Goal: Communication & Community: Answer question/provide support

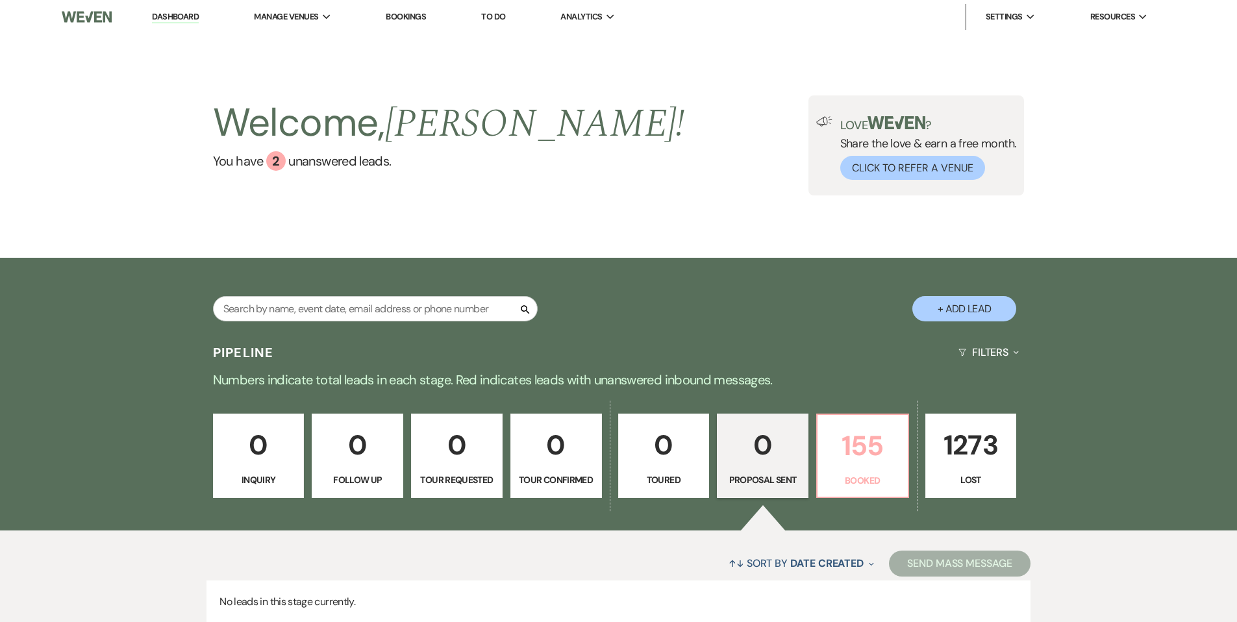
click at [857, 436] on p "155" at bounding box center [862, 445] width 75 height 43
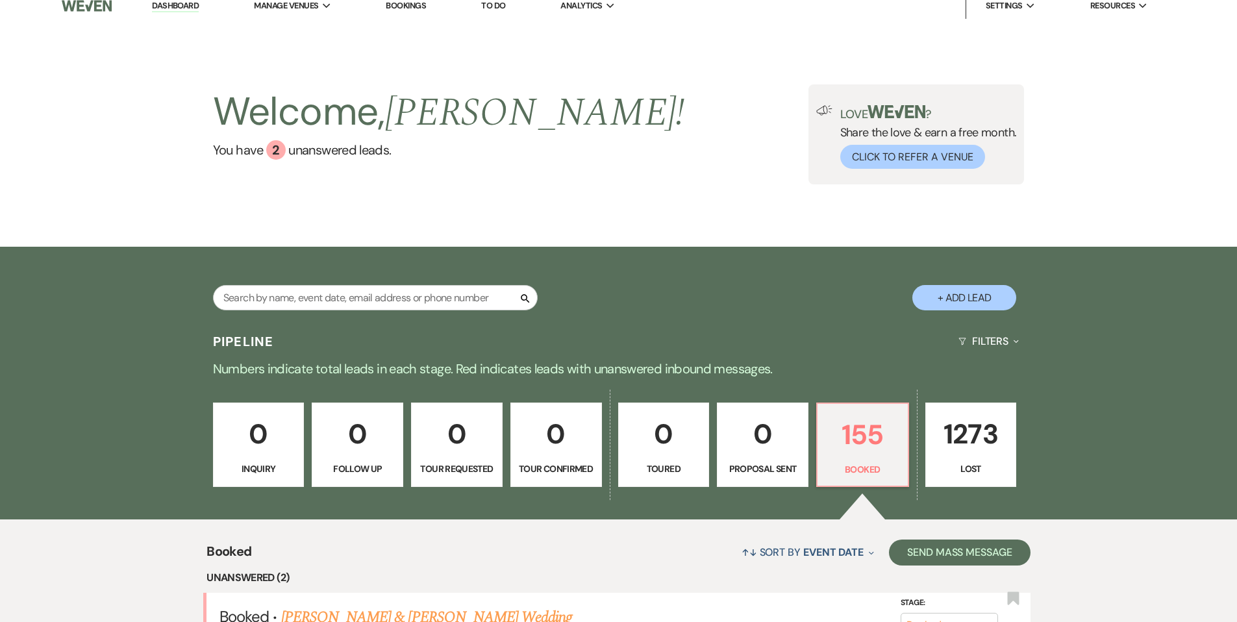
scroll to position [9, 0]
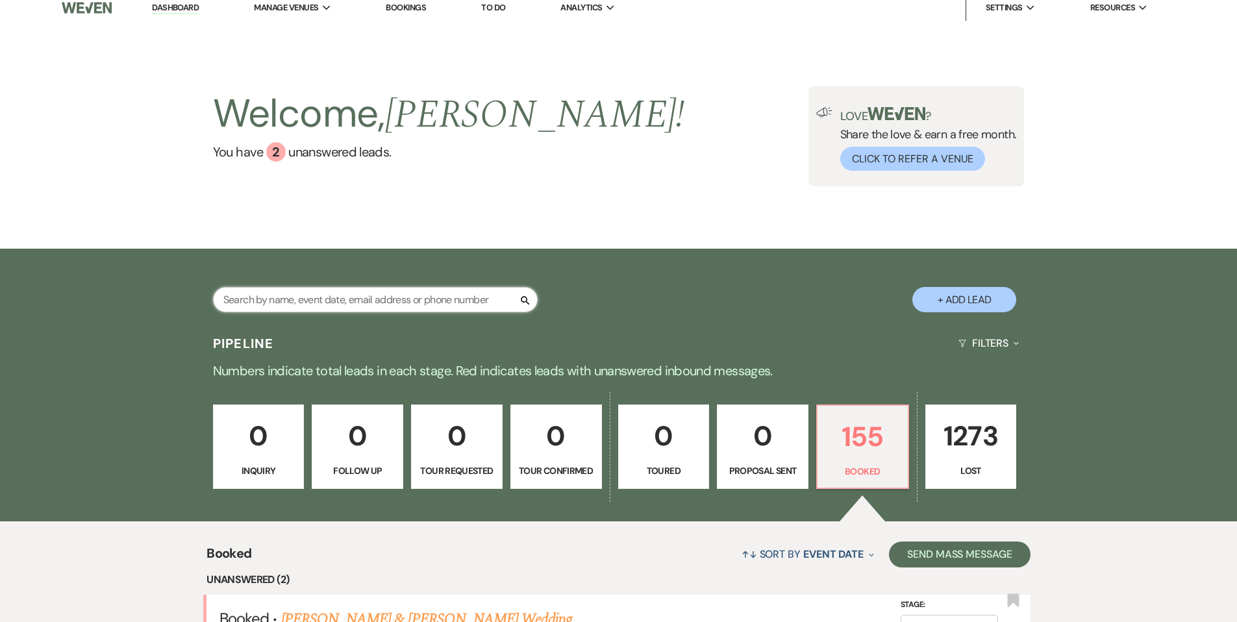
click at [341, 297] on input "text" at bounding box center [375, 299] width 325 height 25
type input "Hew"
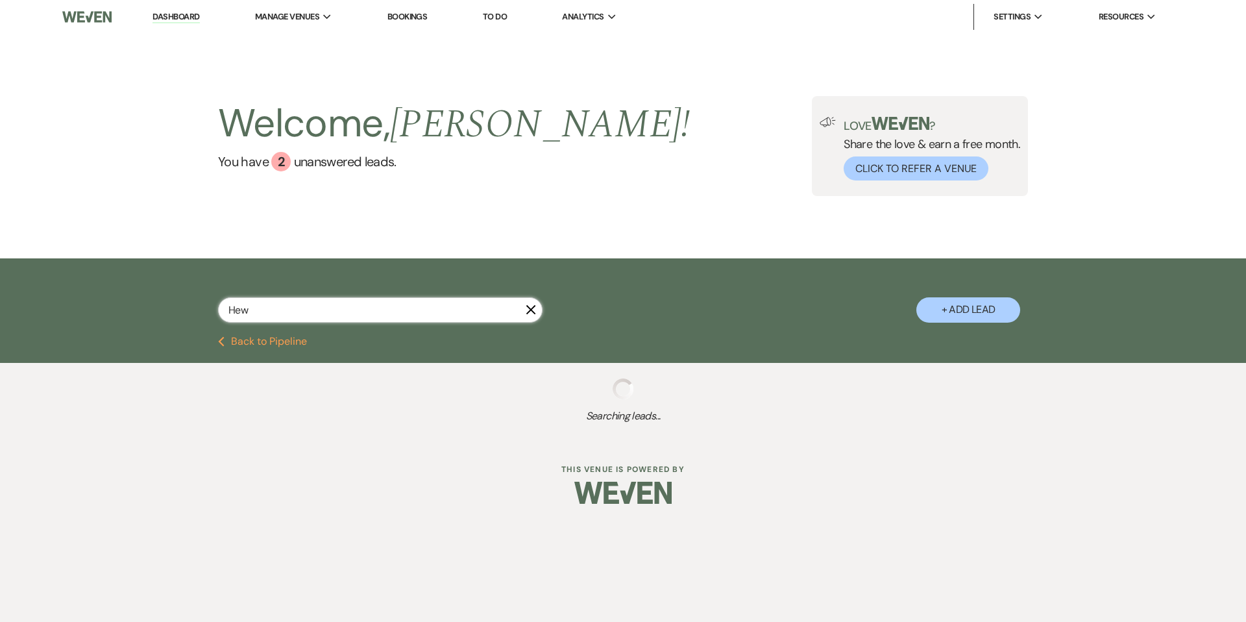
select select "8"
select select "5"
select select "8"
select select "5"
select select "8"
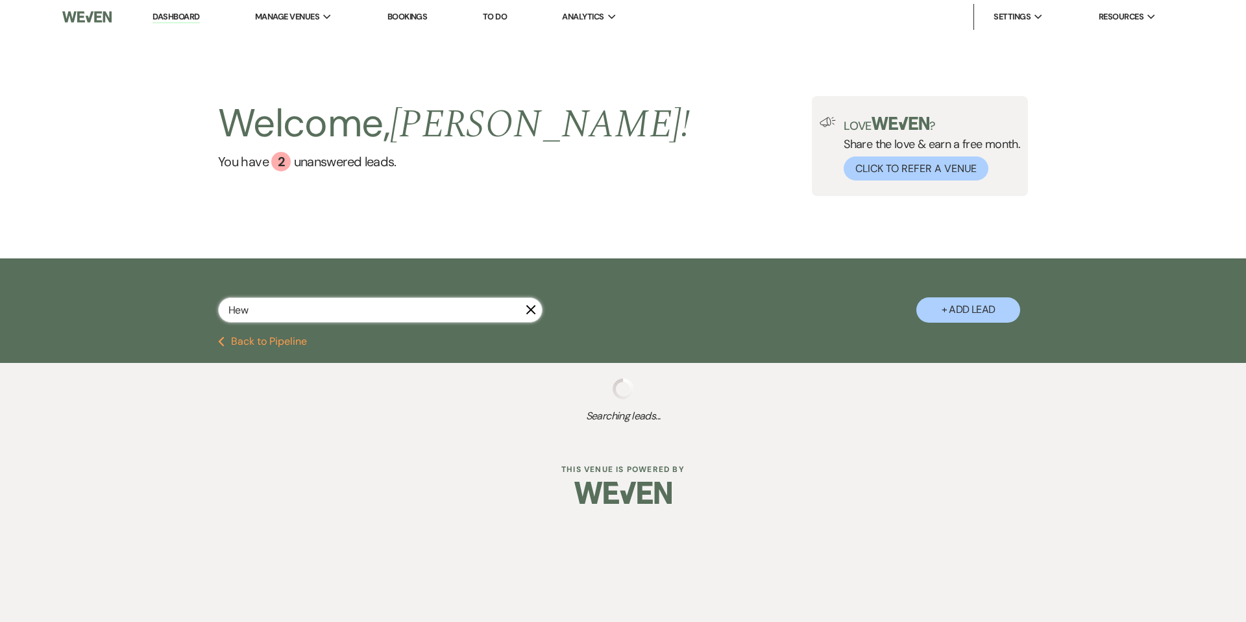
select select "5"
select select "8"
select select "5"
select select "8"
select select "5"
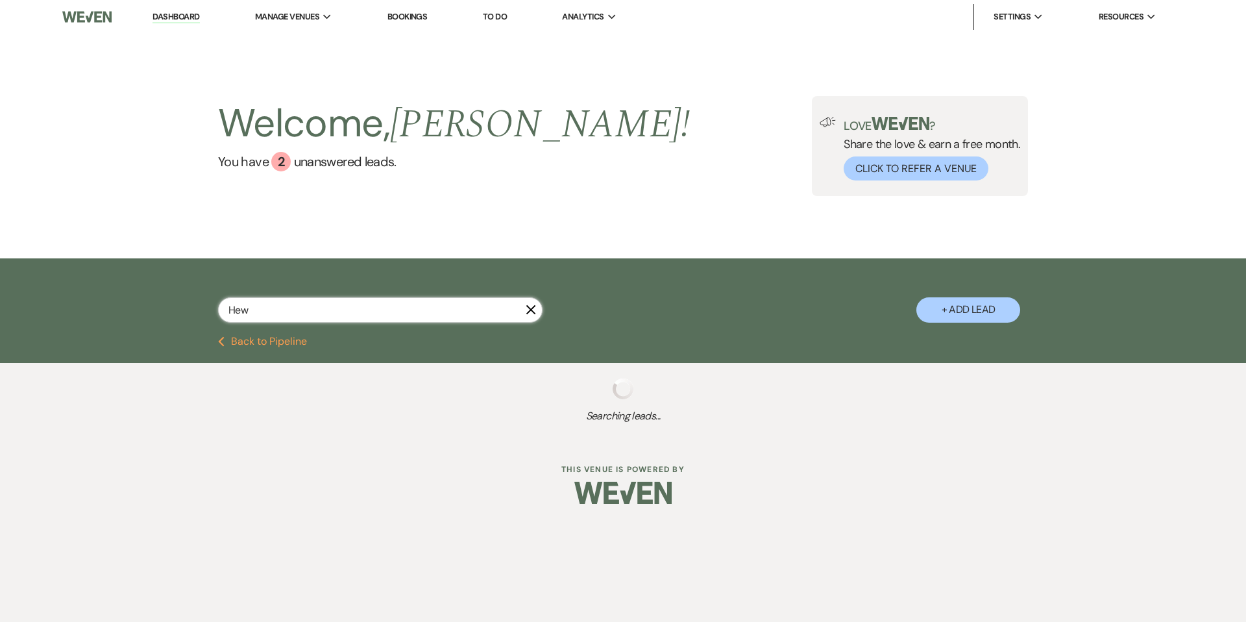
select select "8"
select select "5"
select select "8"
select select "7"
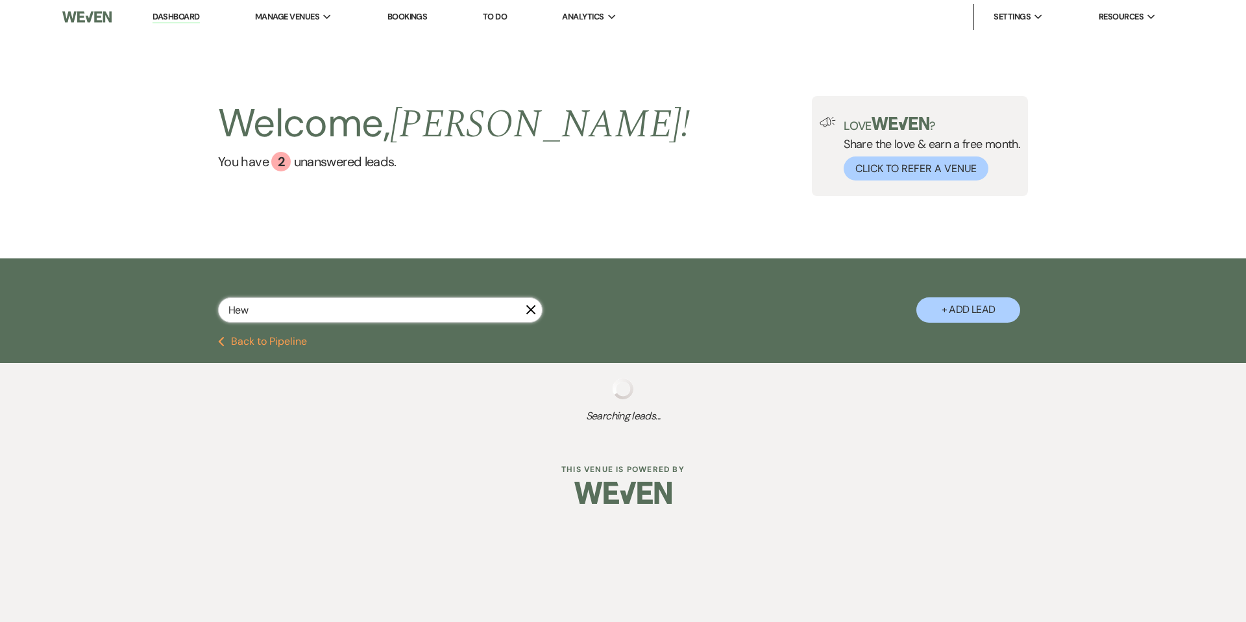
select select "8"
select select "5"
select select "8"
select select "6"
select select "8"
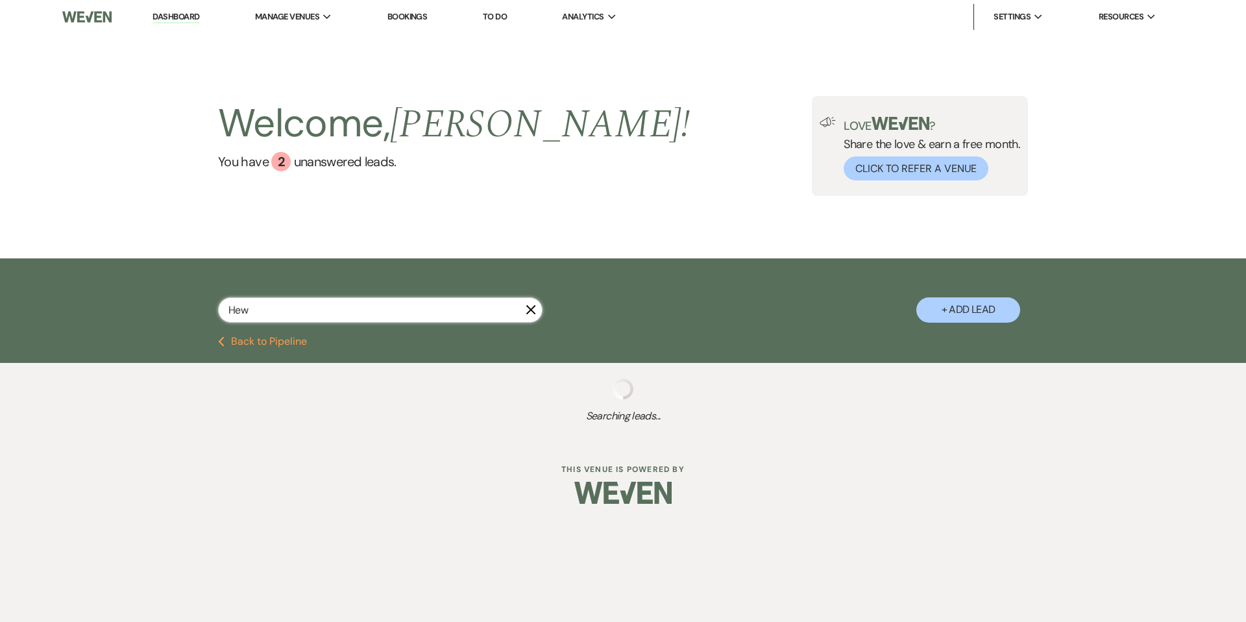
select select "5"
select select "8"
select select "5"
select select "8"
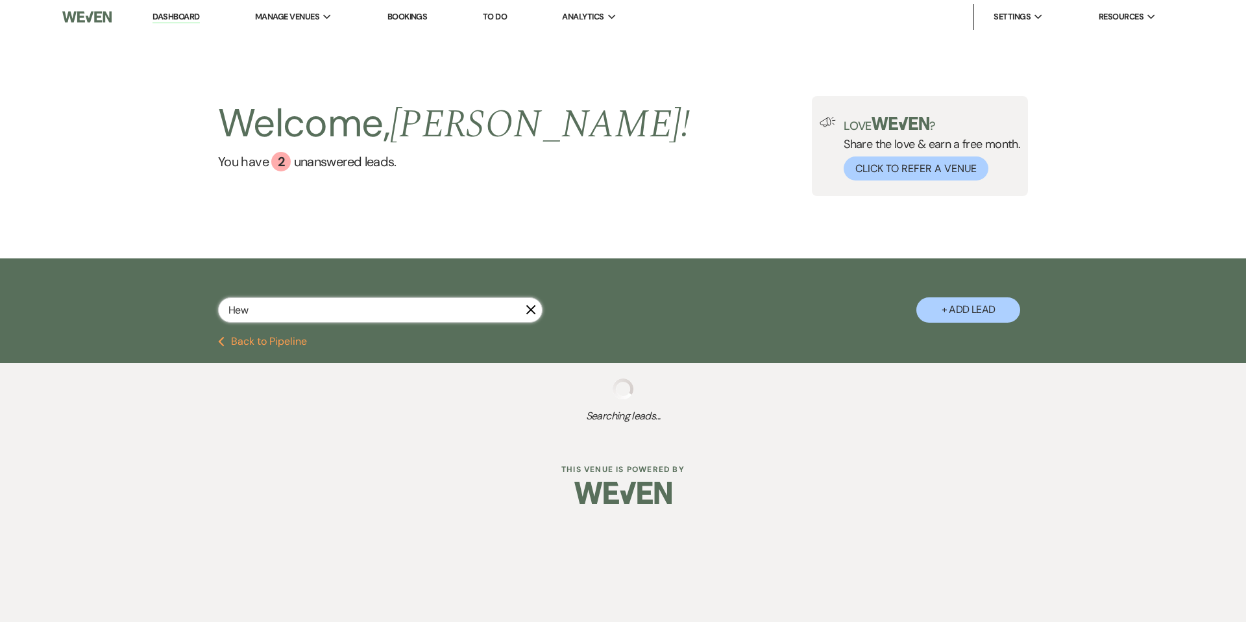
select select "5"
select select "8"
select select "5"
select select "8"
select select "6"
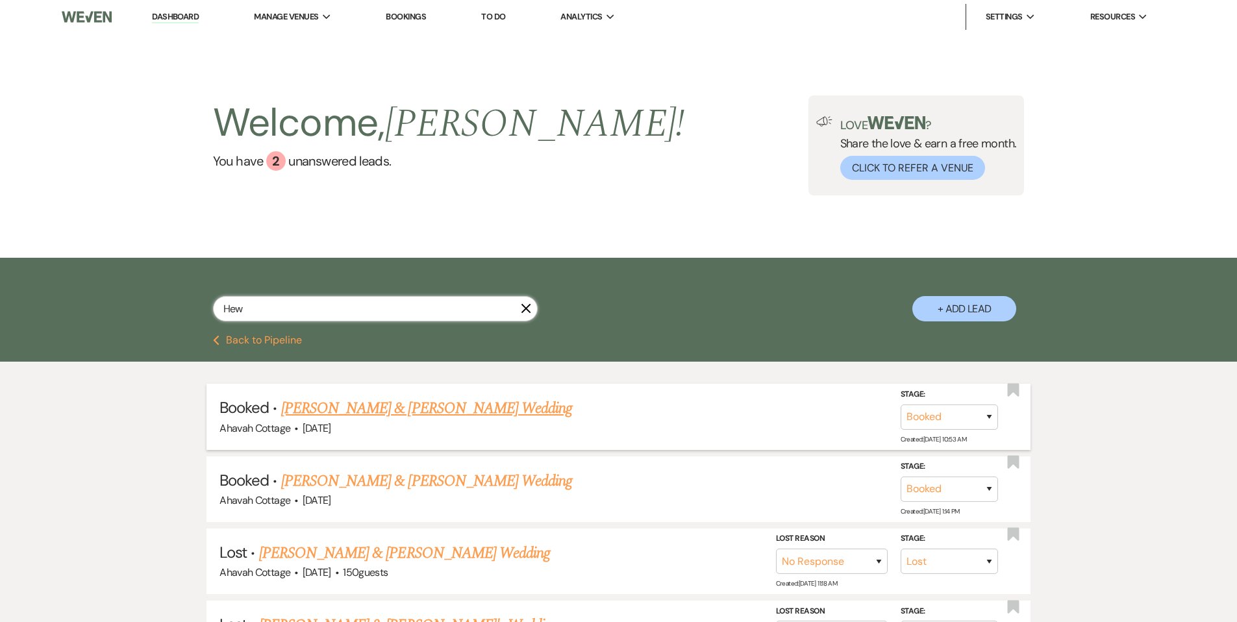
type input "Hew"
click at [449, 400] on link "[PERSON_NAME] & [PERSON_NAME] Wedding" at bounding box center [426, 408] width 291 height 23
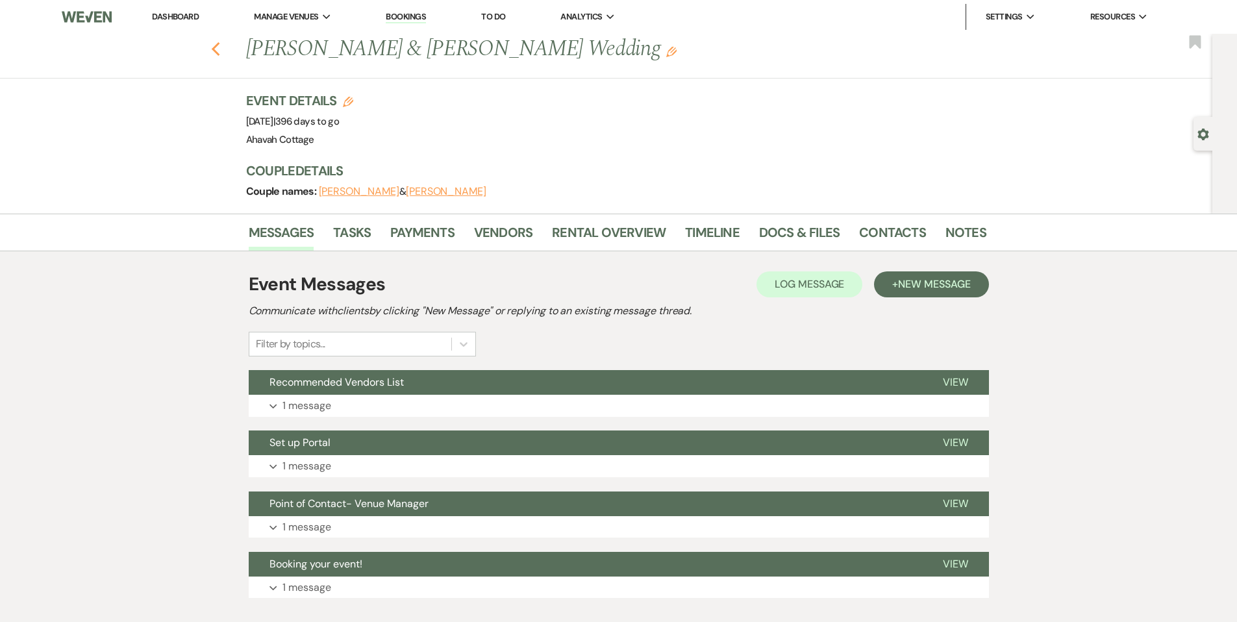
click at [217, 45] on icon "Previous" at bounding box center [216, 50] width 10 height 16
select select "8"
select select "5"
select select "8"
select select "5"
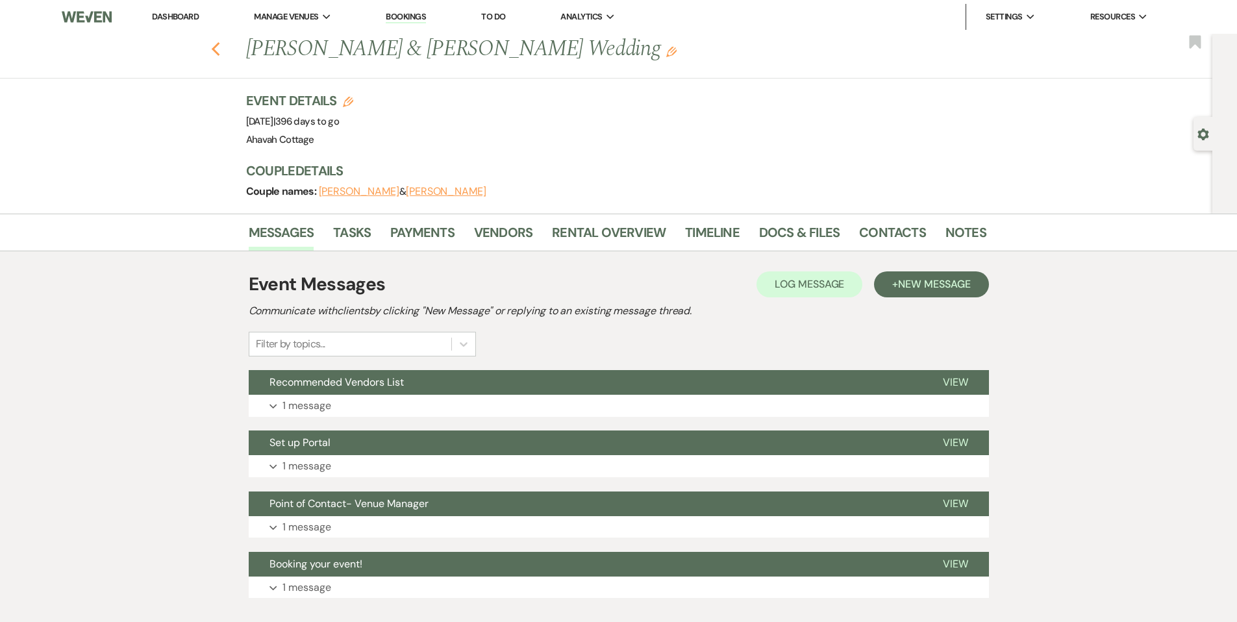
select select "8"
select select "5"
select select "8"
select select "5"
select select "8"
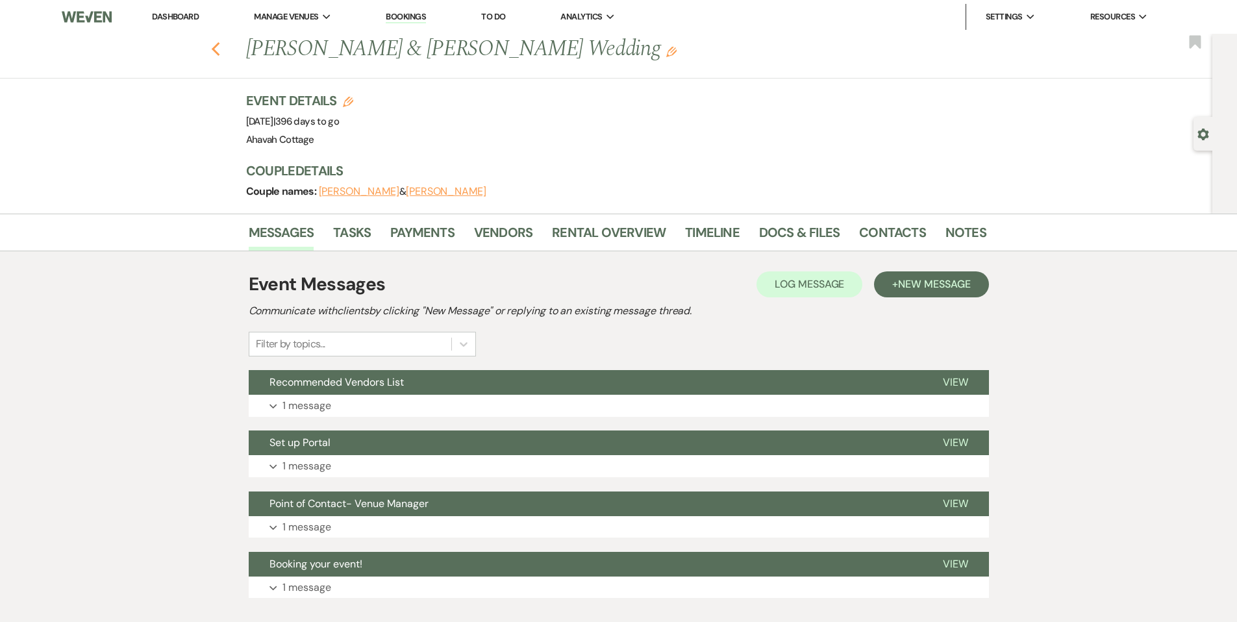
select select "5"
select select "8"
select select "5"
select select "8"
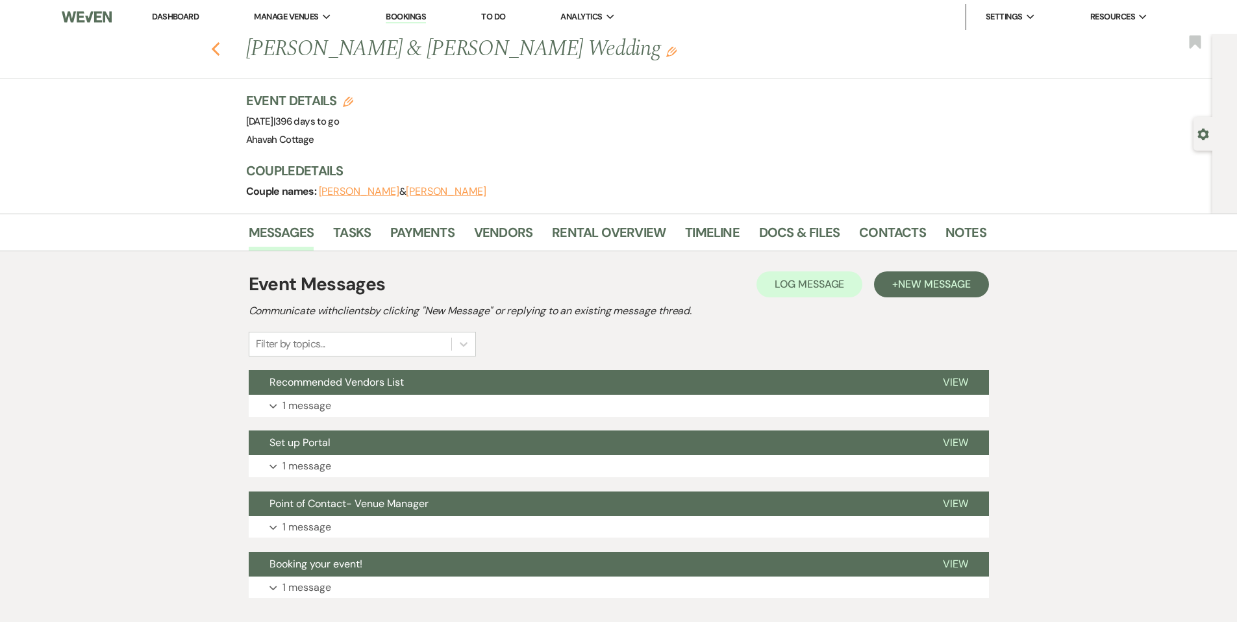
select select "7"
select select "8"
select select "5"
select select "8"
select select "6"
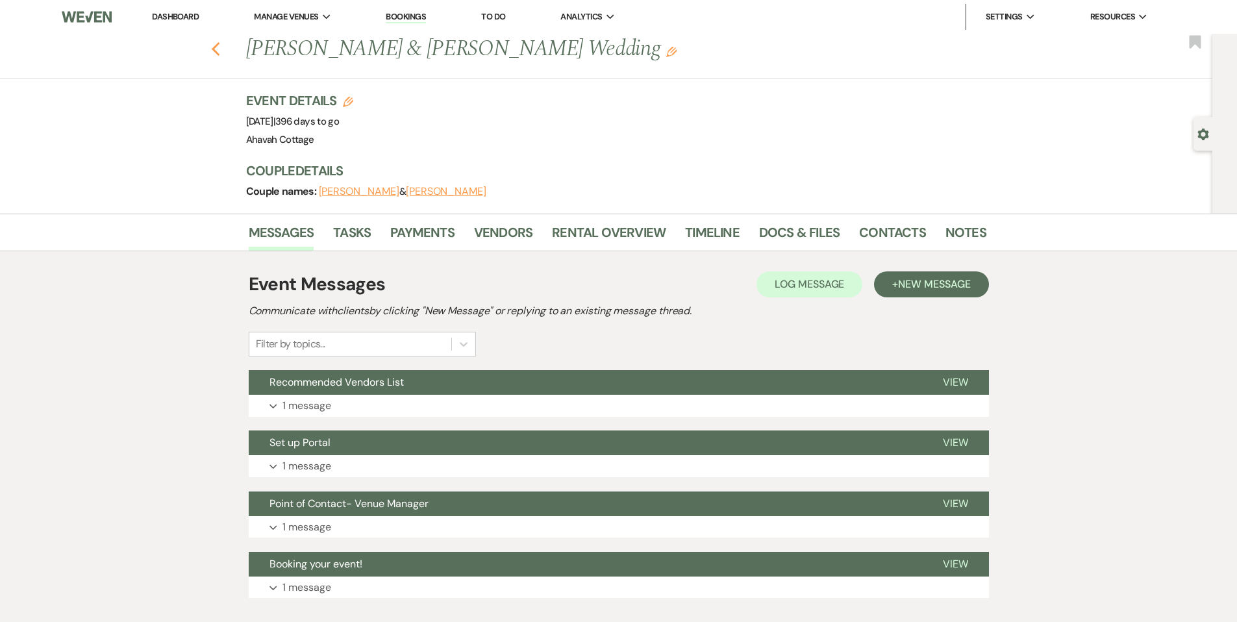
select select "8"
select select "5"
select select "8"
select select "5"
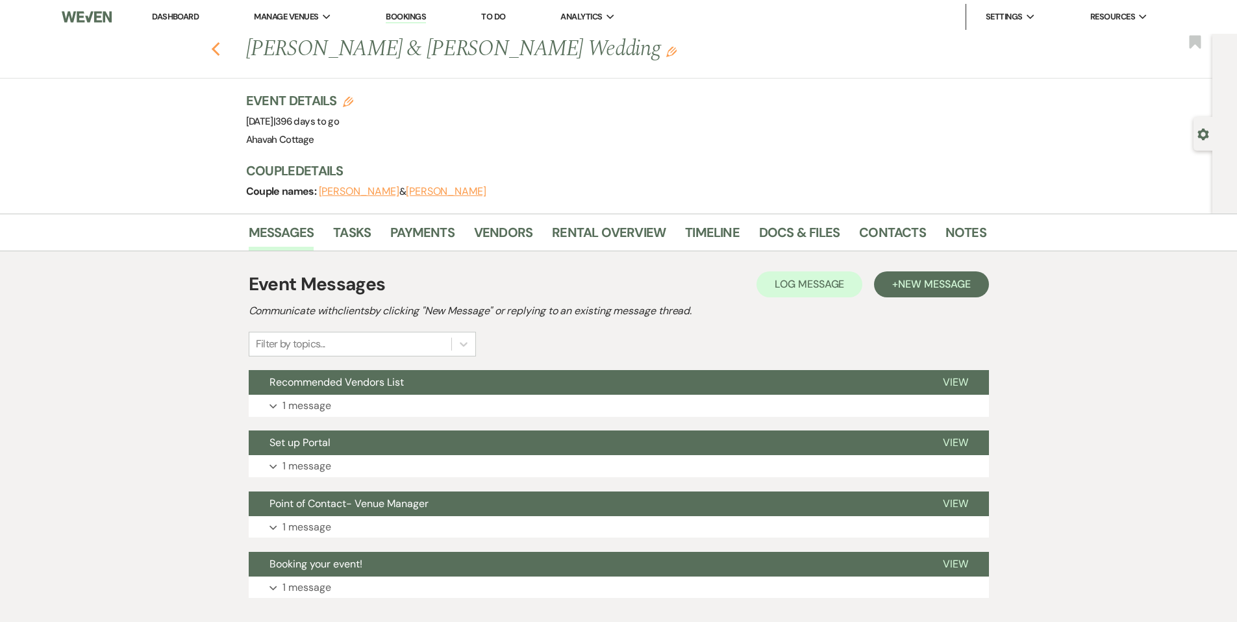
select select "8"
select select "5"
select select "8"
select select "5"
select select "8"
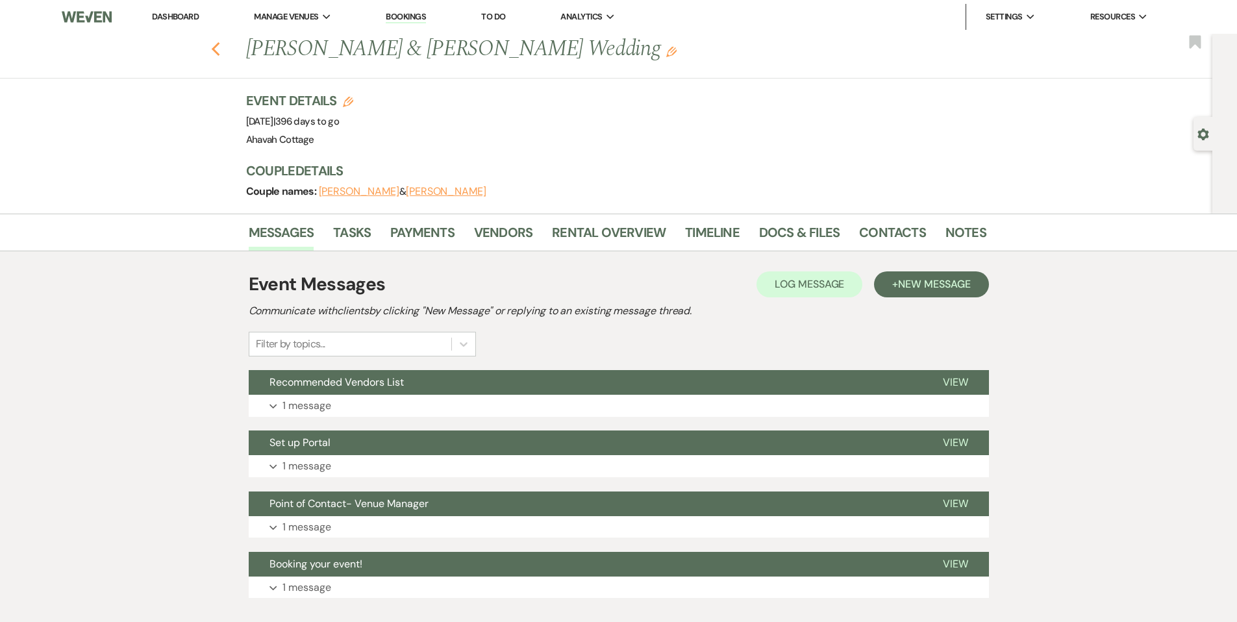
select select "6"
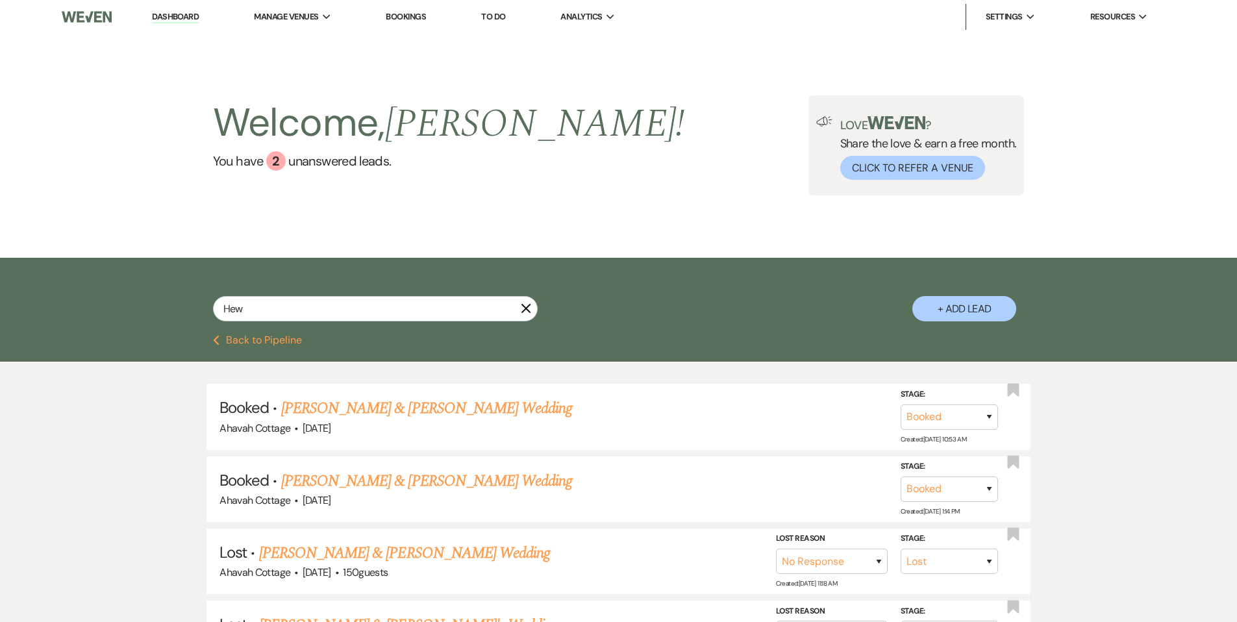
drag, startPoint x: 525, startPoint y: 311, endPoint x: 506, endPoint y: 322, distance: 21.8
click at [525, 310] on icon "X" at bounding box center [526, 308] width 10 height 10
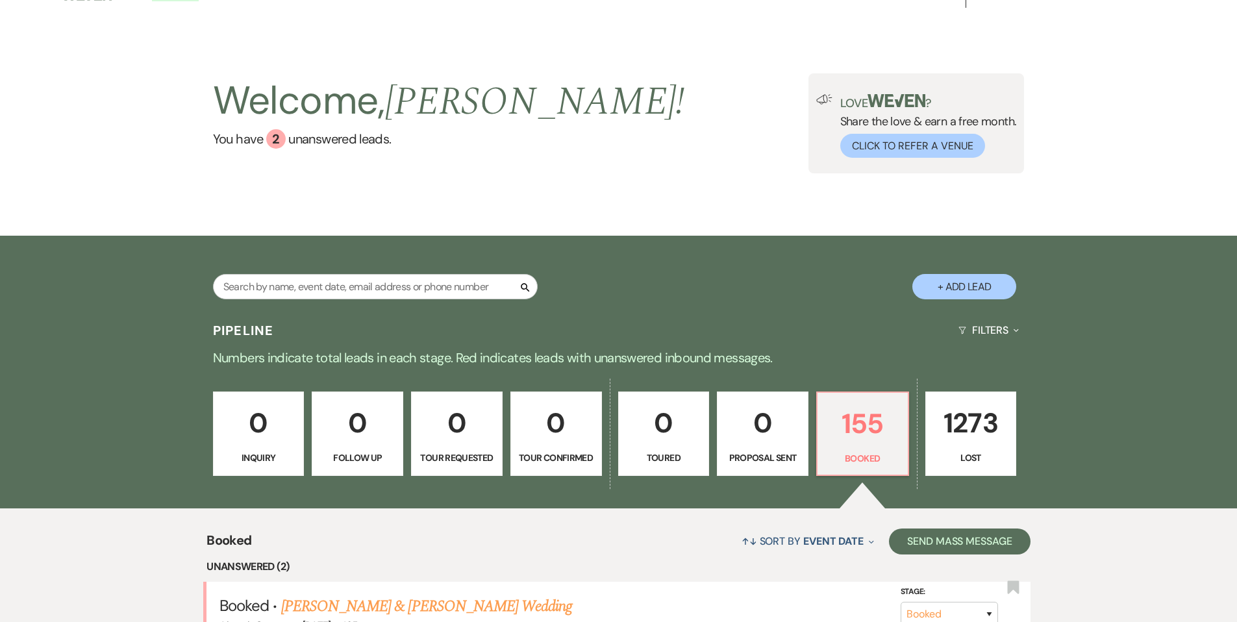
scroll to position [26, 0]
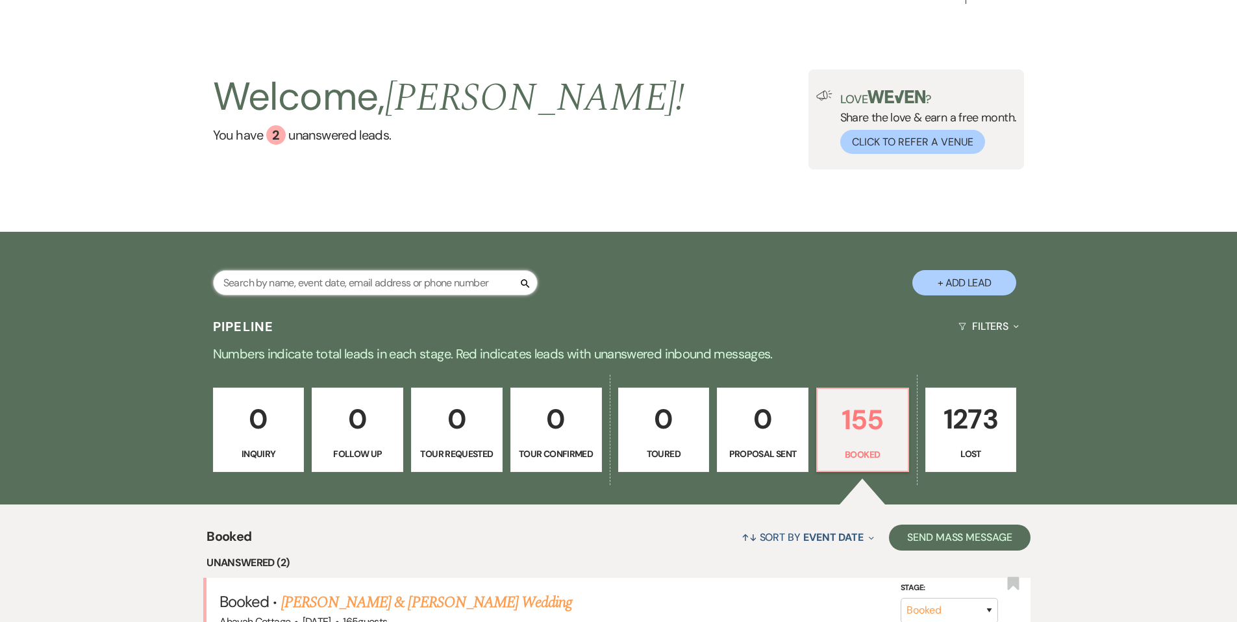
click at [297, 285] on input "text" at bounding box center [375, 282] width 325 height 25
type input "hew"
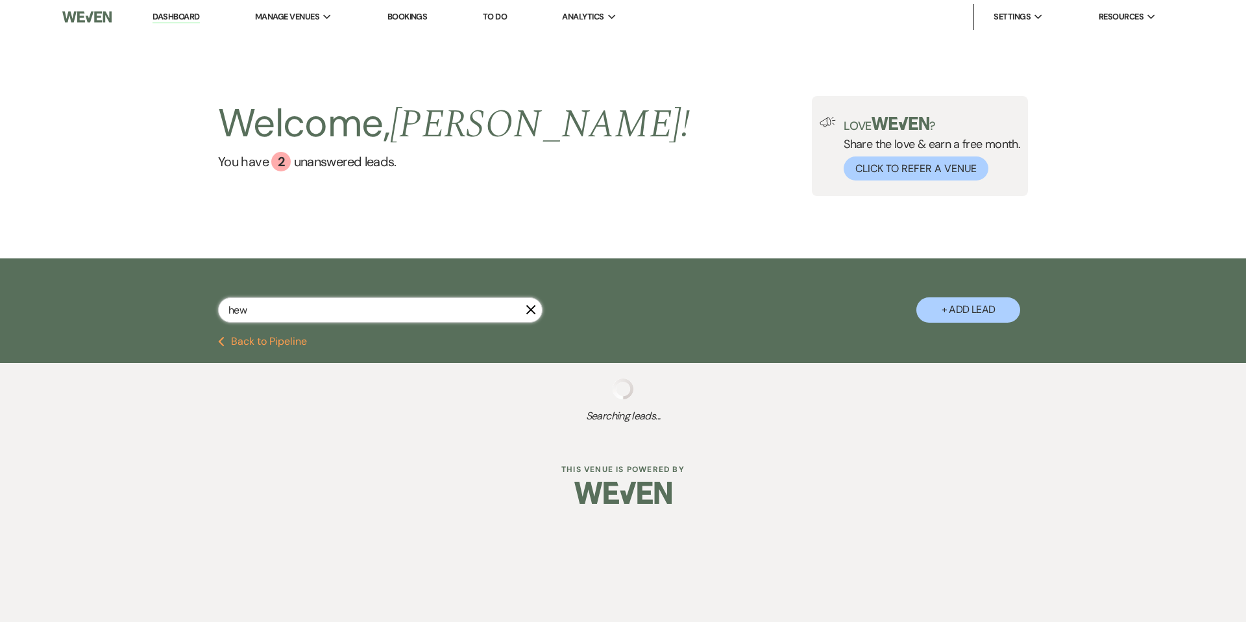
select select "8"
select select "5"
select select "8"
select select "5"
select select "8"
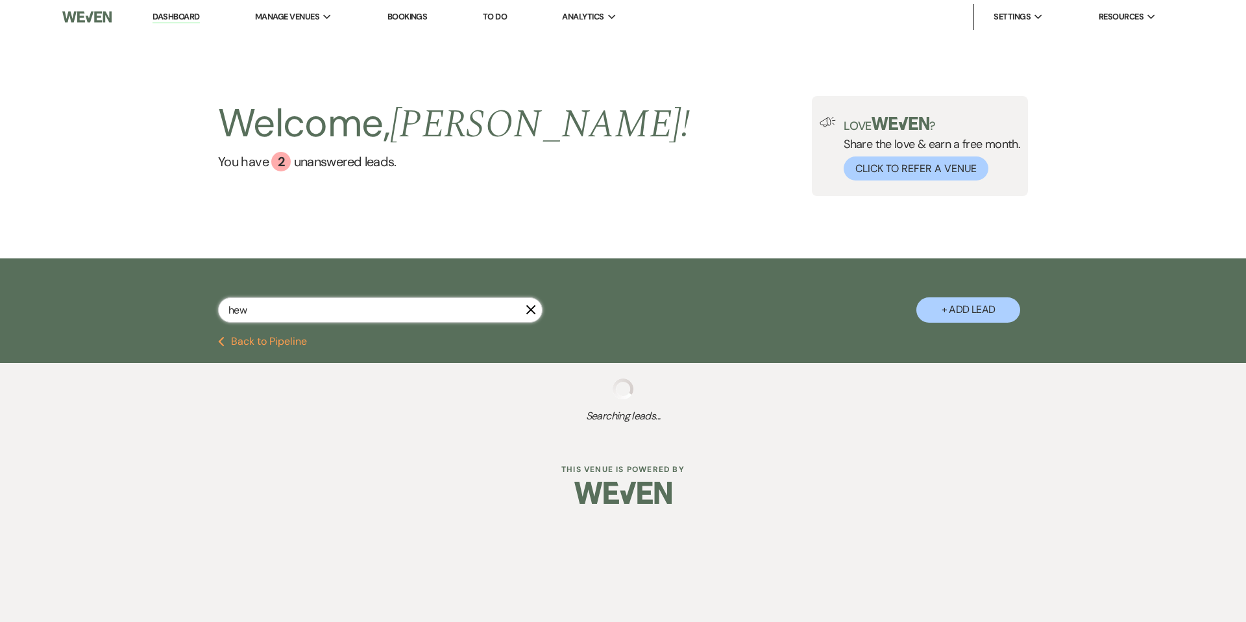
select select "5"
select select "8"
select select "5"
select select "8"
select select "5"
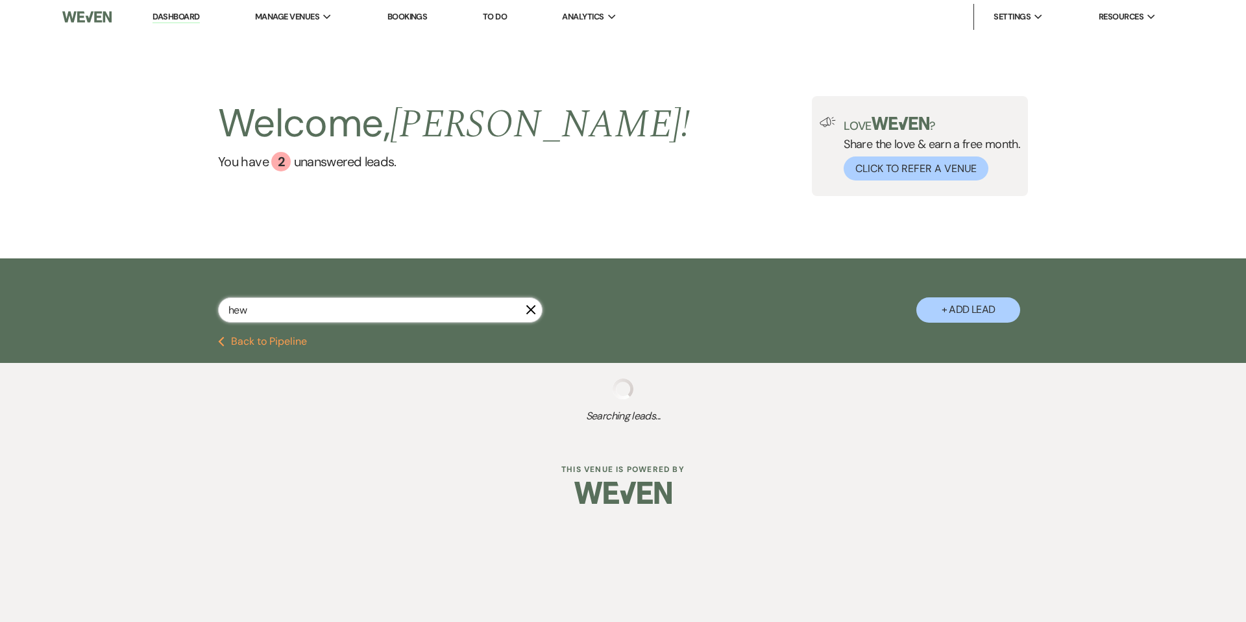
select select "8"
select select "5"
select select "8"
select select "7"
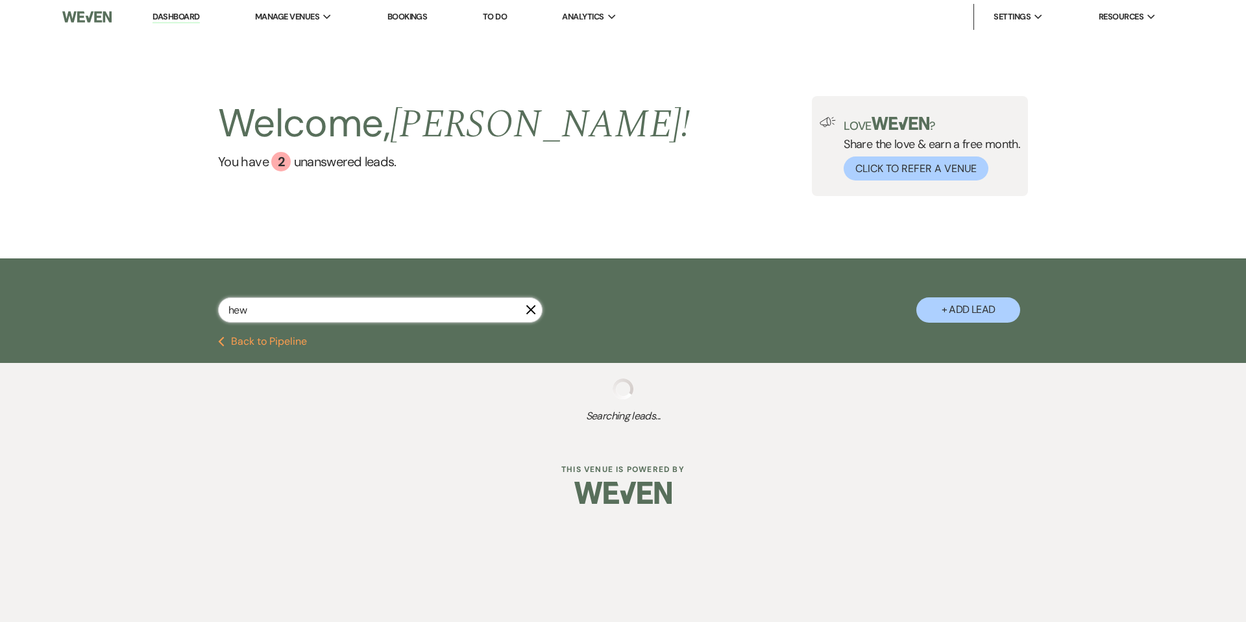
select select "8"
select select "5"
select select "8"
select select "6"
select select "8"
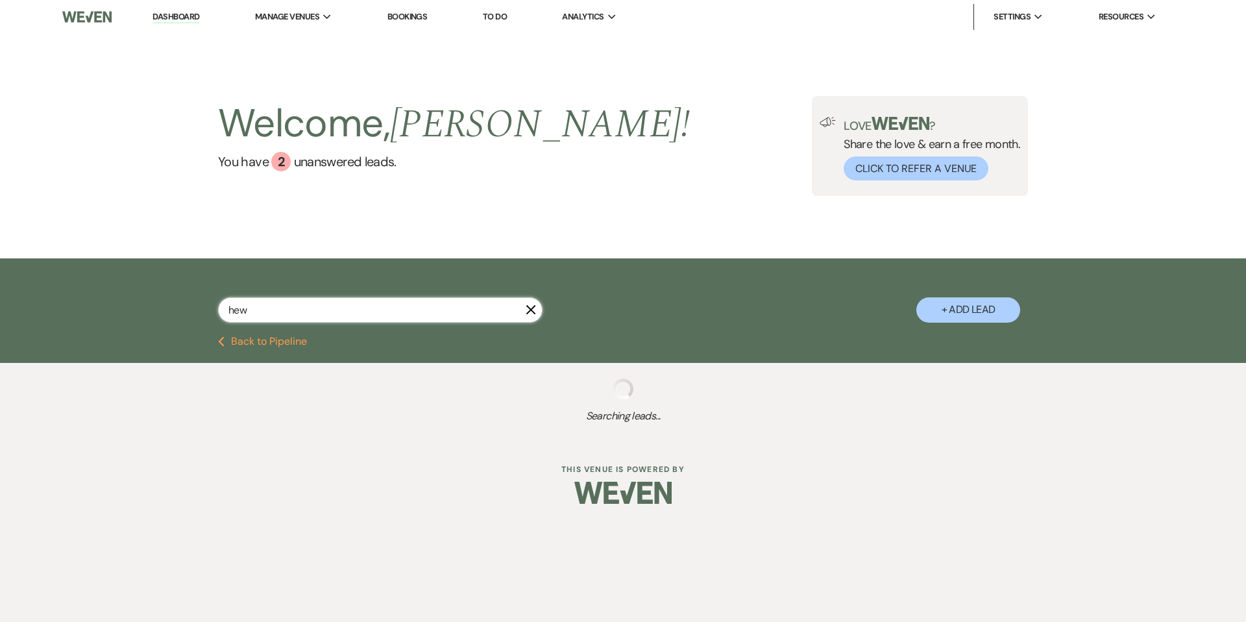
select select "5"
select select "8"
select select "5"
select select "8"
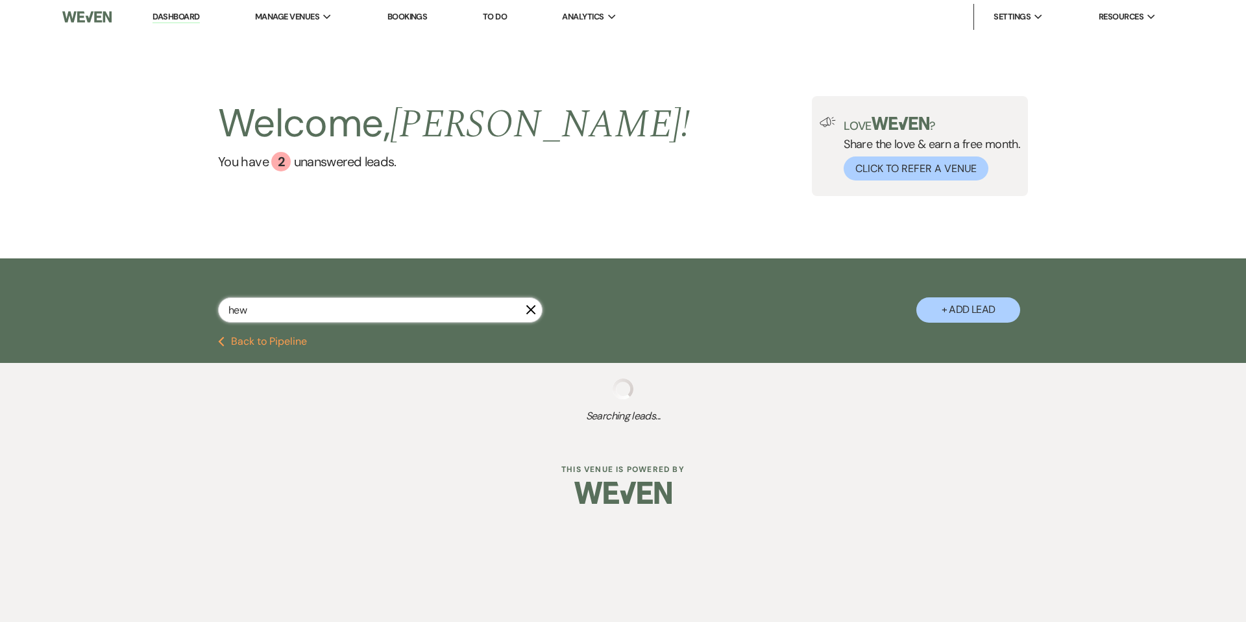
select select "5"
select select "8"
select select "5"
select select "8"
select select "6"
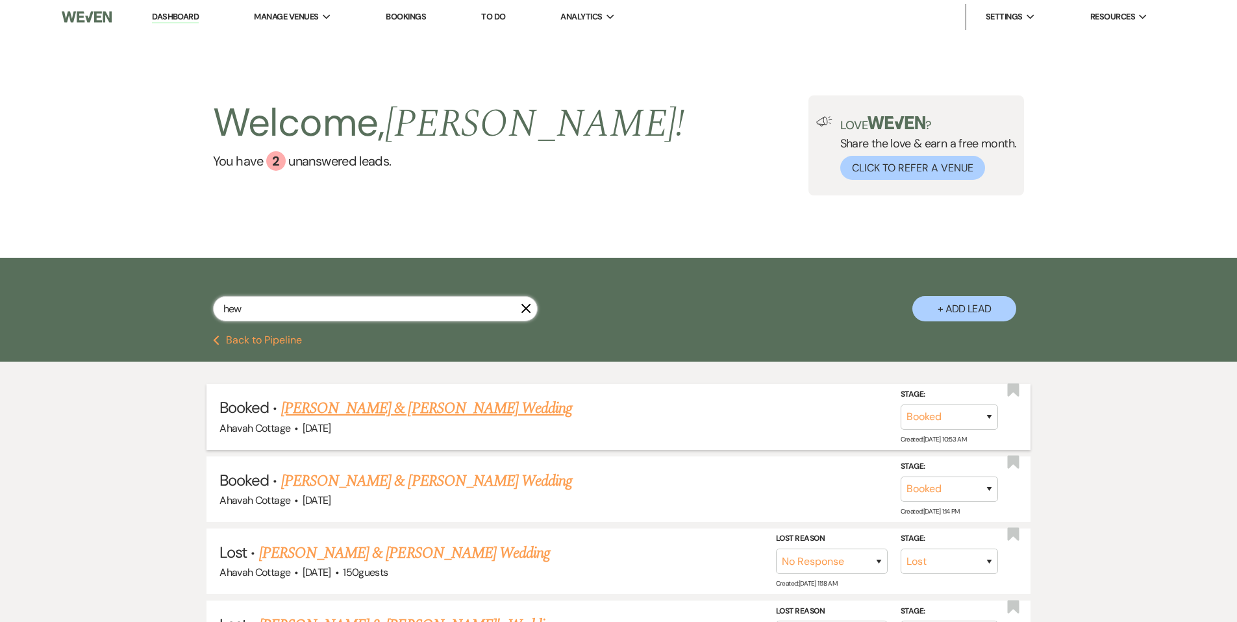
type input "hew"
click at [427, 410] on link "[PERSON_NAME] & [PERSON_NAME] Wedding" at bounding box center [426, 408] width 291 height 23
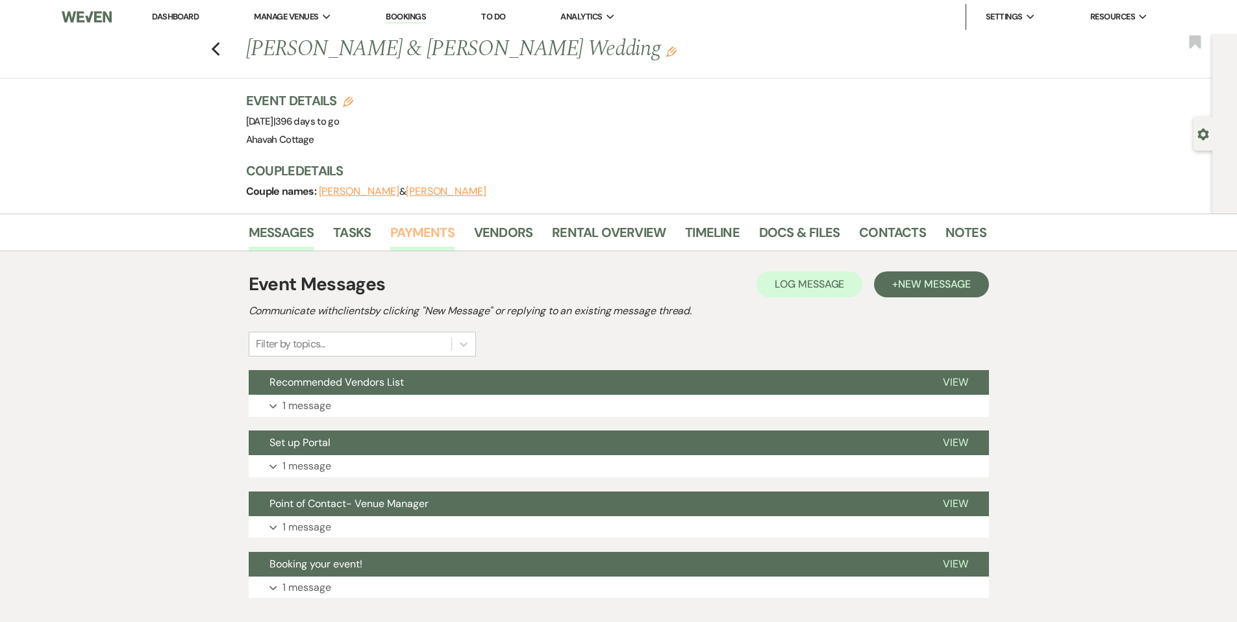
click at [412, 235] on link "Payments" at bounding box center [422, 236] width 64 height 29
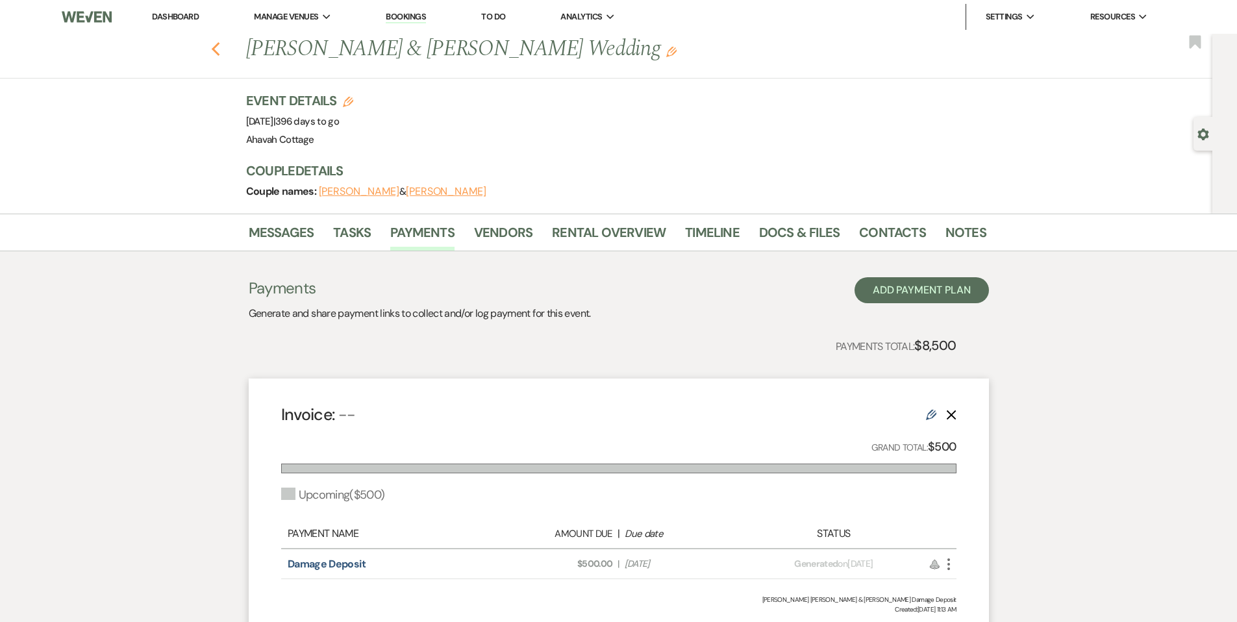
click at [218, 48] on use "button" at bounding box center [215, 49] width 8 height 14
select select "8"
select select "5"
select select "8"
select select "5"
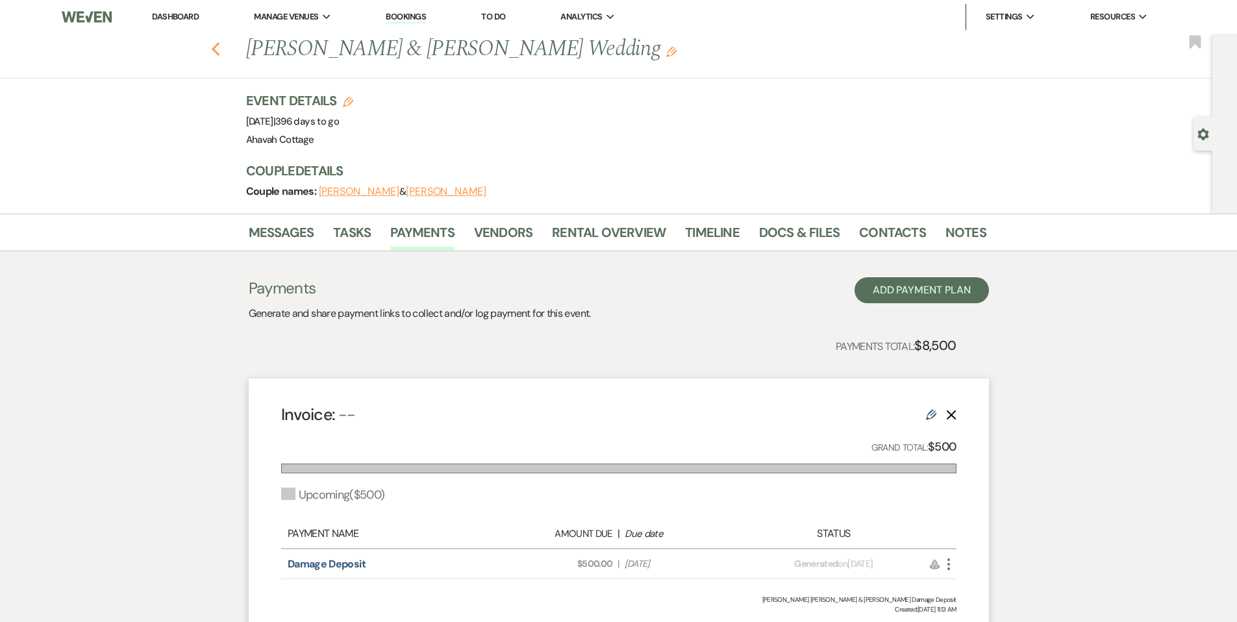
select select "8"
select select "5"
select select "8"
select select "5"
select select "8"
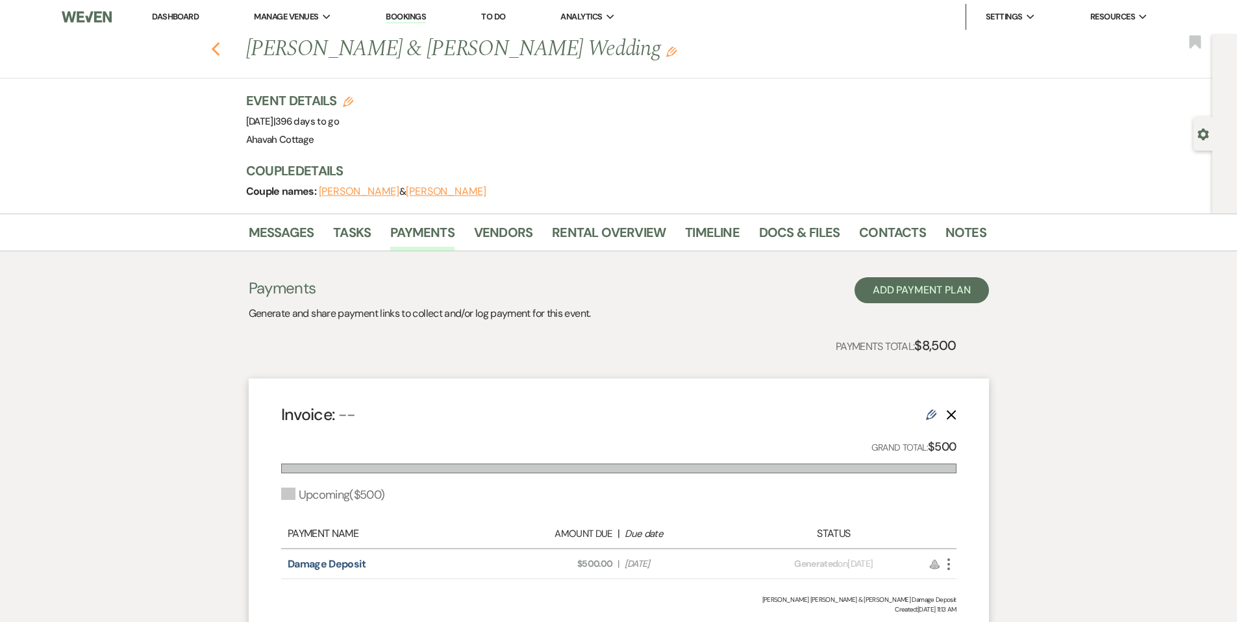
select select "5"
select select "8"
select select "5"
select select "8"
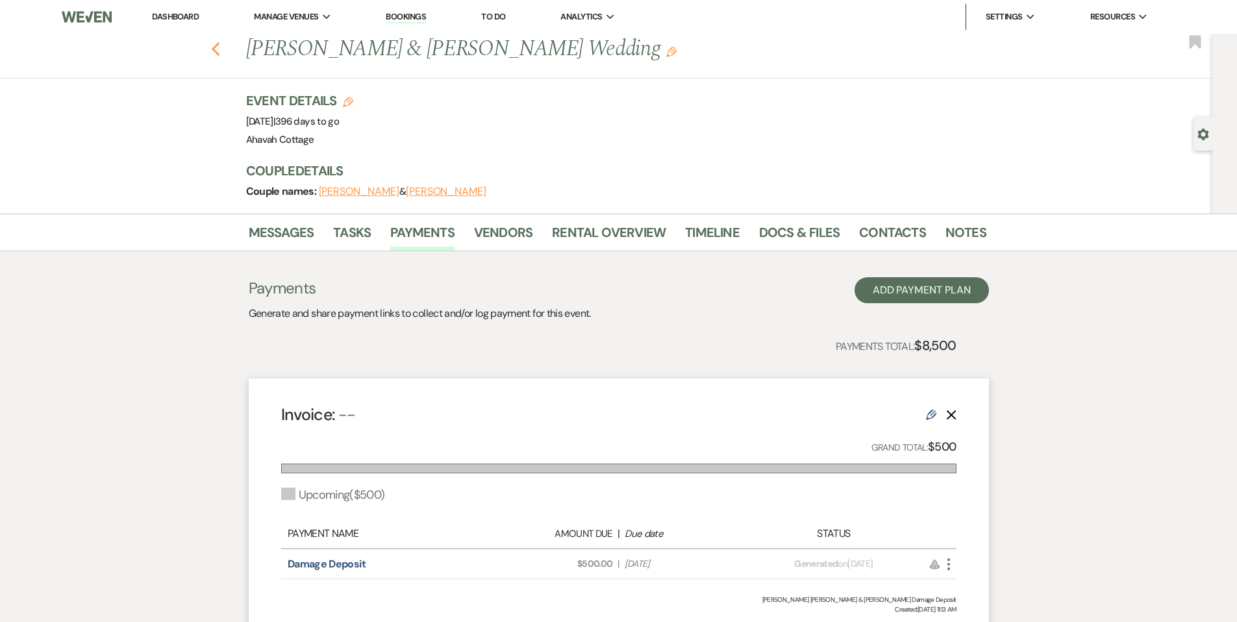
select select "7"
select select "8"
select select "5"
select select "8"
select select "6"
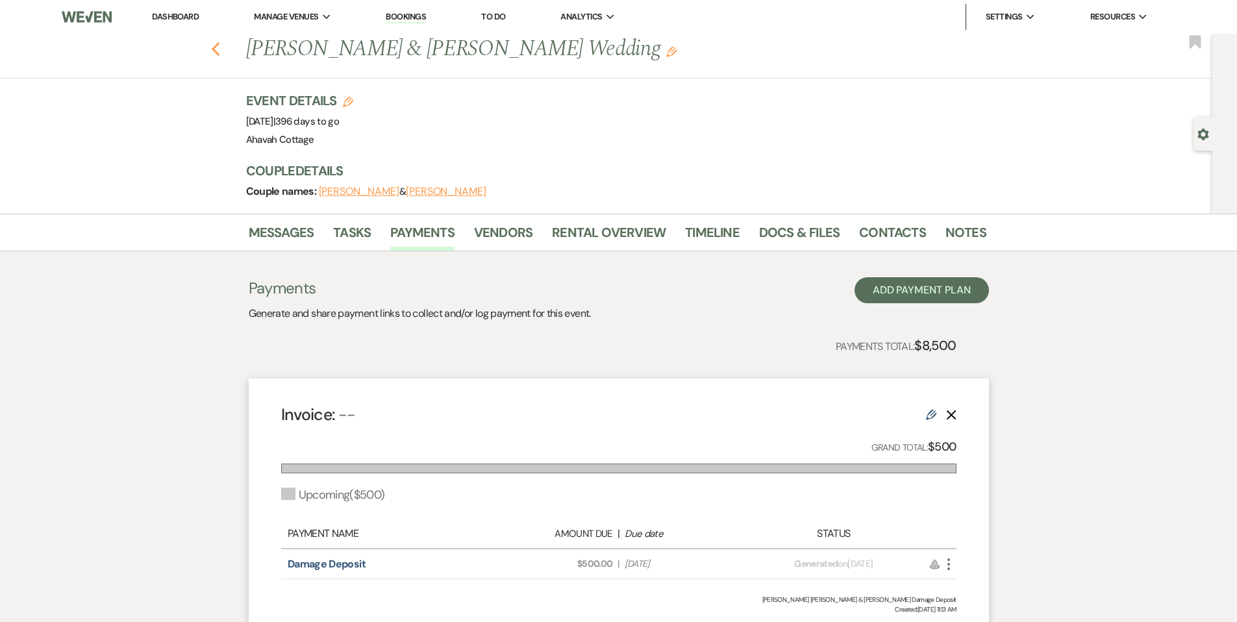
select select "8"
select select "5"
select select "8"
select select "5"
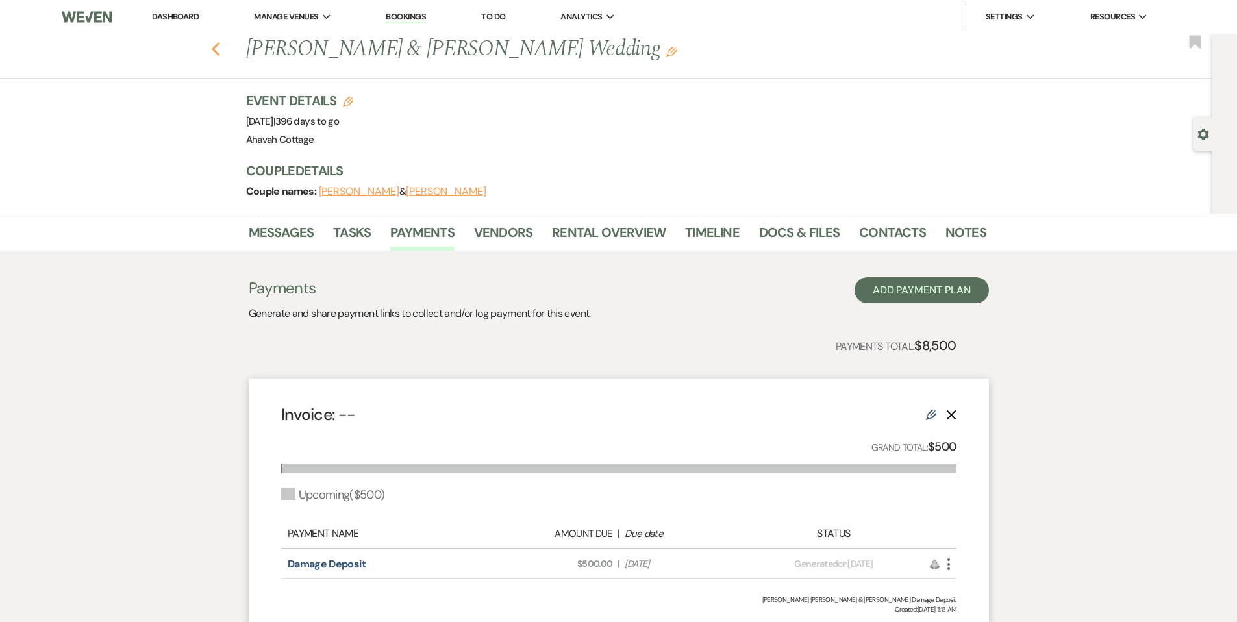
select select "8"
select select "5"
select select "8"
select select "5"
select select "8"
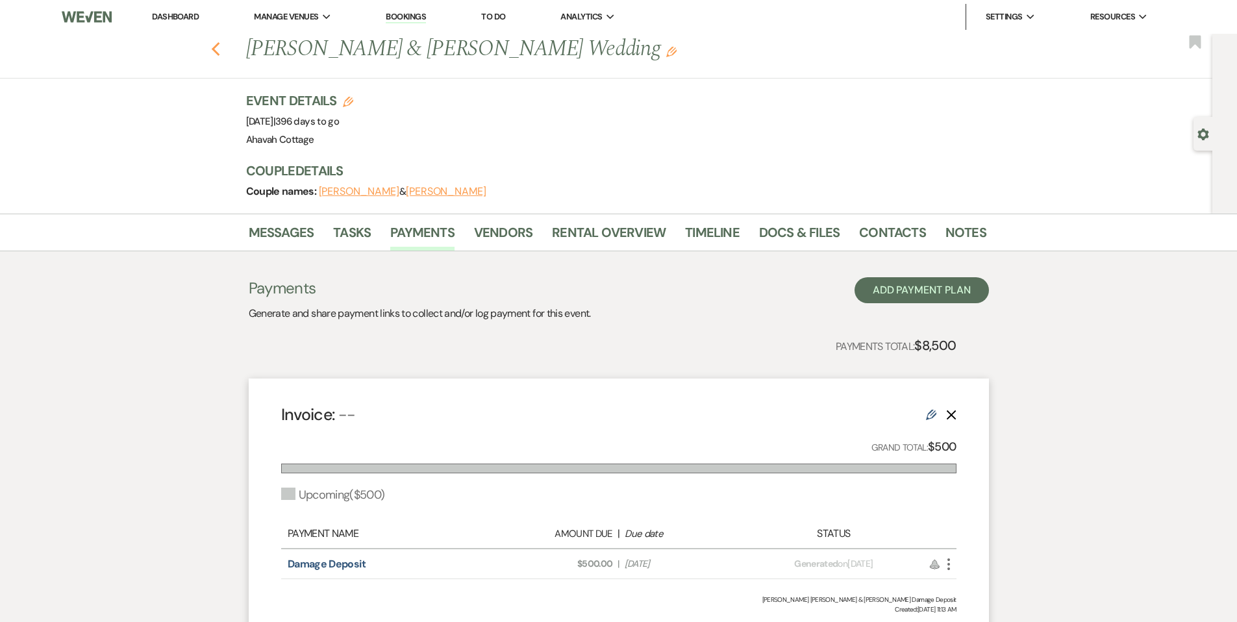
select select "6"
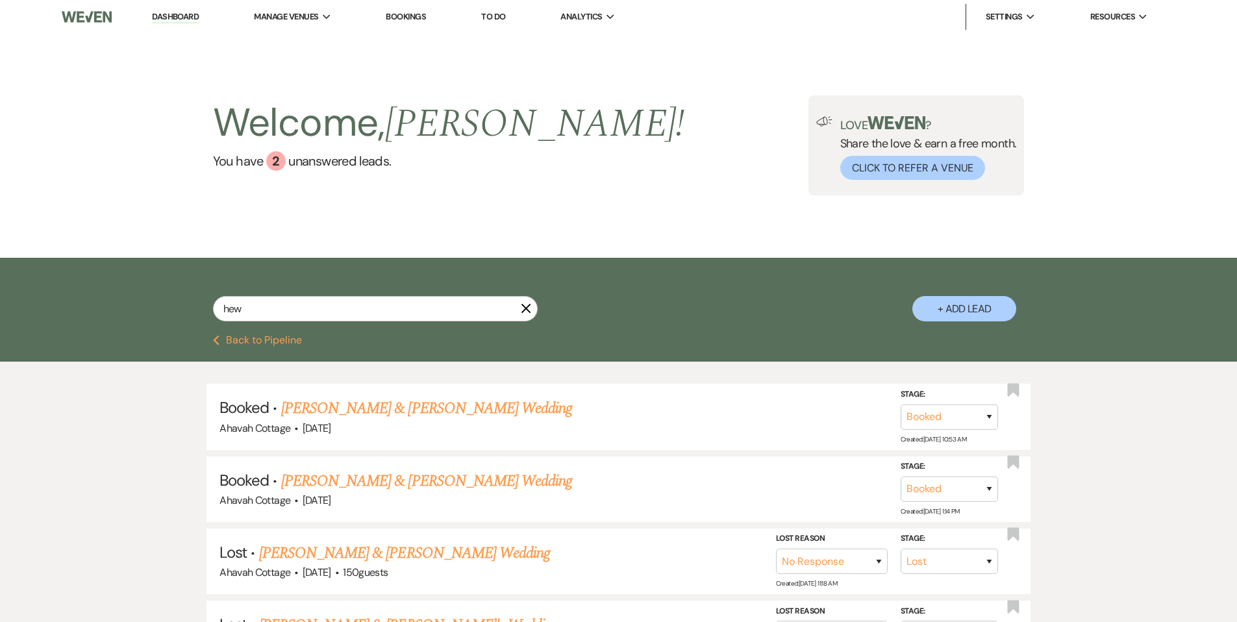
click at [525, 308] on use "button" at bounding box center [526, 309] width 10 height 10
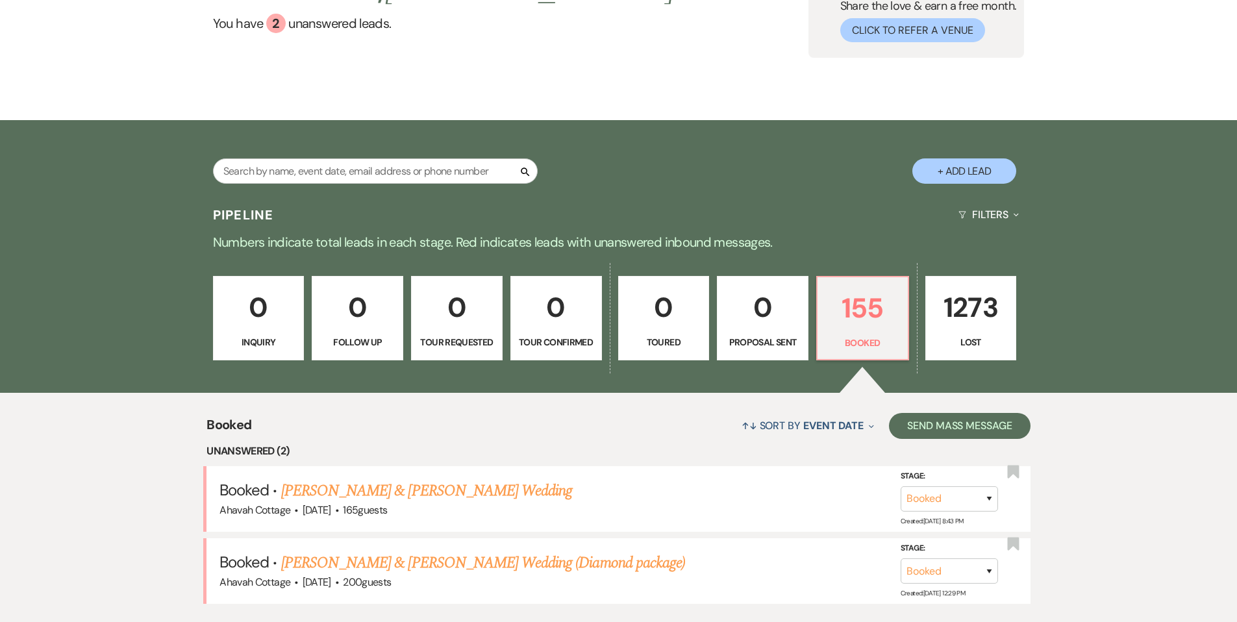
scroll to position [137, 0]
click at [261, 176] on input "text" at bounding box center [375, 171] width 325 height 25
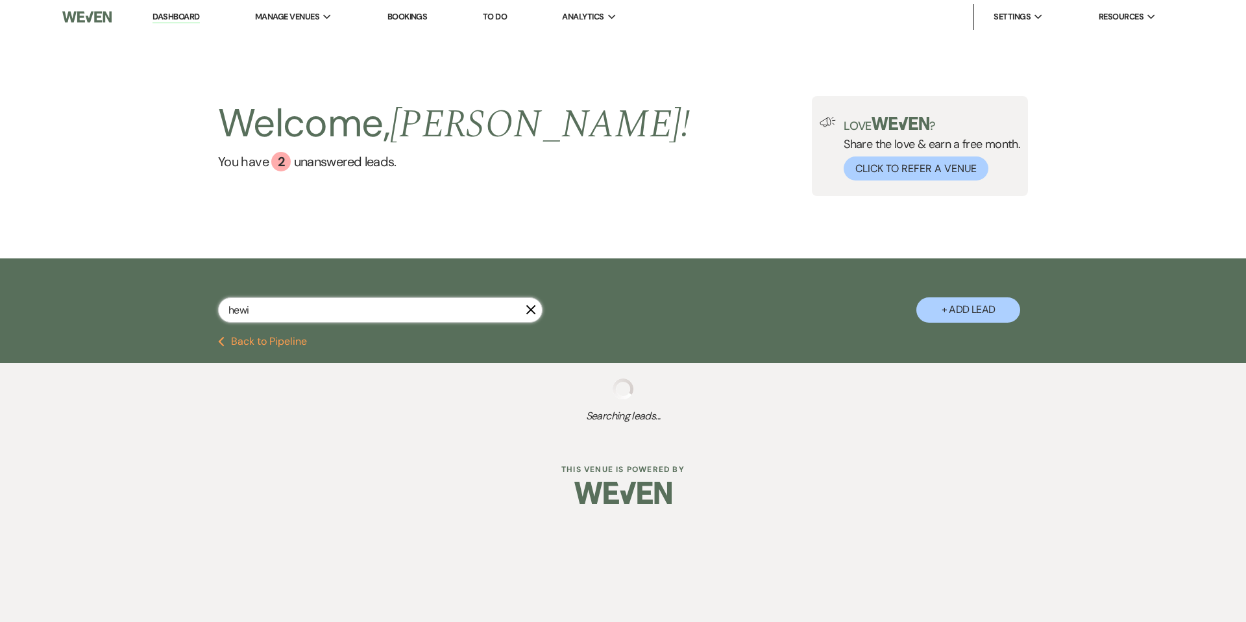
type input "hewit"
select select "8"
select select "5"
select select "8"
select select "5"
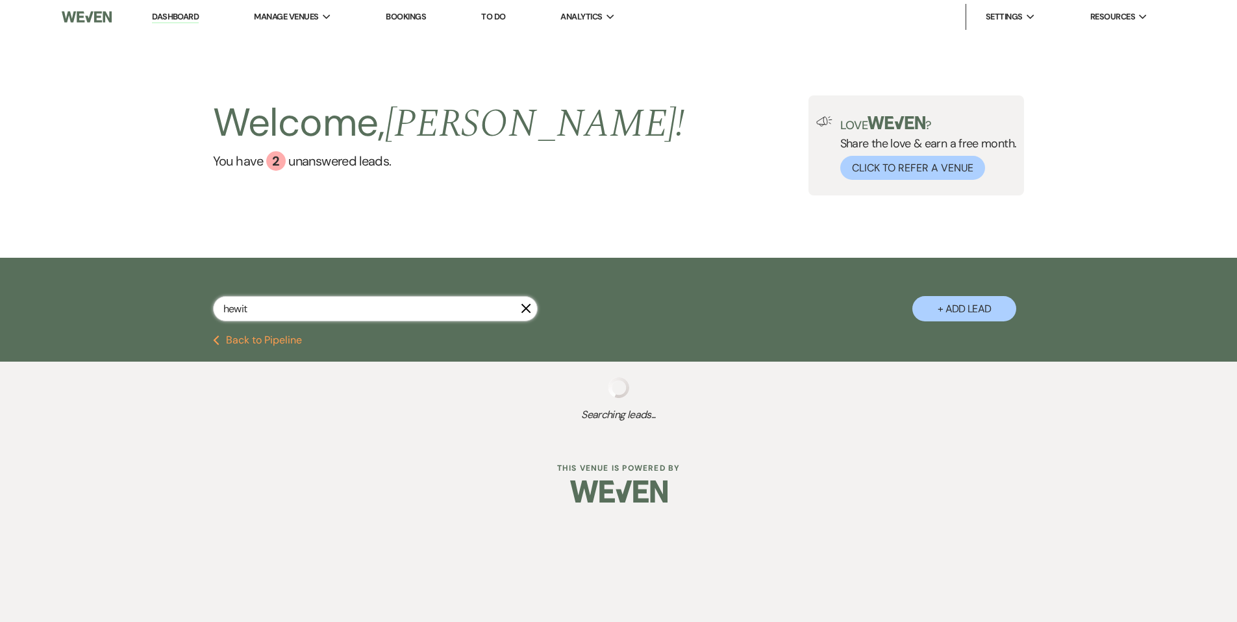
select select "8"
select select "5"
select select "8"
select select "5"
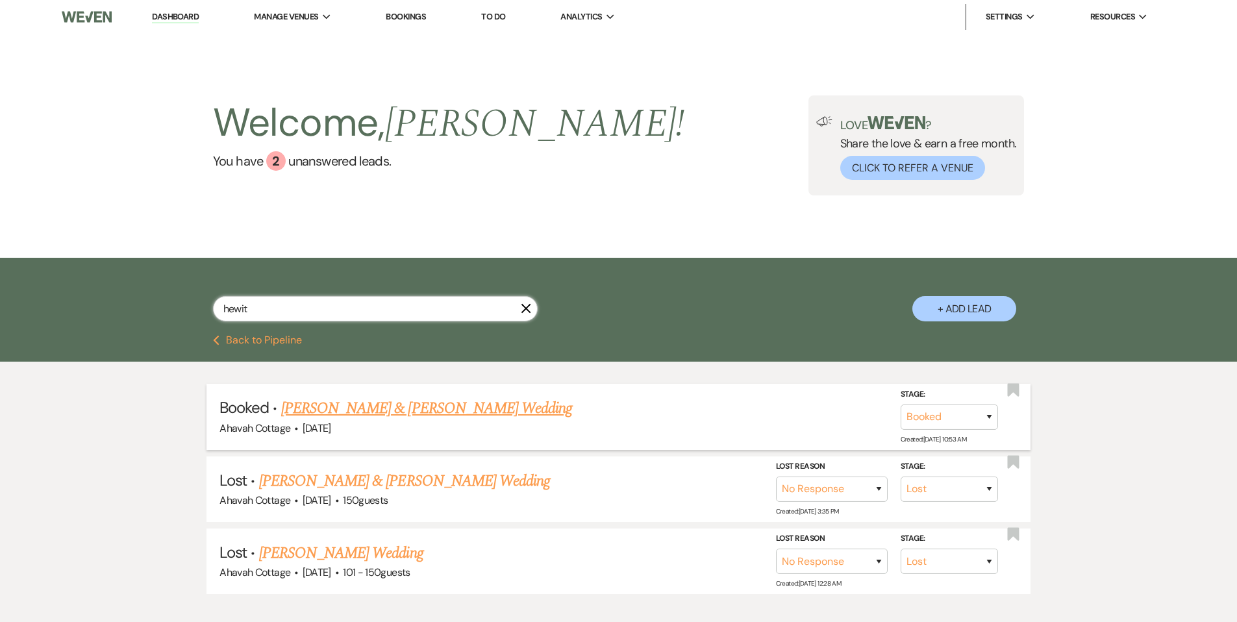
type input "hewit"
click at [383, 406] on link "[PERSON_NAME] & [PERSON_NAME] Wedding" at bounding box center [426, 408] width 291 height 23
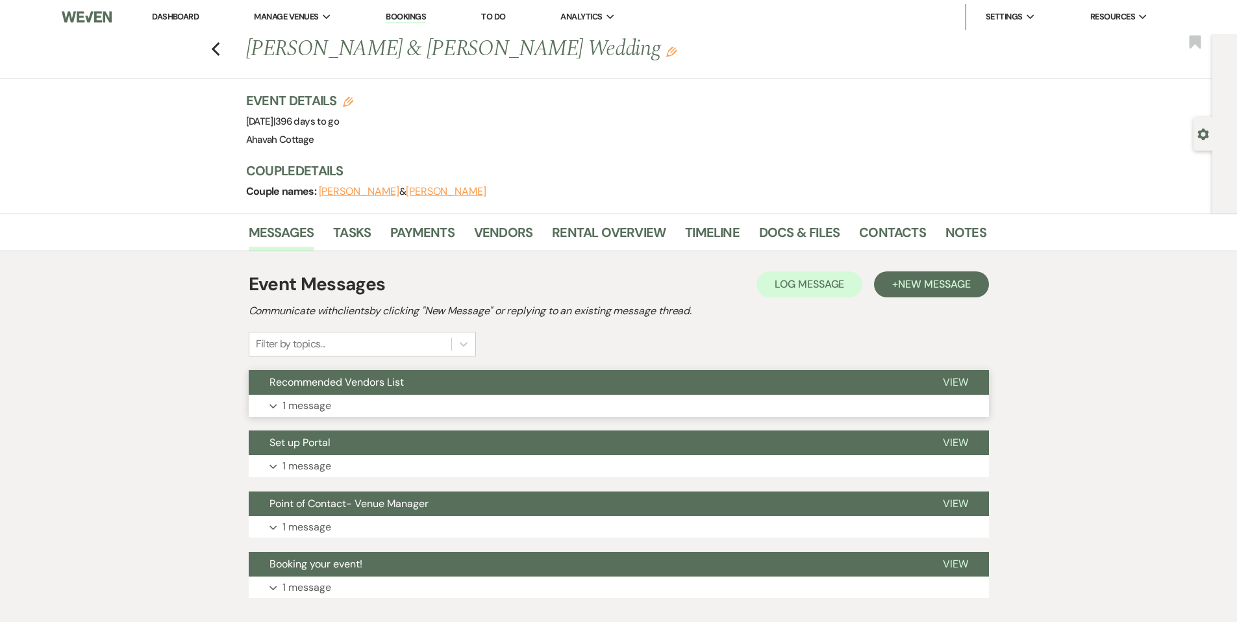
click at [278, 404] on button "Expand 1 message" at bounding box center [619, 406] width 740 height 22
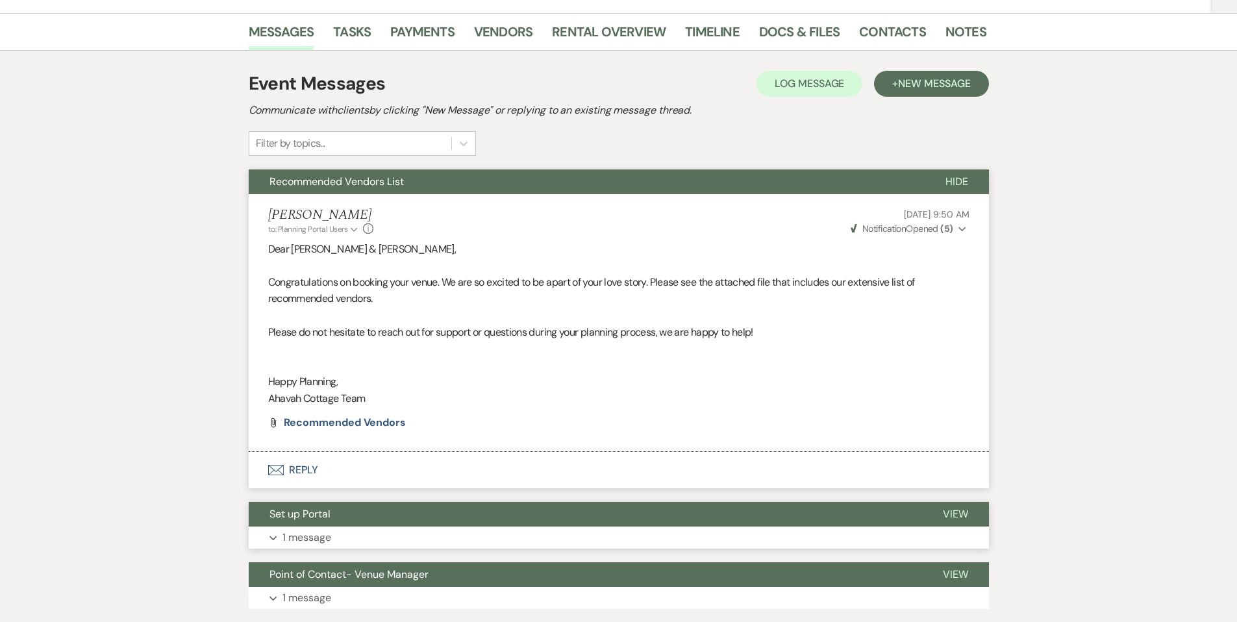
scroll to position [199, 0]
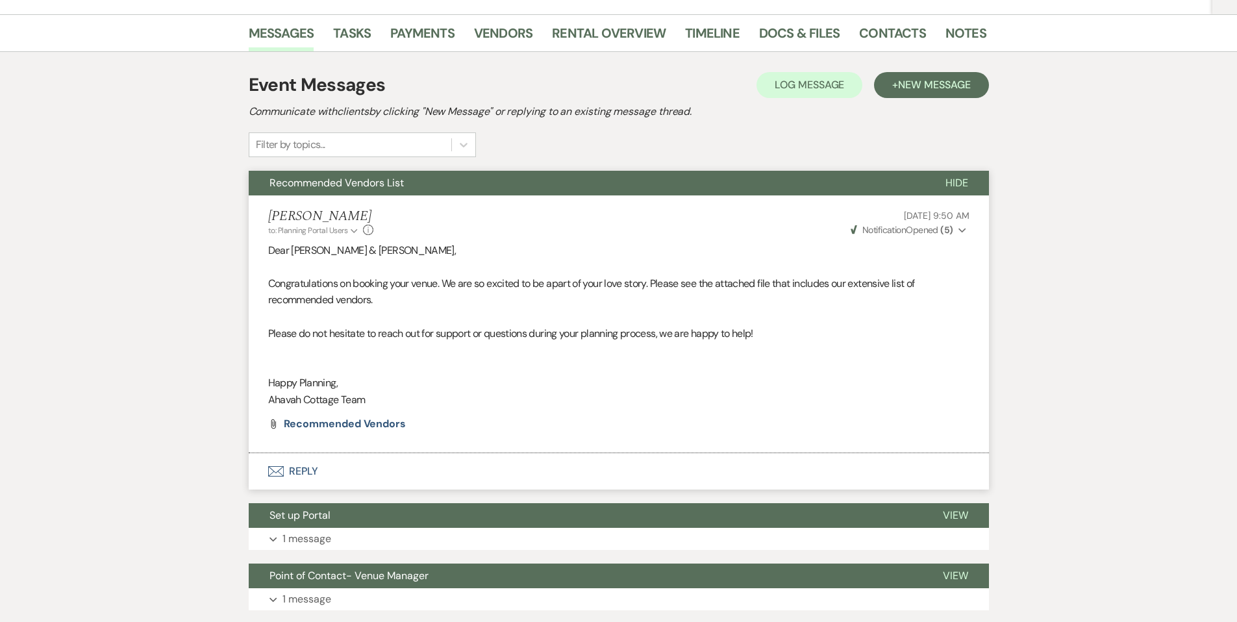
click at [392, 182] on span "Recommended Vendors List" at bounding box center [336, 183] width 134 height 14
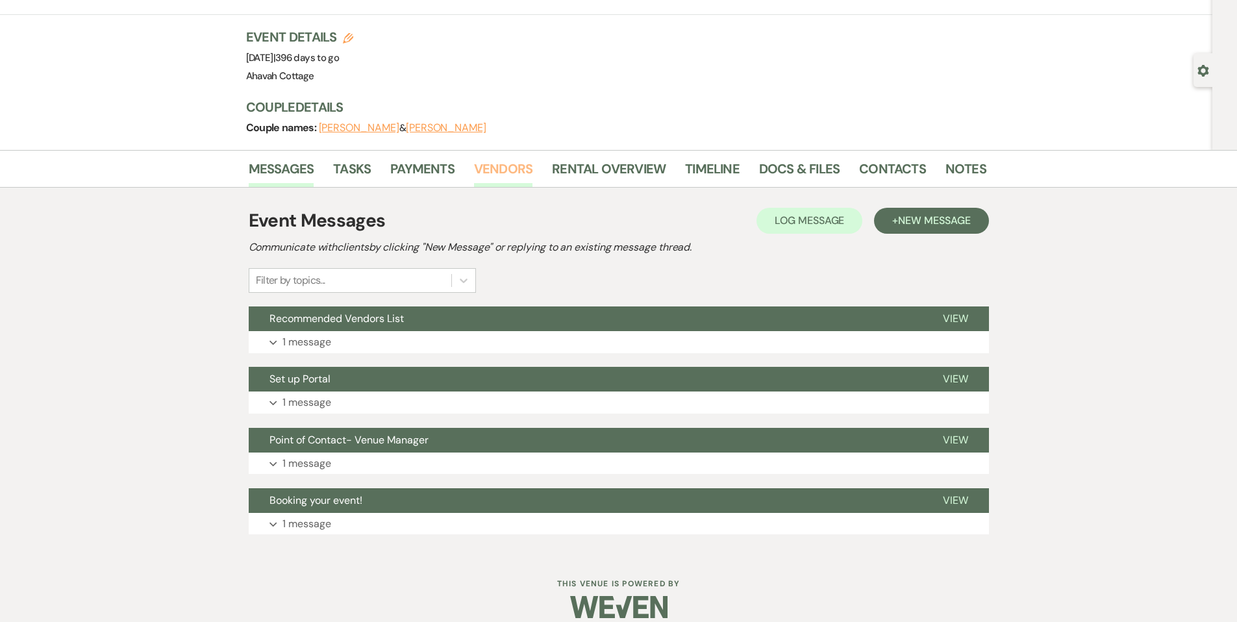
scroll to position [0, 0]
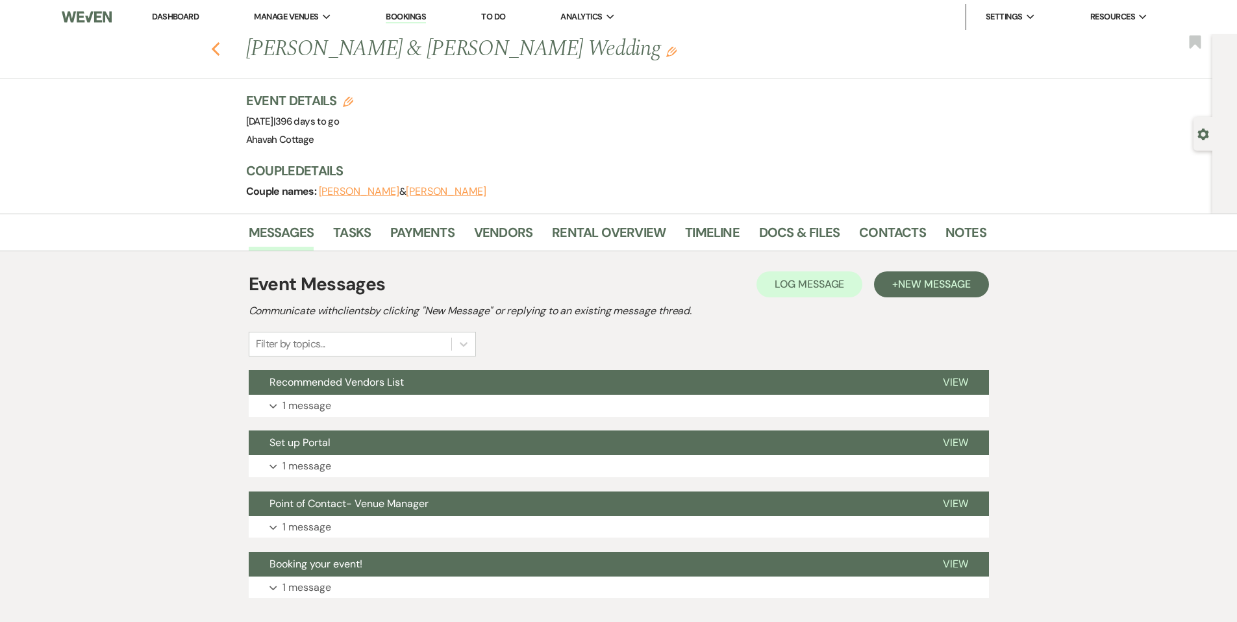
click at [219, 47] on use "button" at bounding box center [215, 49] width 8 height 14
select select "8"
select select "5"
select select "8"
select select "5"
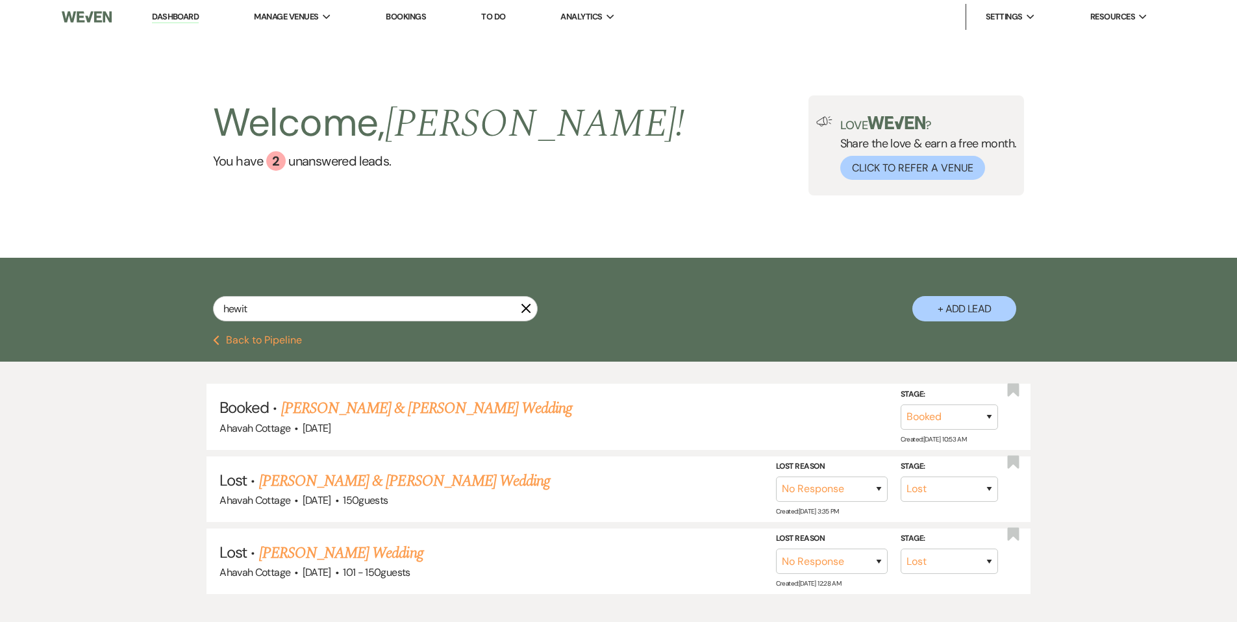
click at [527, 306] on use "button" at bounding box center [526, 309] width 10 height 10
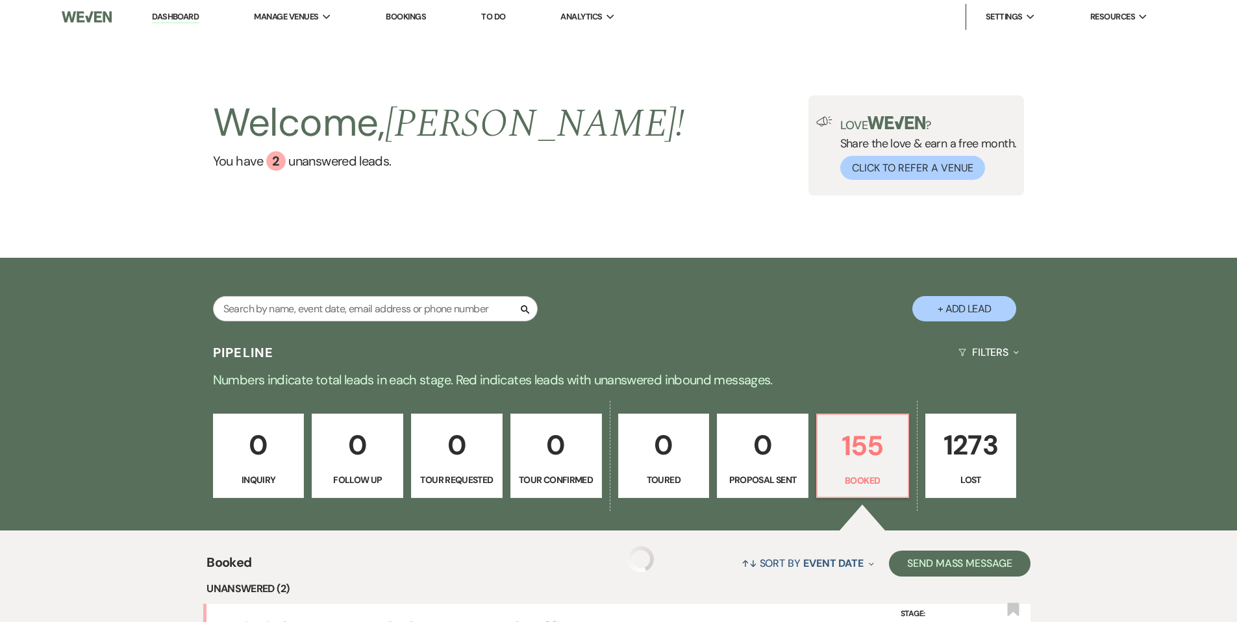
scroll to position [137, 0]
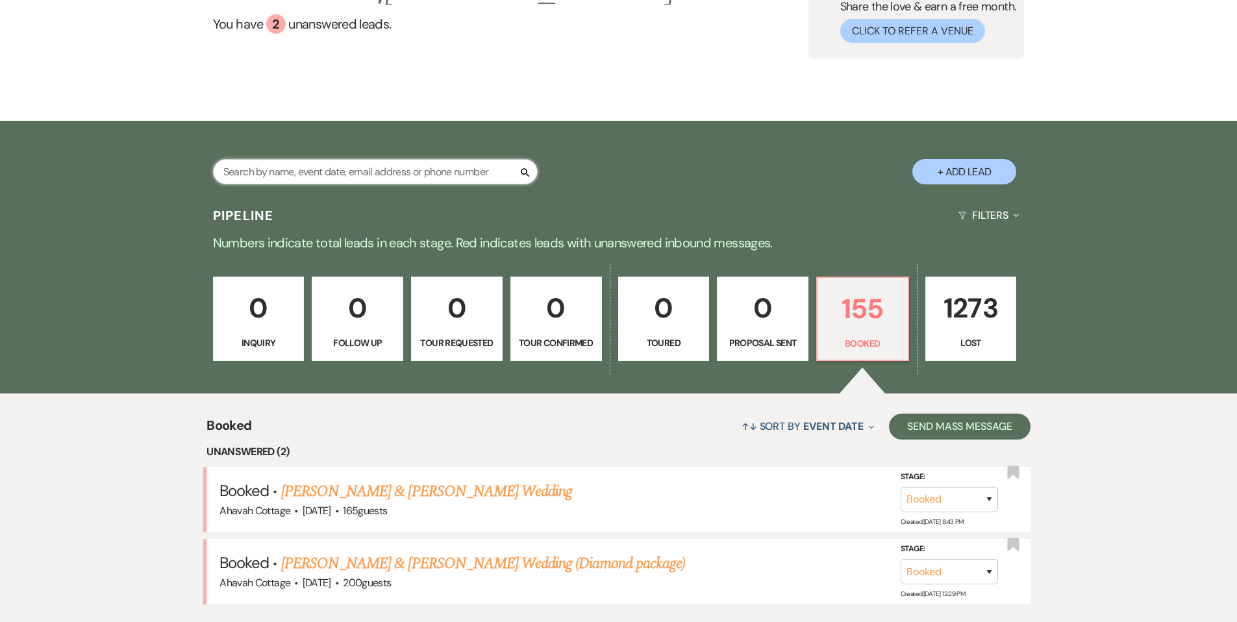
click at [288, 172] on input "text" at bounding box center [375, 171] width 325 height 25
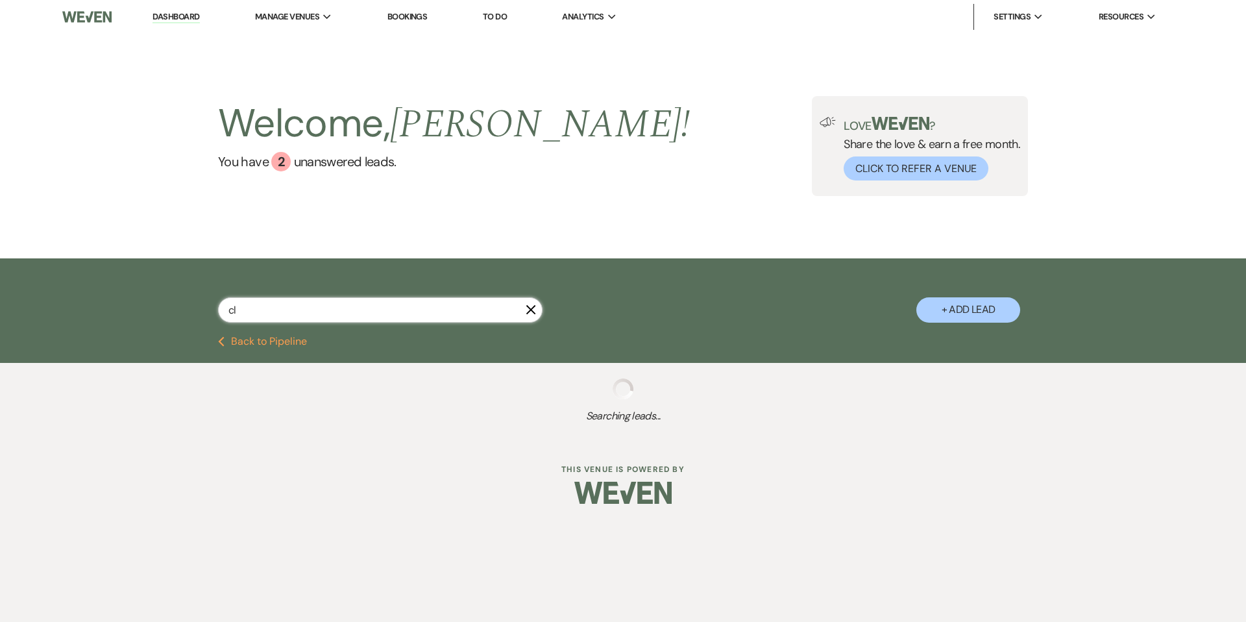
type input "cla"
select select "8"
select select "3"
select select "8"
select select "5"
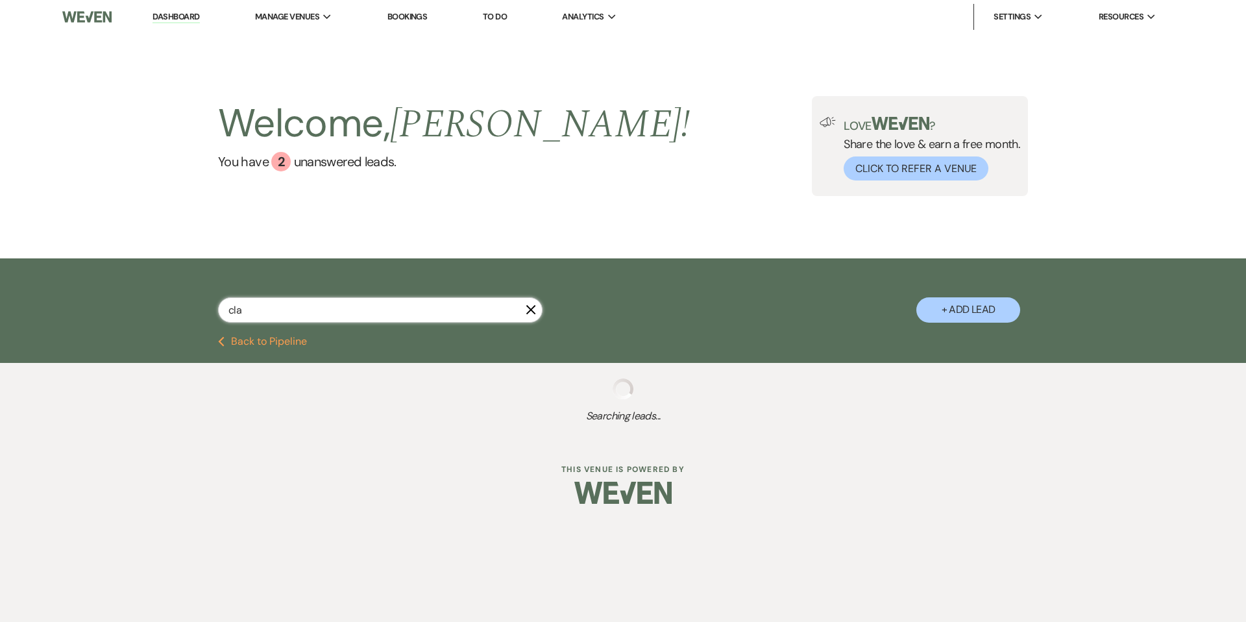
select select "8"
select select "5"
select select "8"
select select "5"
select select "8"
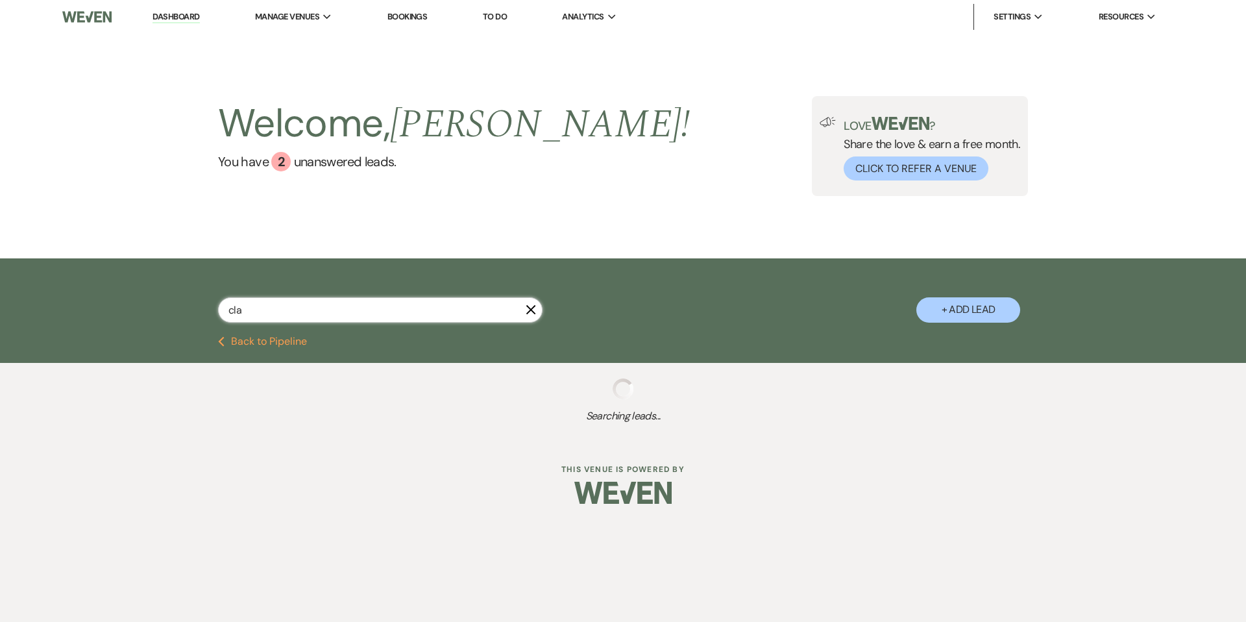
select select "5"
select select "8"
select select "5"
select select "8"
select select "5"
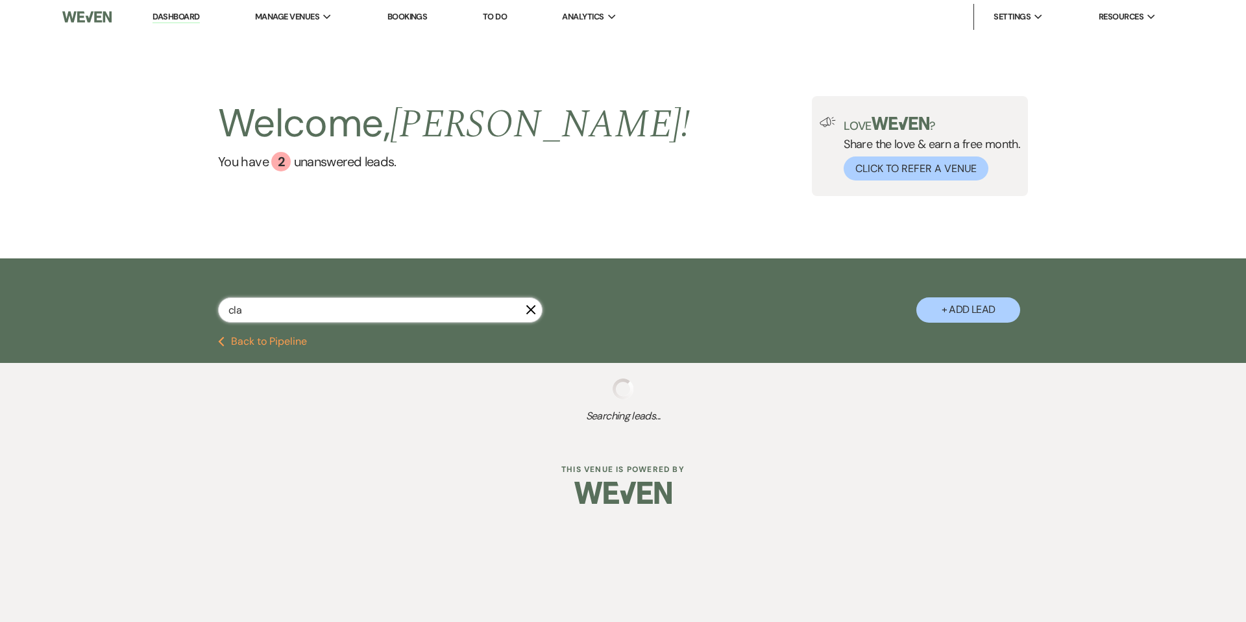
select select "8"
select select "5"
select select "8"
select select "5"
select select "8"
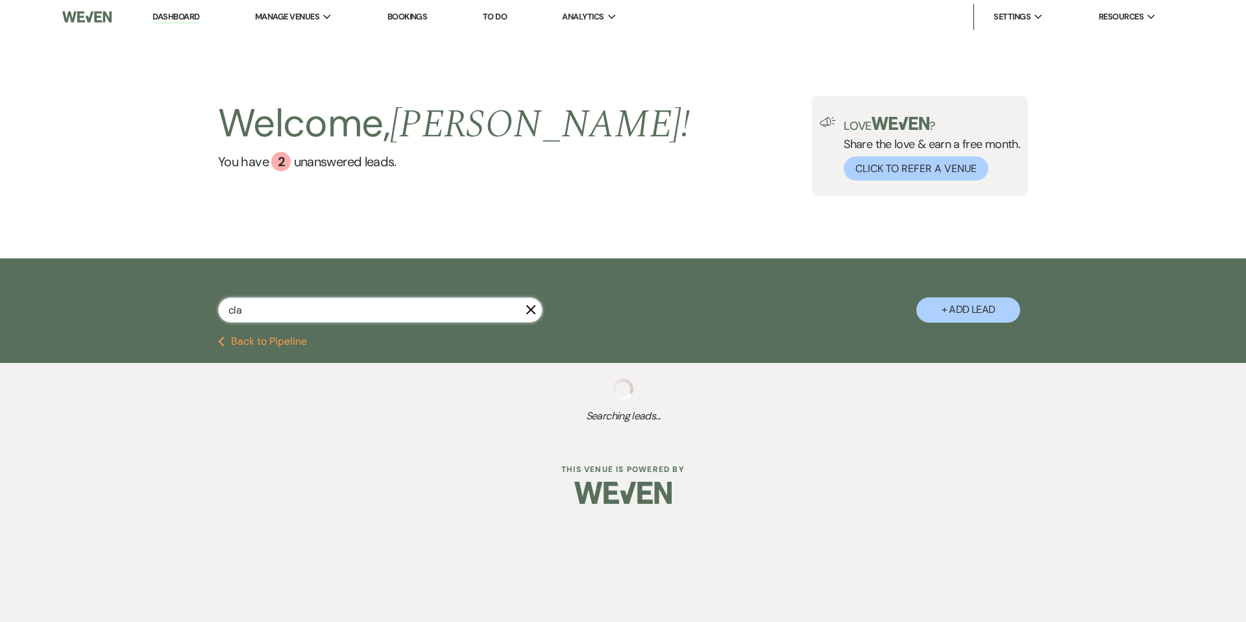
select select "5"
select select "8"
select select "5"
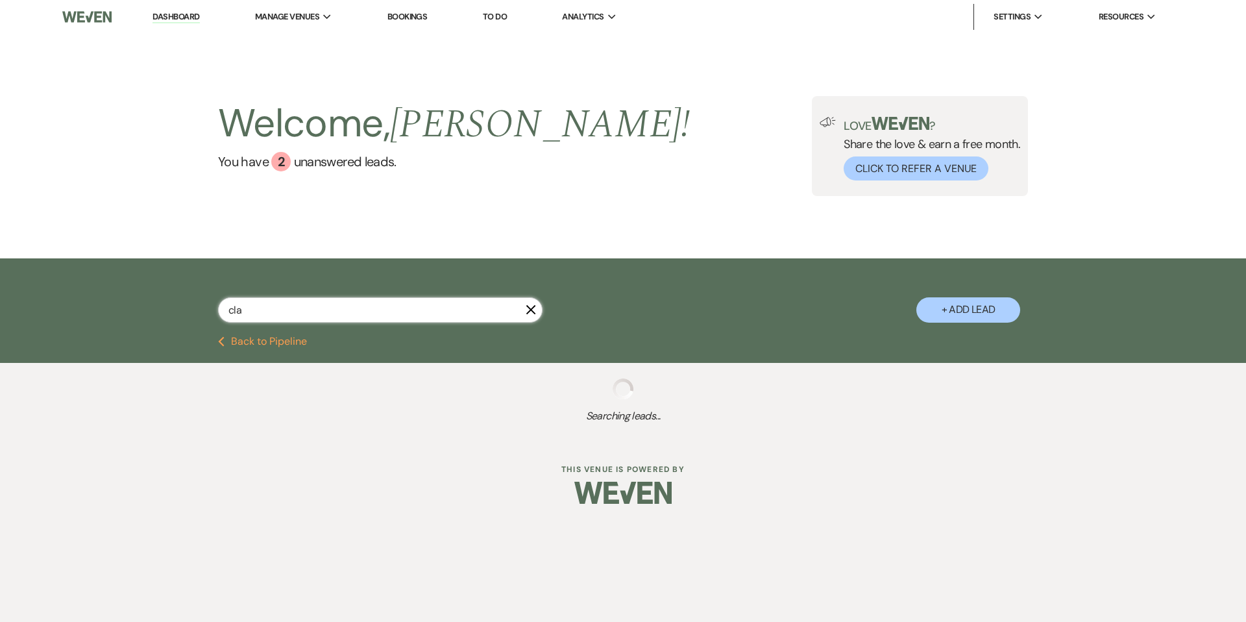
select select "8"
select select "5"
select select "8"
select select "5"
select select "8"
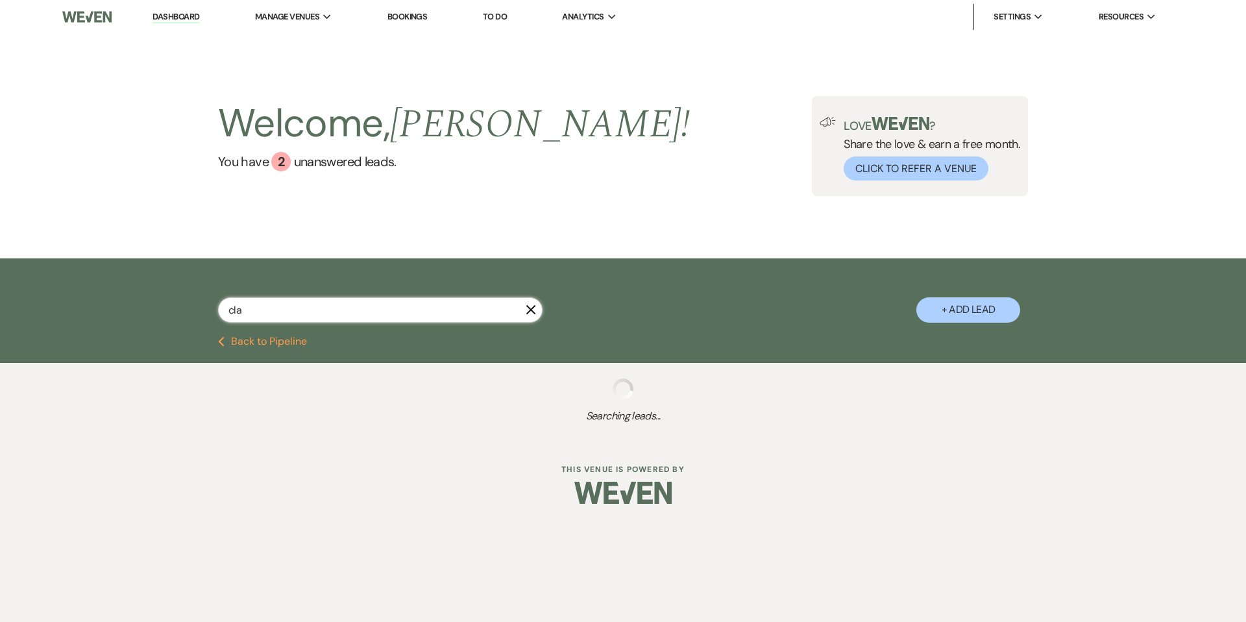
select select "5"
select select "8"
select select "5"
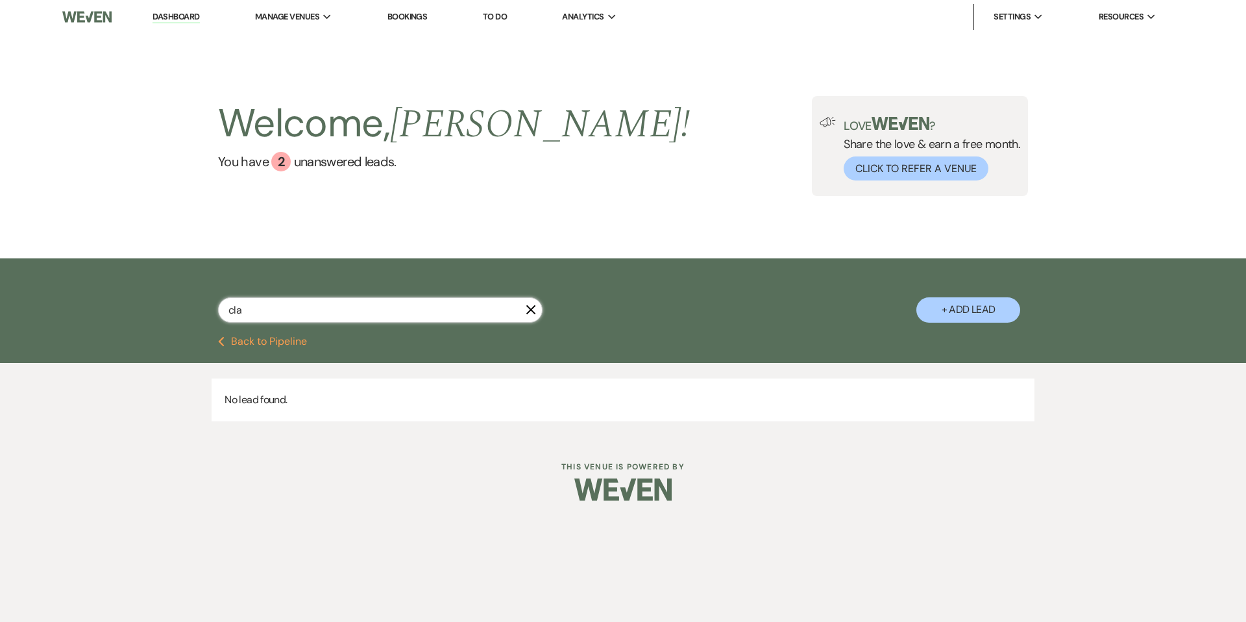
type input "clar"
select select "8"
select select "5"
select select "8"
select select "5"
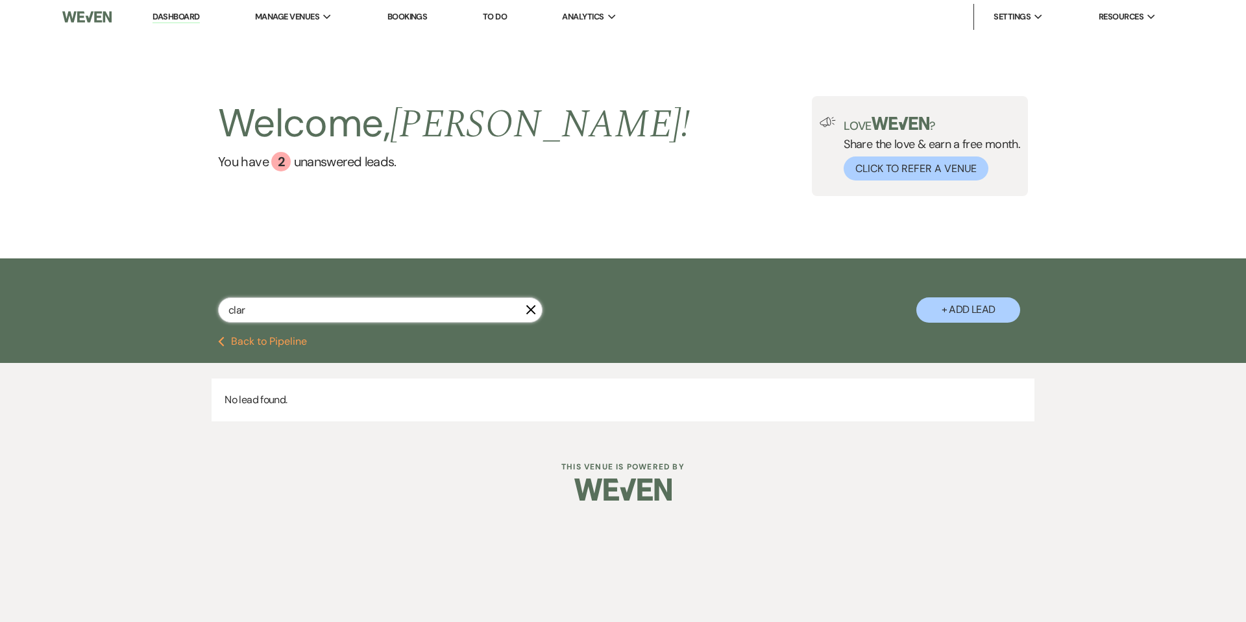
select select "8"
select select "5"
select select "8"
select select "5"
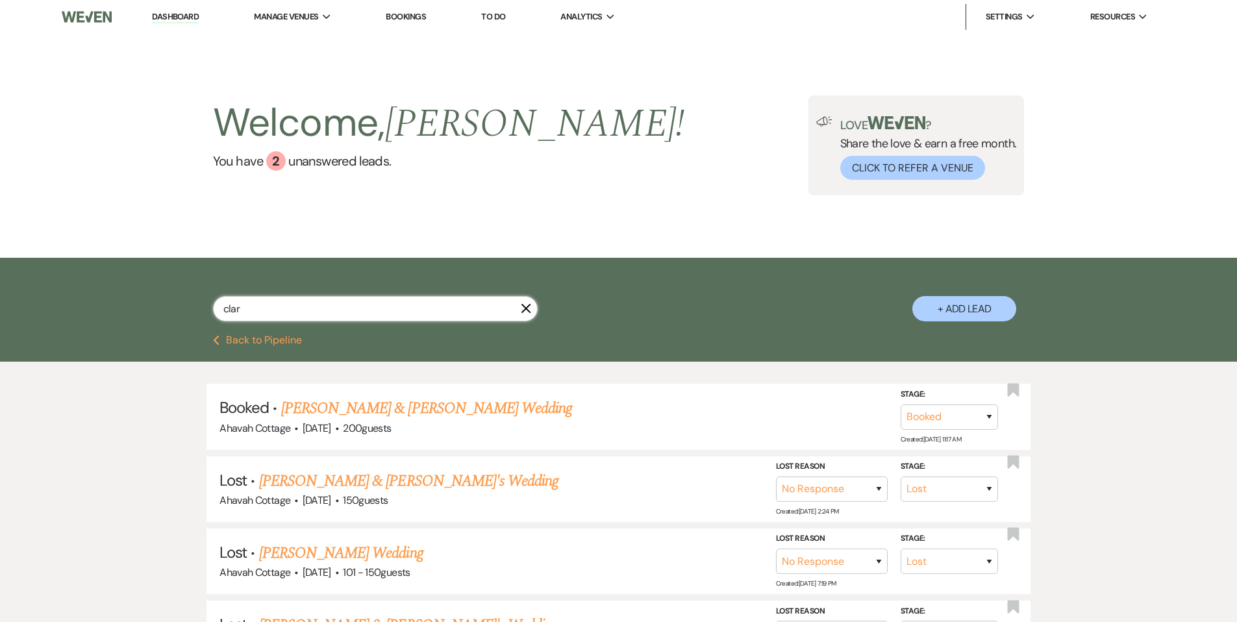
type input "[PERSON_NAME]"
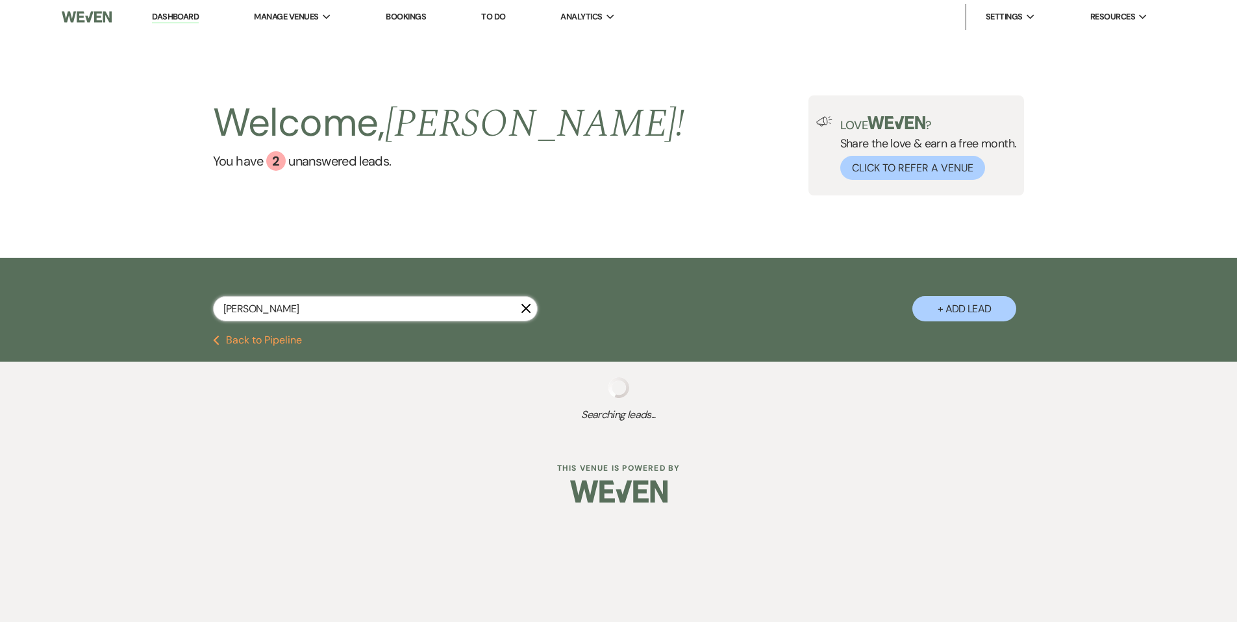
select select "8"
select select "5"
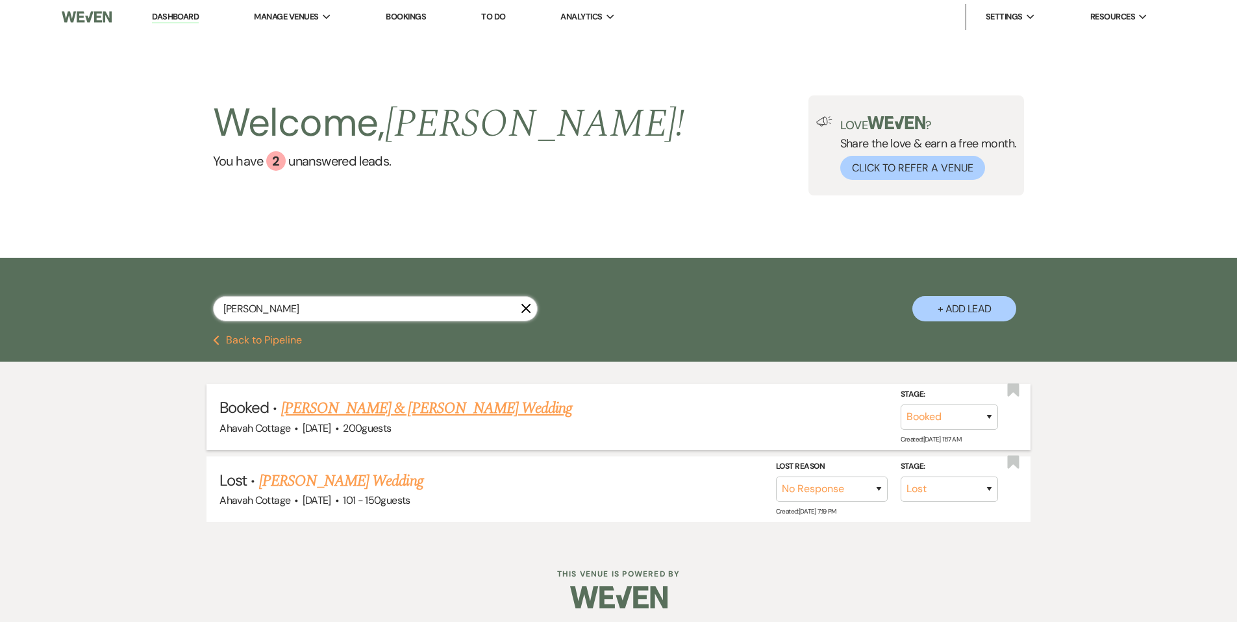
type input "[PERSON_NAME]"
click at [359, 412] on link "[PERSON_NAME] & [PERSON_NAME] Wedding" at bounding box center [426, 408] width 291 height 23
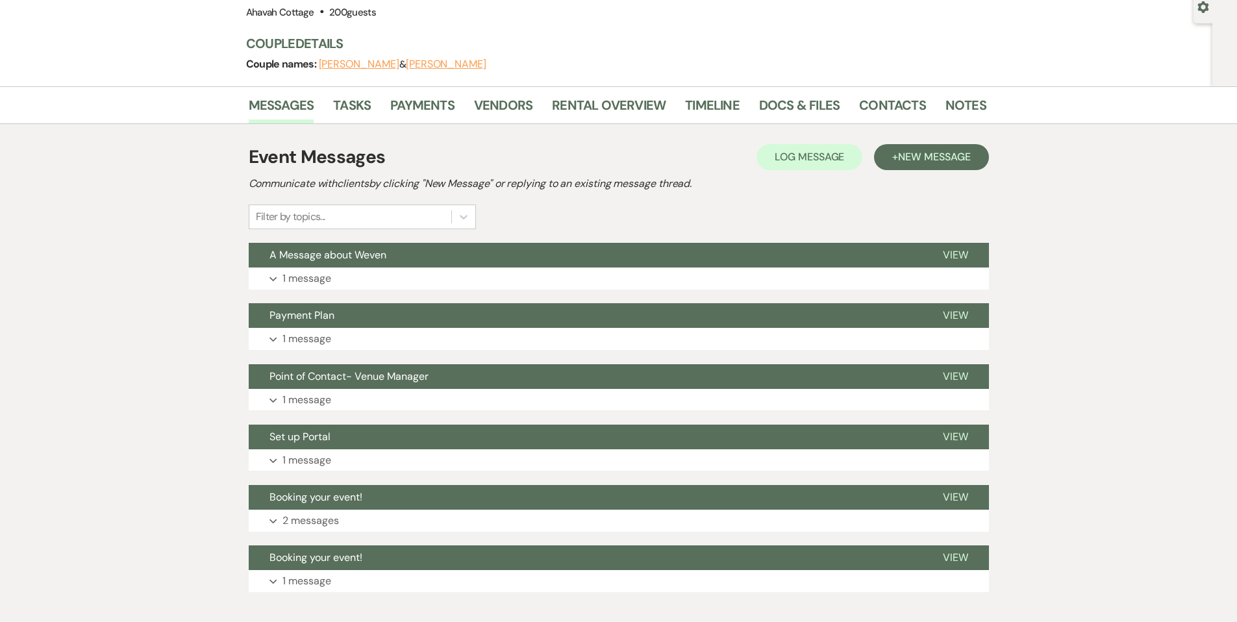
scroll to position [119, 0]
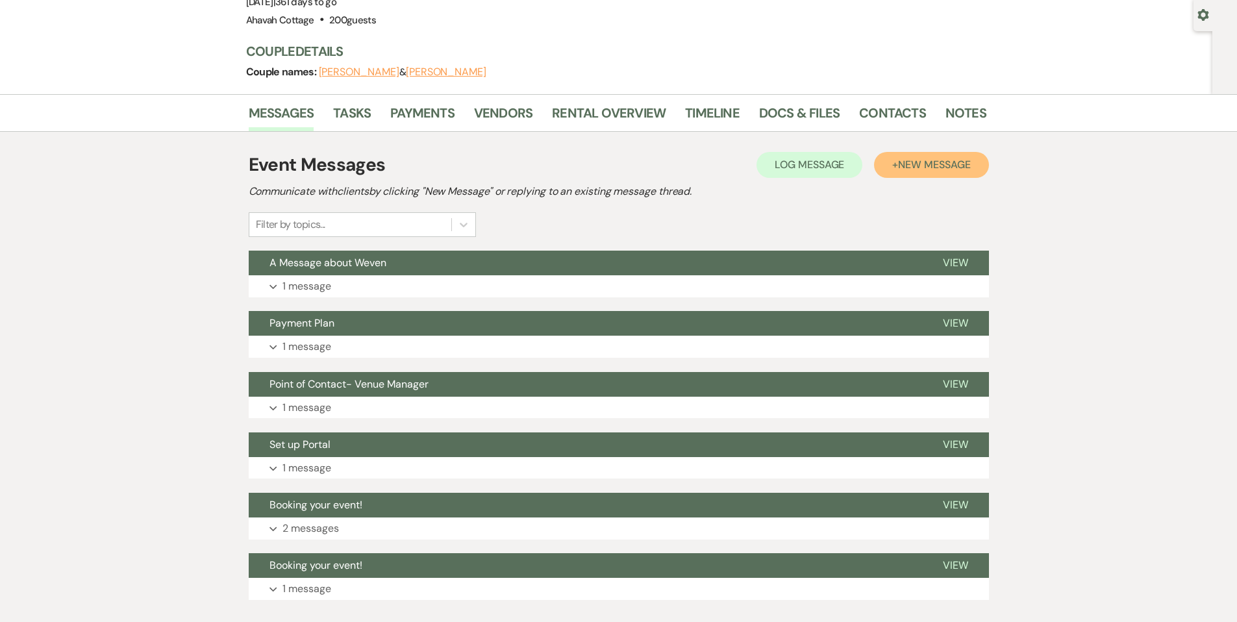
click at [917, 166] on span "New Message" at bounding box center [934, 165] width 72 height 14
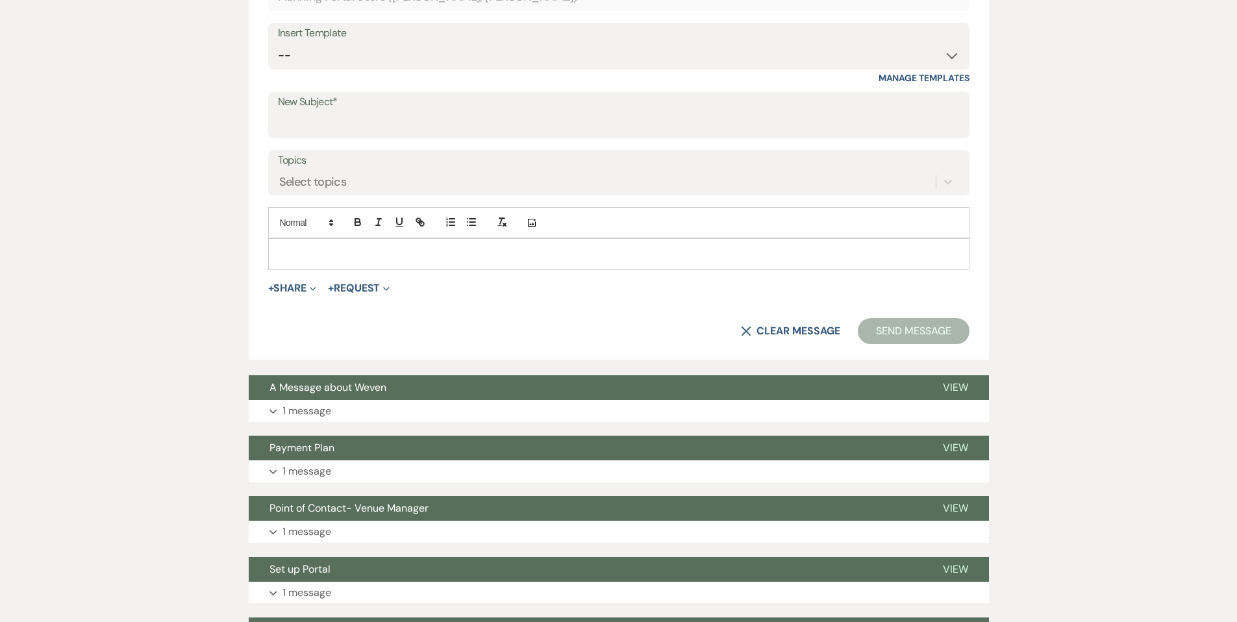
scroll to position [477, 0]
click at [309, 119] on input "New Subject*" at bounding box center [619, 124] width 682 height 25
type input "Vendor List"
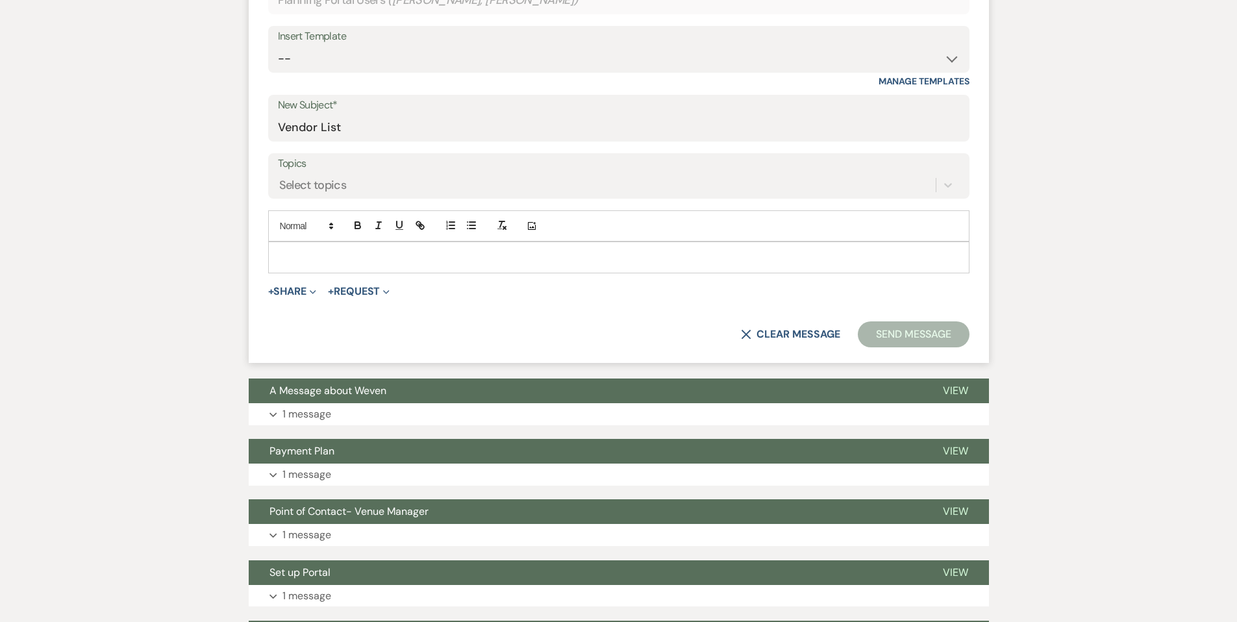
click at [306, 251] on p at bounding box center [619, 257] width 680 height 14
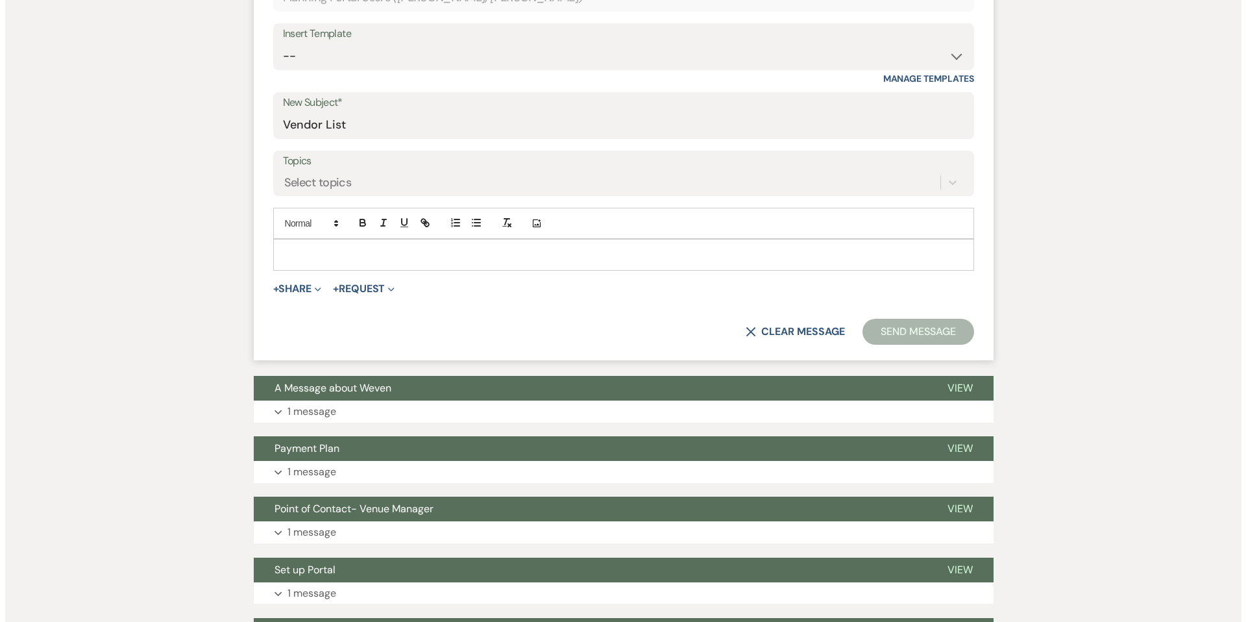
scroll to position [479, 0]
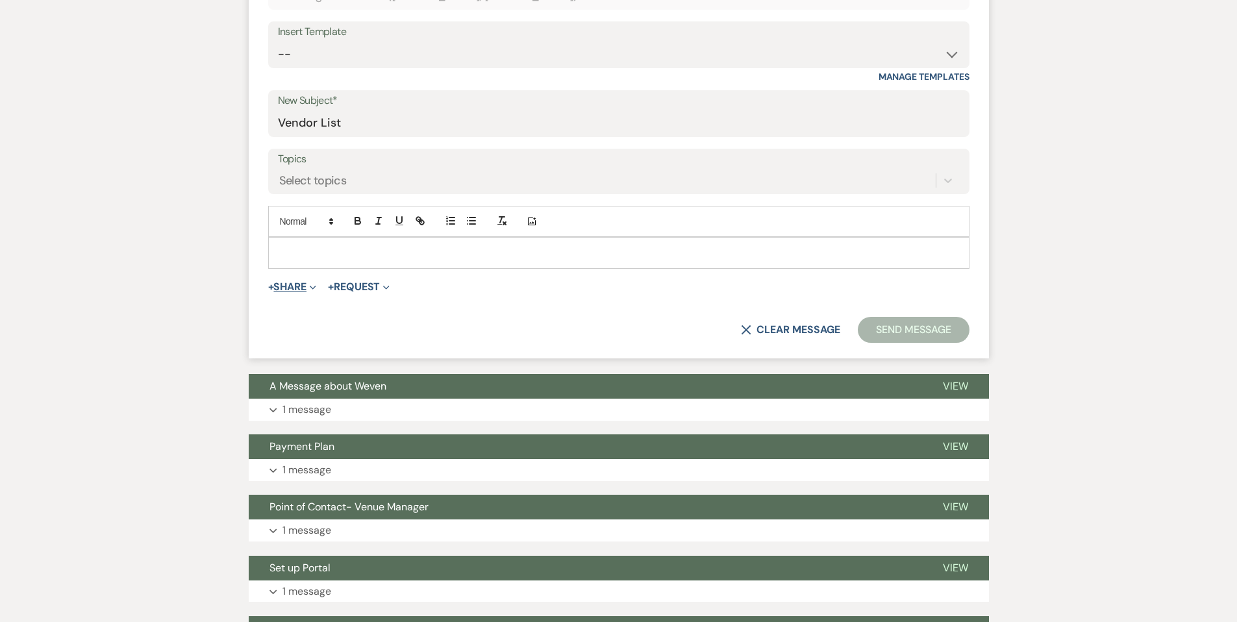
click at [291, 284] on button "+ Share Expand" at bounding box center [292, 287] width 49 height 10
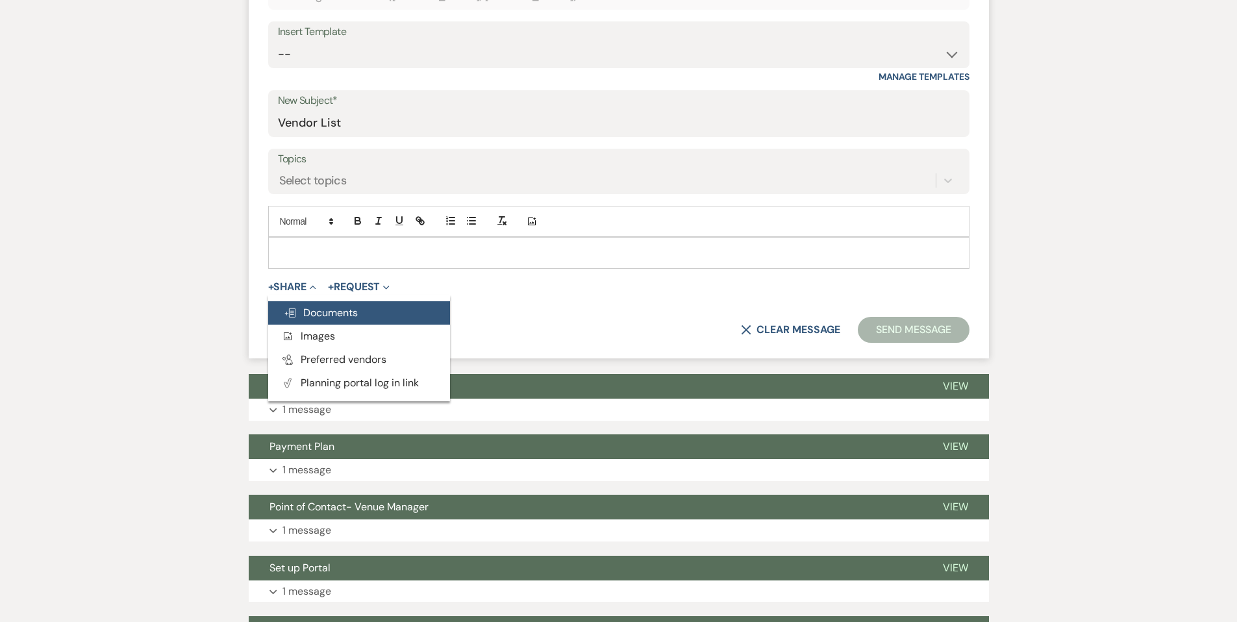
click at [307, 314] on span "Doc Upload Documents" at bounding box center [321, 313] width 74 height 14
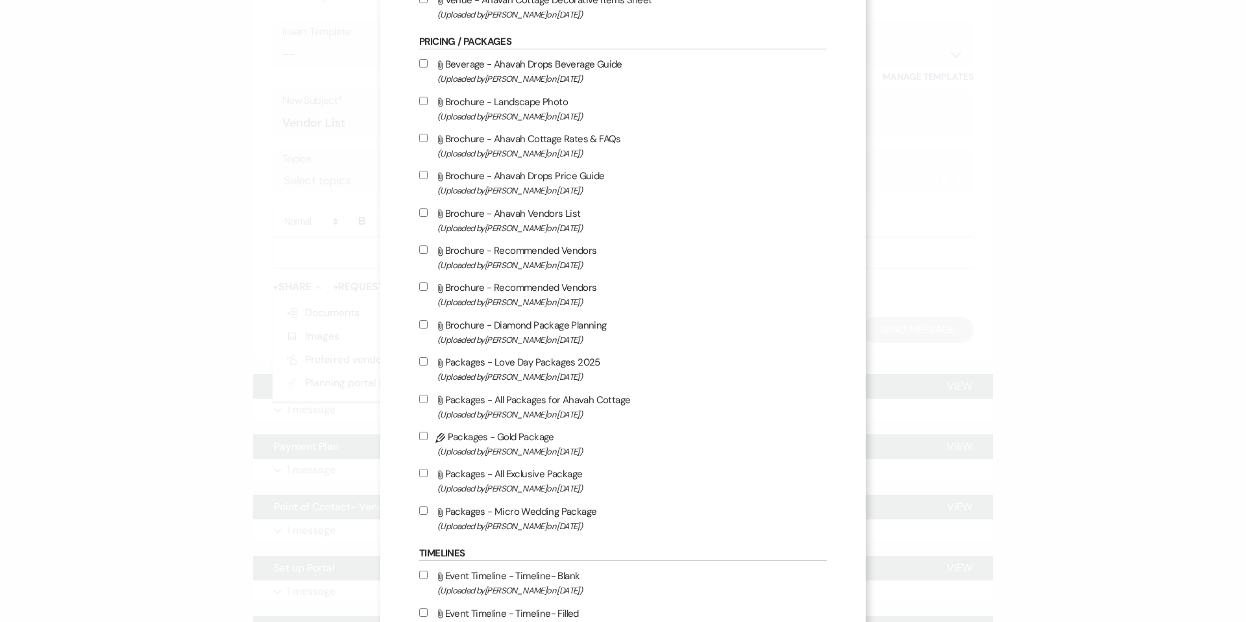
scroll to position [1261, 0]
click at [420, 252] on input "Attach File Brochure - Recommended Vendors (Uploaded by [PERSON_NAME] on [DATE]…" at bounding box center [423, 247] width 8 height 8
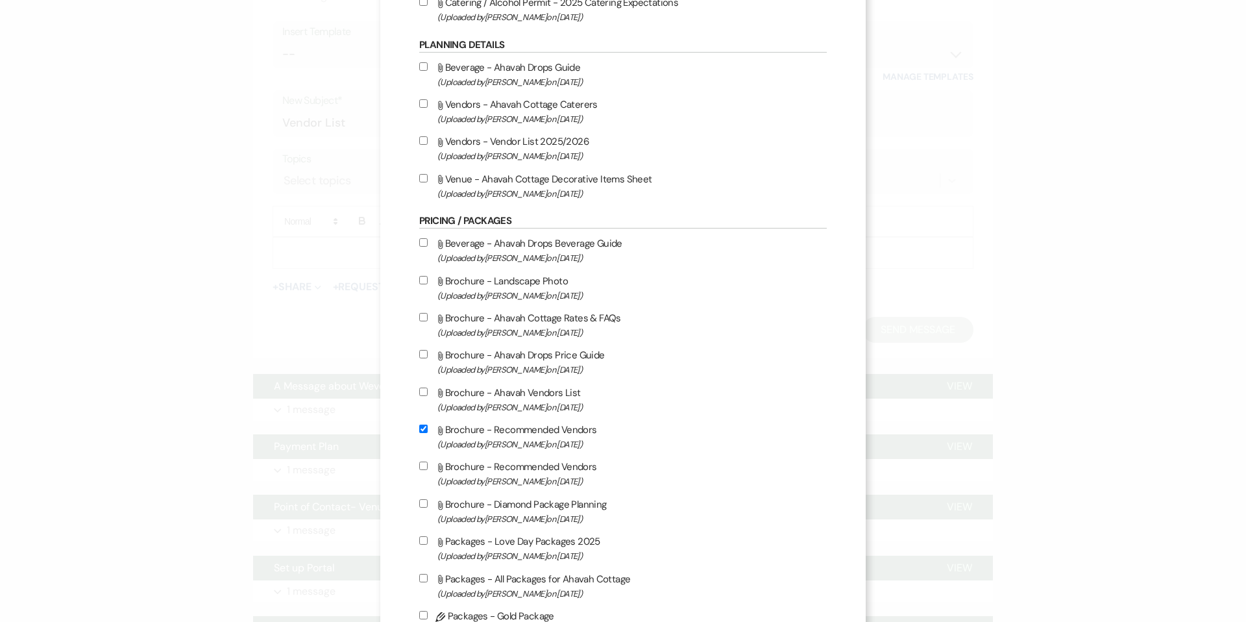
scroll to position [1078, 0]
click at [422, 435] on input "Attach File Brochure - Recommended Vendors (Uploaded by [PERSON_NAME] on [DATE]…" at bounding box center [423, 431] width 8 height 8
checkbox input "false"
drag, startPoint x: 425, startPoint y: 149, endPoint x: 449, endPoint y: 155, distance: 25.2
click at [425, 147] on input "Attach File Vendors - Vendor List 2025/2026 (Uploaded by [PERSON_NAME] on [DATE…" at bounding box center [423, 142] width 8 height 8
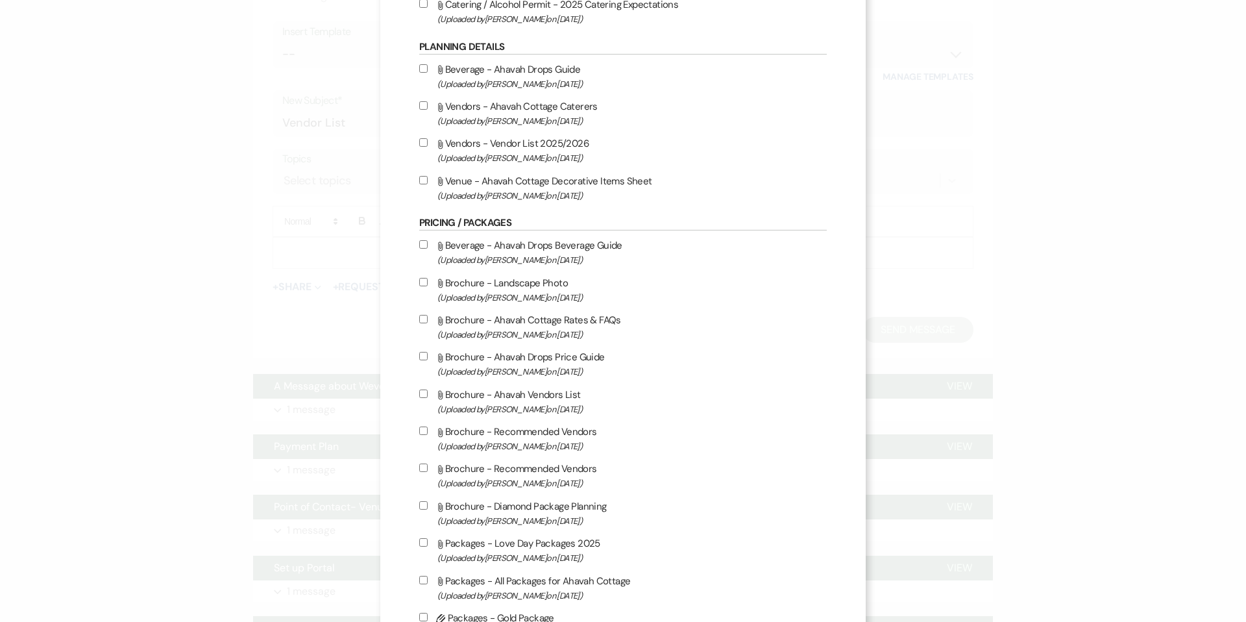
checkbox input "true"
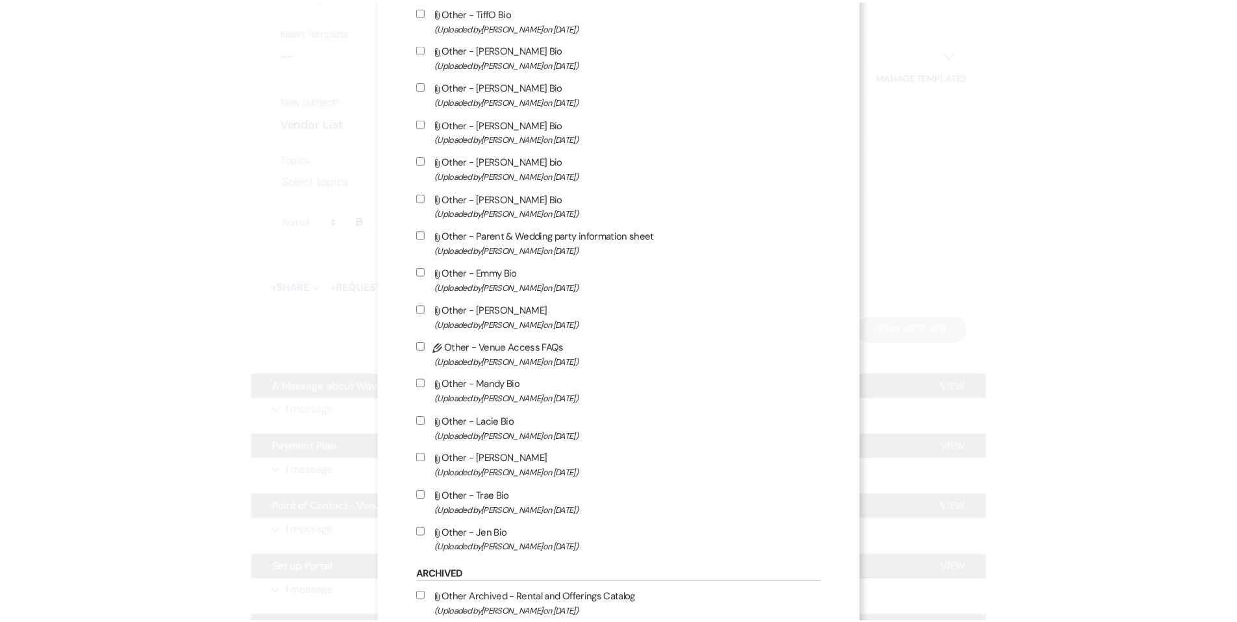
scroll to position [2396, 0]
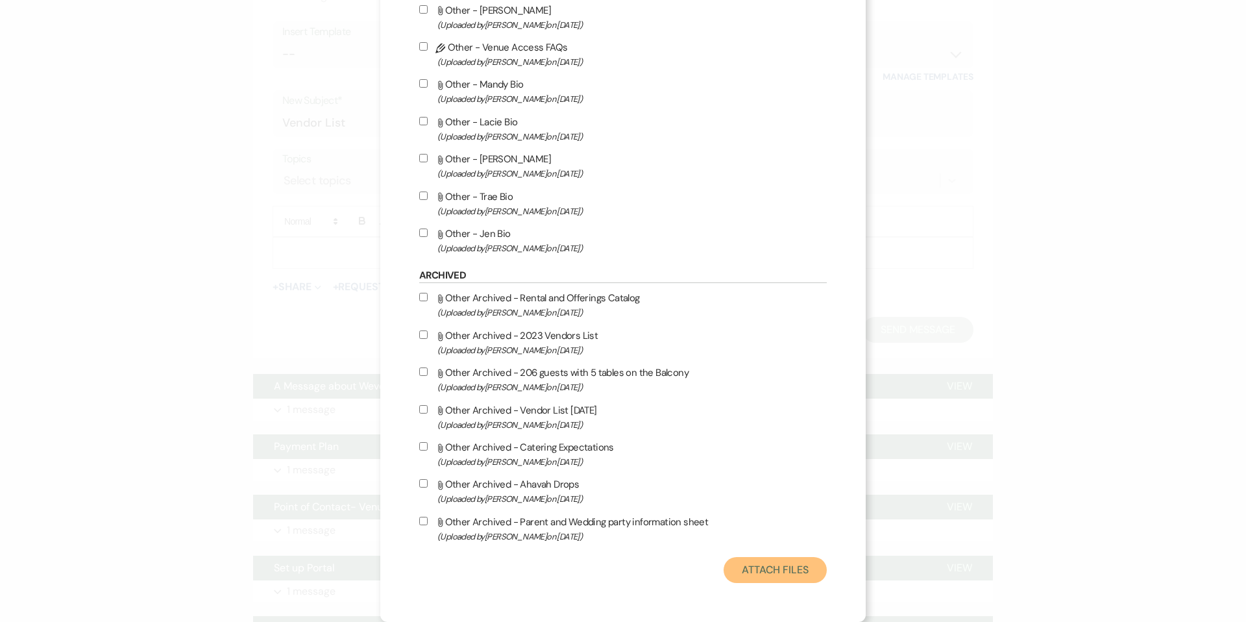
click at [758, 573] on button "Attach Files" at bounding box center [775, 570] width 103 height 26
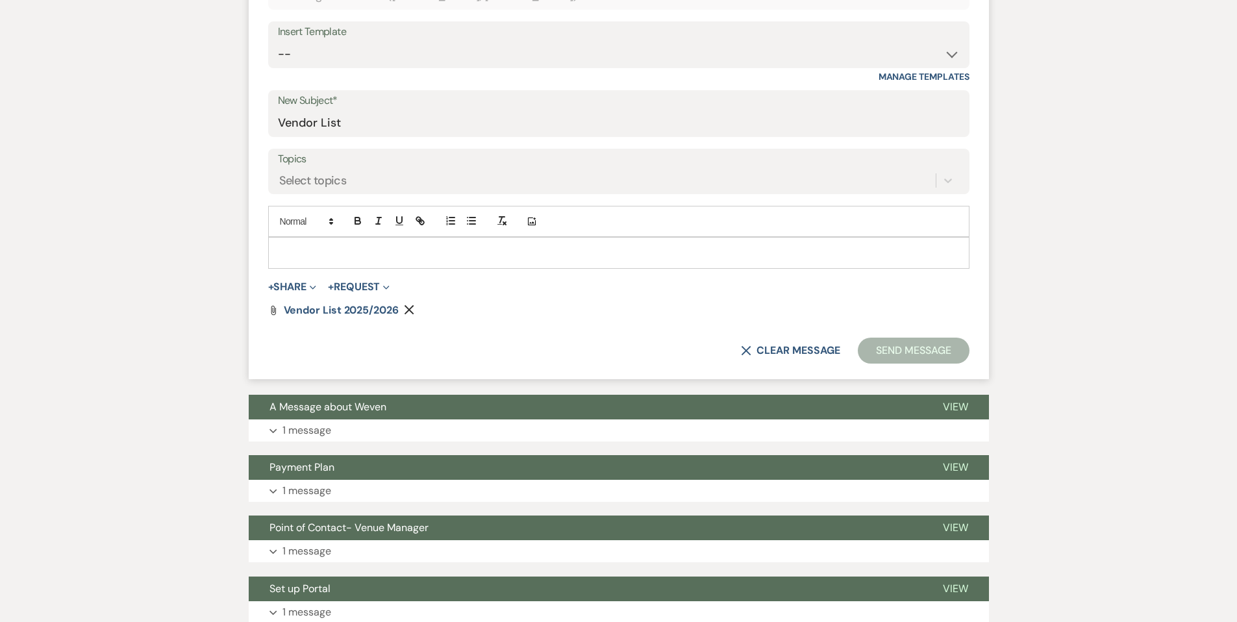
click at [318, 256] on p at bounding box center [619, 252] width 680 height 14
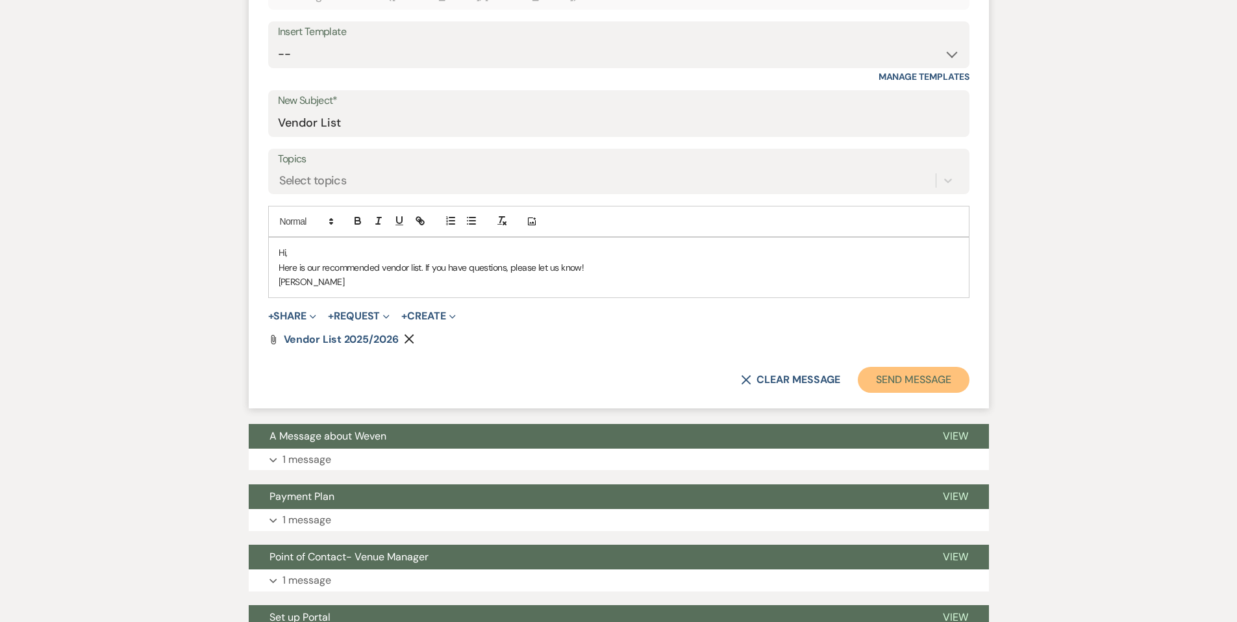
click at [886, 386] on button "Send Message" at bounding box center [913, 380] width 111 height 26
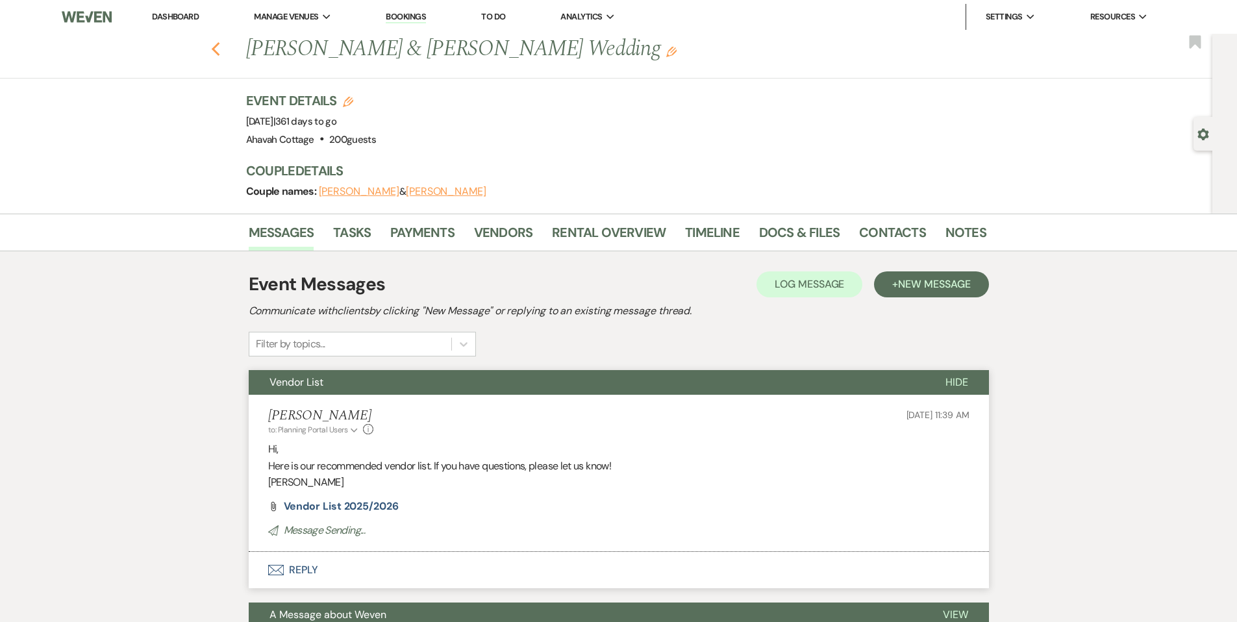
click at [219, 45] on use "button" at bounding box center [215, 49] width 8 height 14
select select "8"
select select "5"
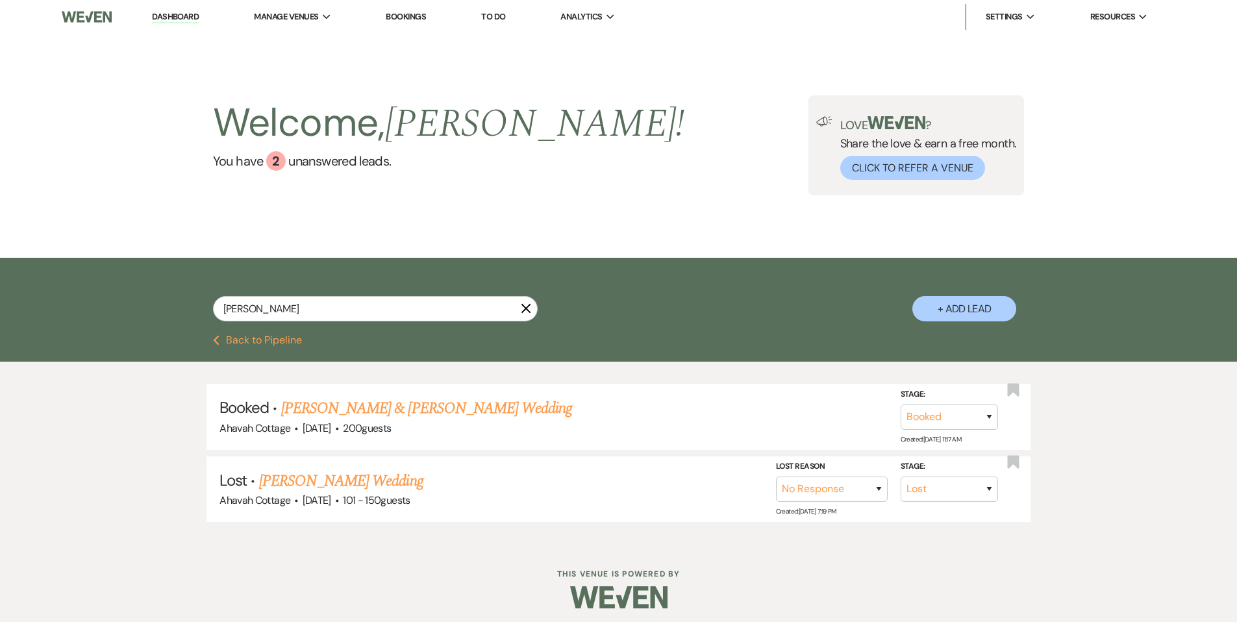
click at [525, 305] on icon "X" at bounding box center [526, 308] width 10 height 10
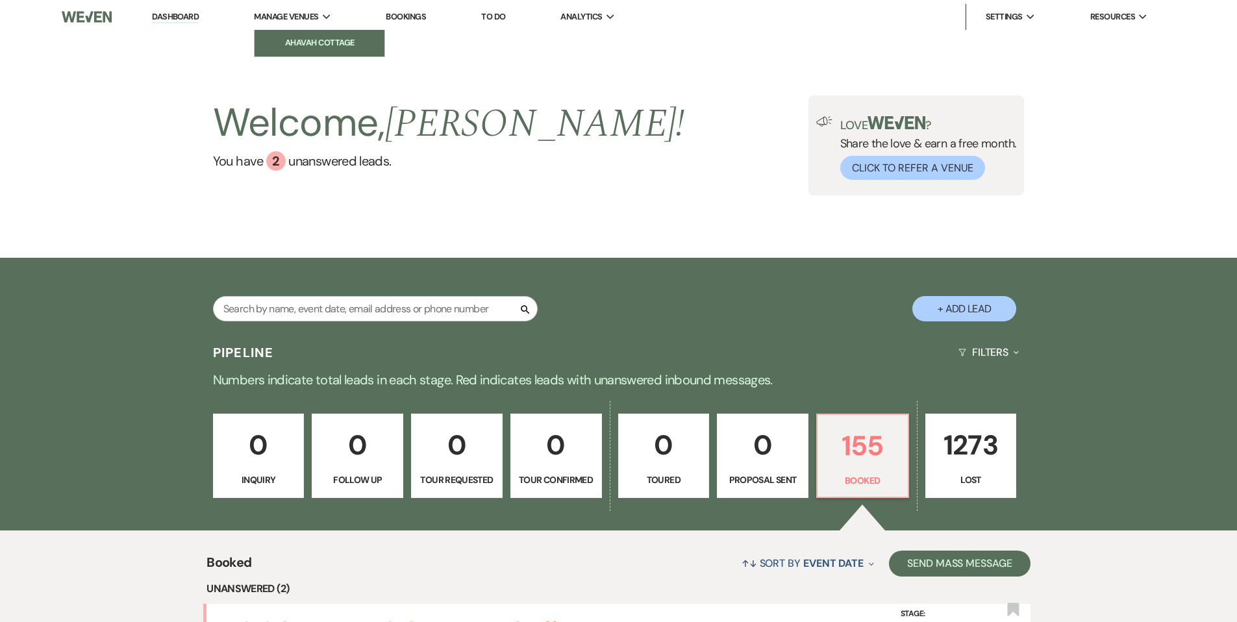
click at [288, 34] on link "Ahavah Cottage" at bounding box center [319, 43] width 130 height 26
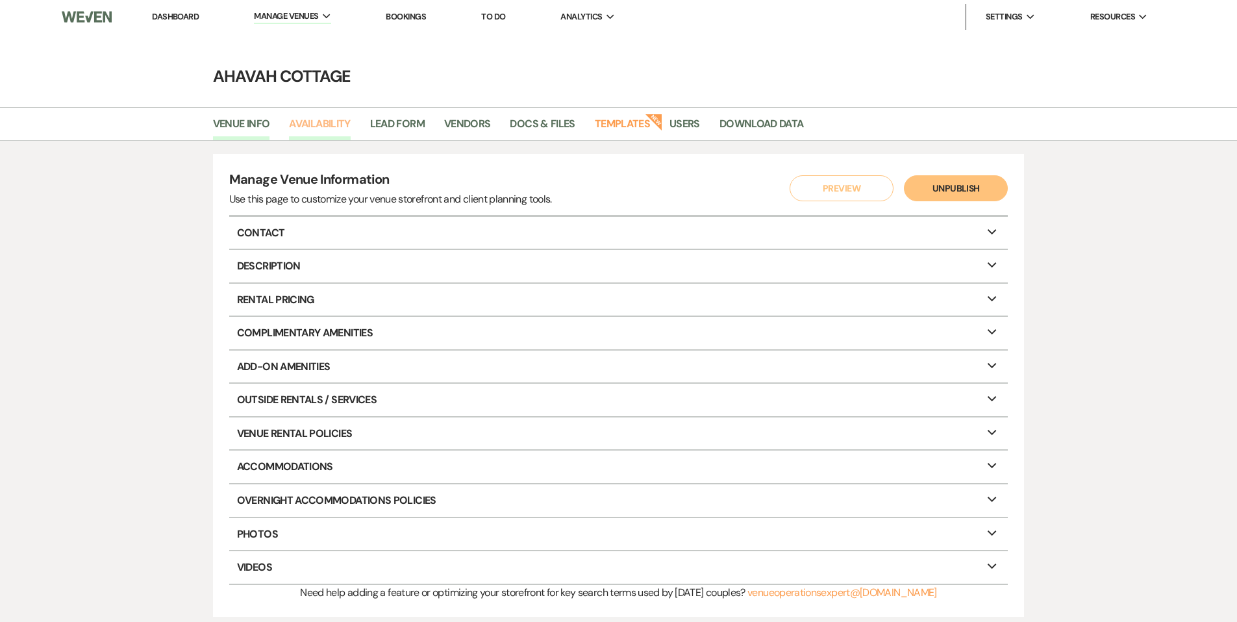
click at [314, 125] on link "Availability" at bounding box center [319, 128] width 61 height 25
select select "3"
select select "2026"
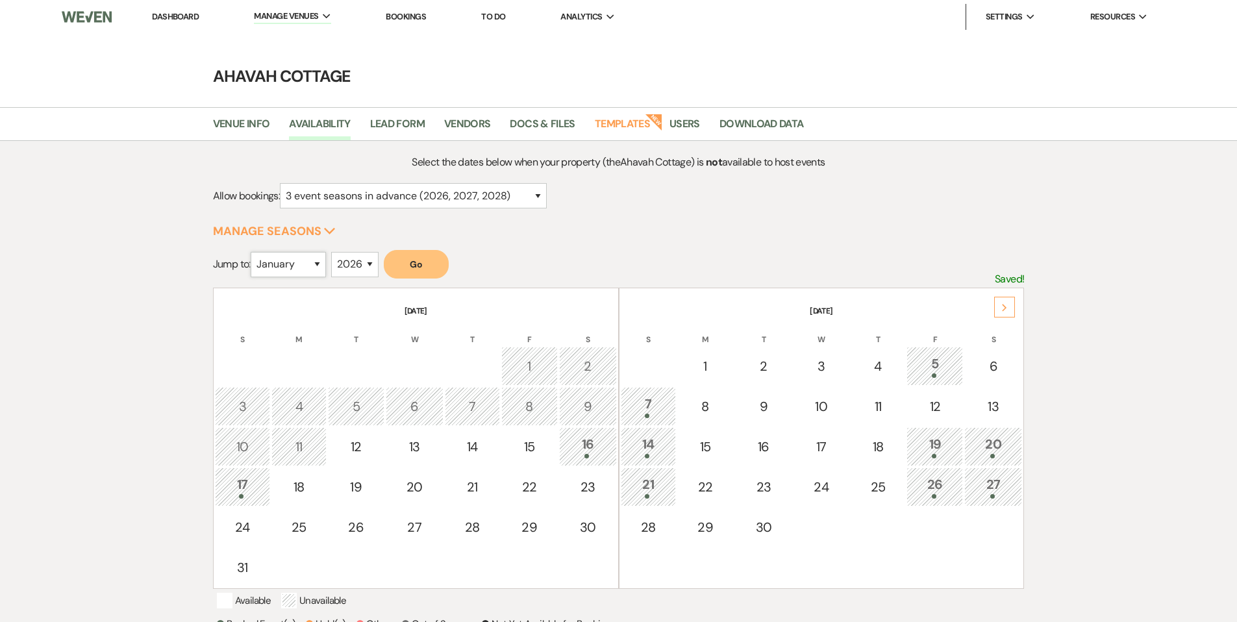
click at [314, 262] on select "January February March April May June July August September October November De…" at bounding box center [288, 264] width 75 height 25
select select "10"
click at [423, 267] on button "Go" at bounding box center [416, 264] width 65 height 29
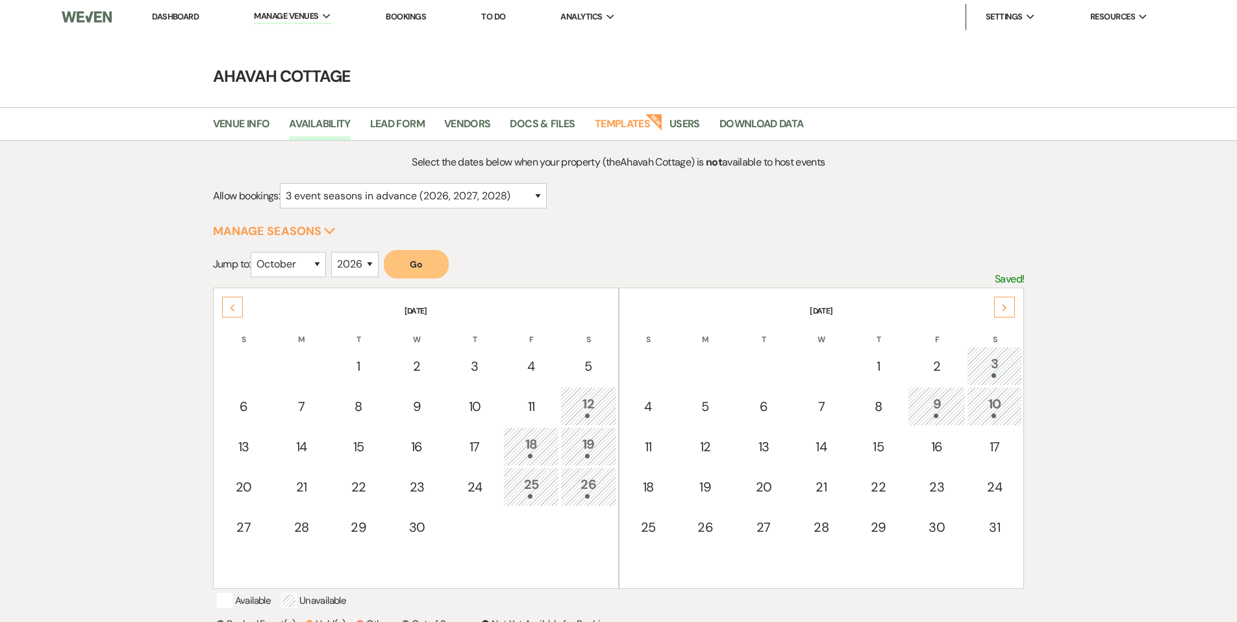
click at [163, 17] on link "Dashboard" at bounding box center [175, 16] width 47 height 11
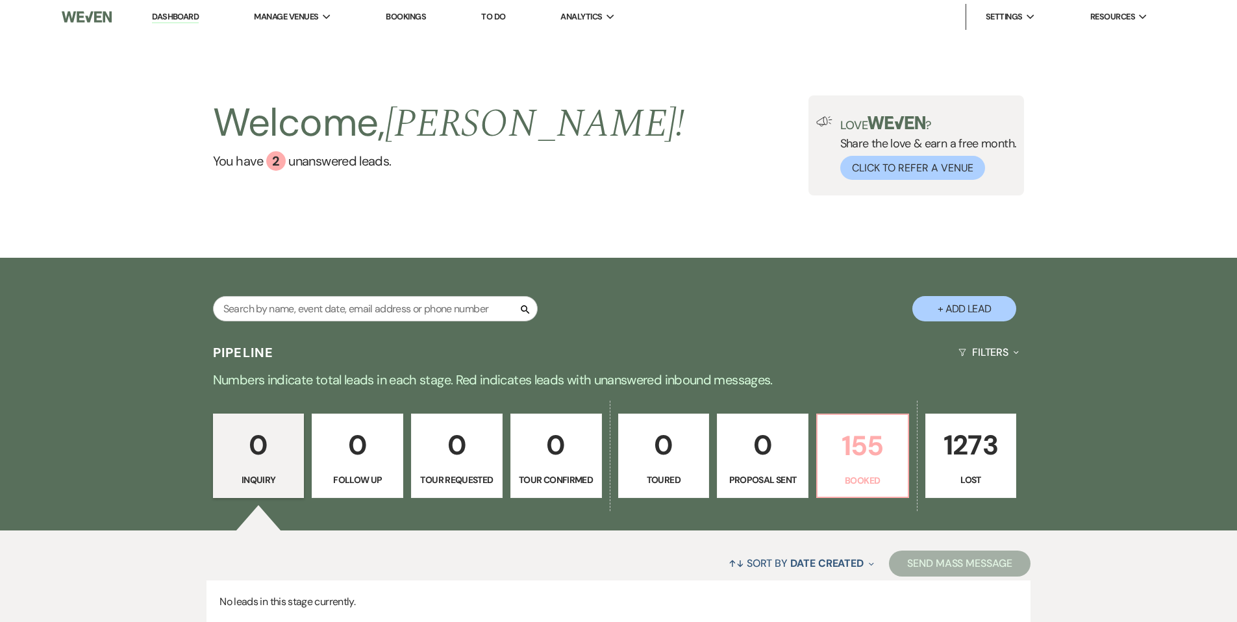
click at [849, 458] on p "155" at bounding box center [862, 445] width 75 height 43
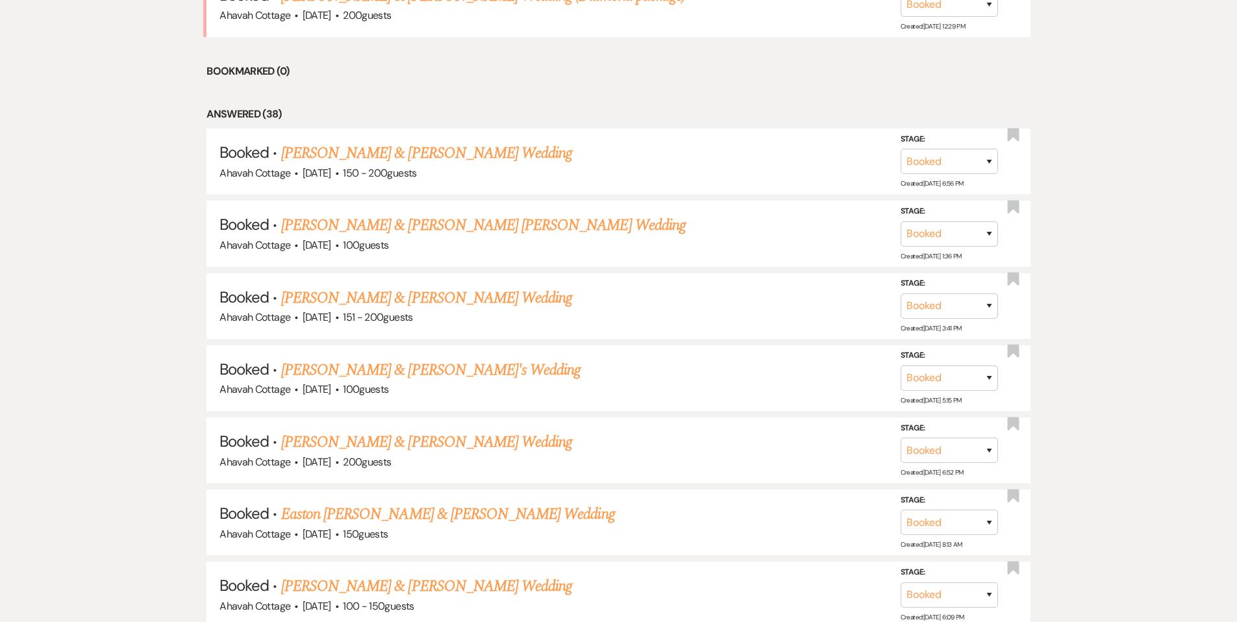
scroll to position [706, 0]
click at [394, 298] on link "[PERSON_NAME] & [PERSON_NAME] Wedding" at bounding box center [426, 296] width 291 height 23
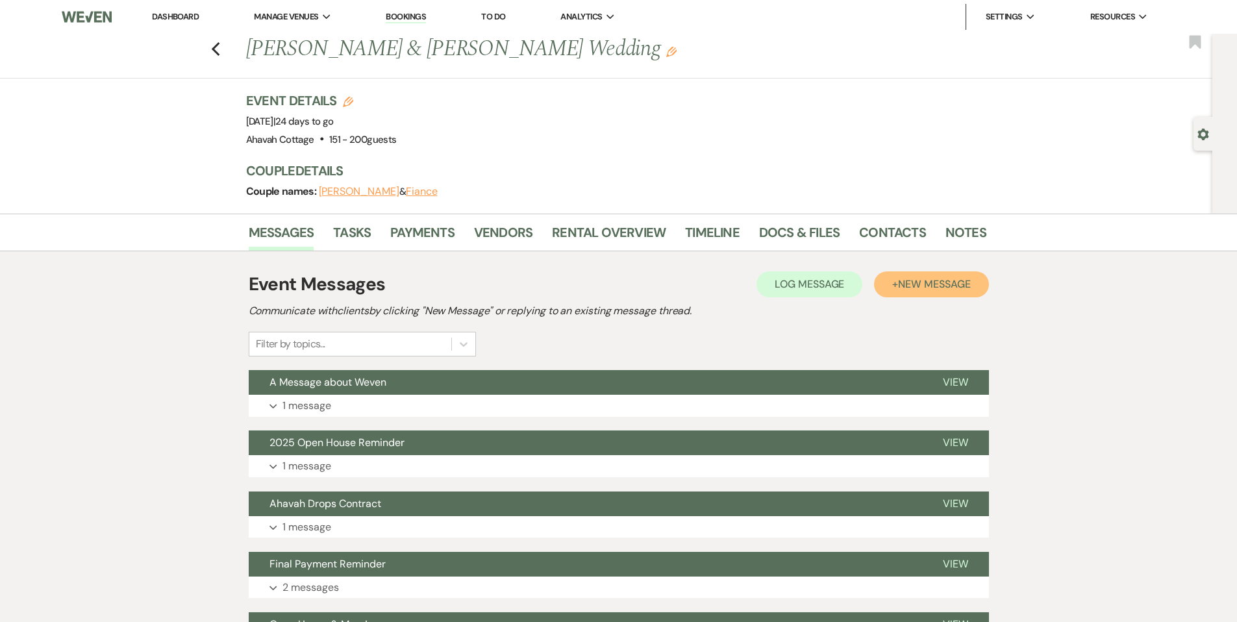
click at [913, 286] on span "New Message" at bounding box center [934, 284] width 72 height 14
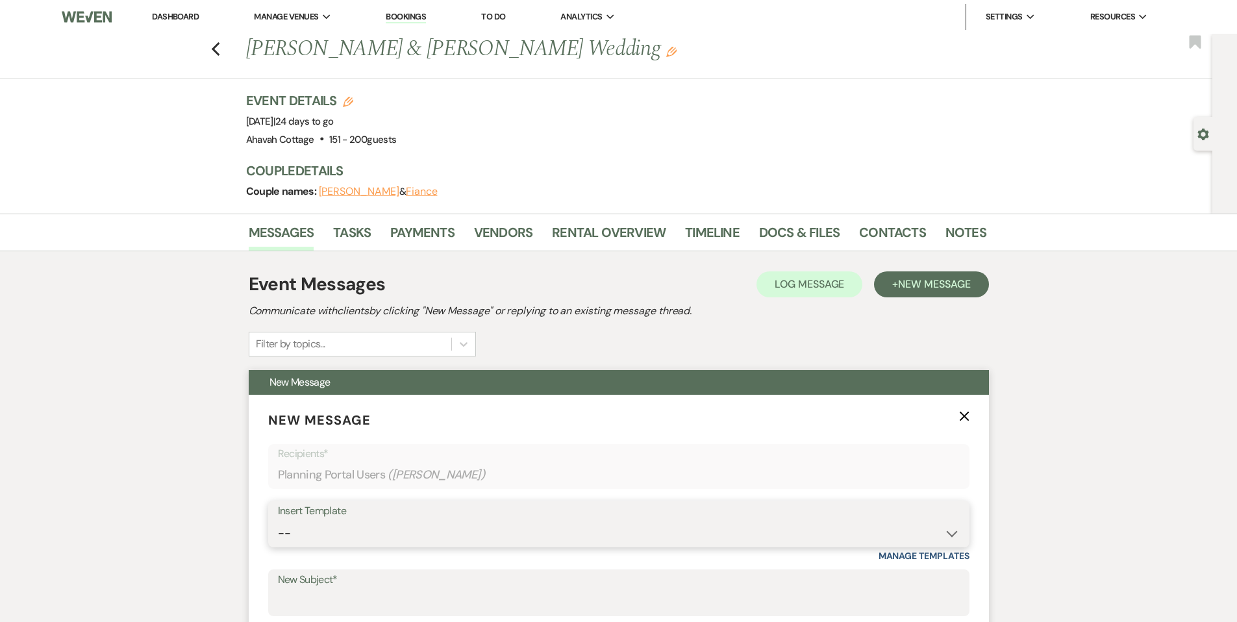
click at [290, 536] on select "-- Weven Planning Portal Introduction (Booked Events) Contract (Pre-Booked Lead…" at bounding box center [619, 533] width 682 height 25
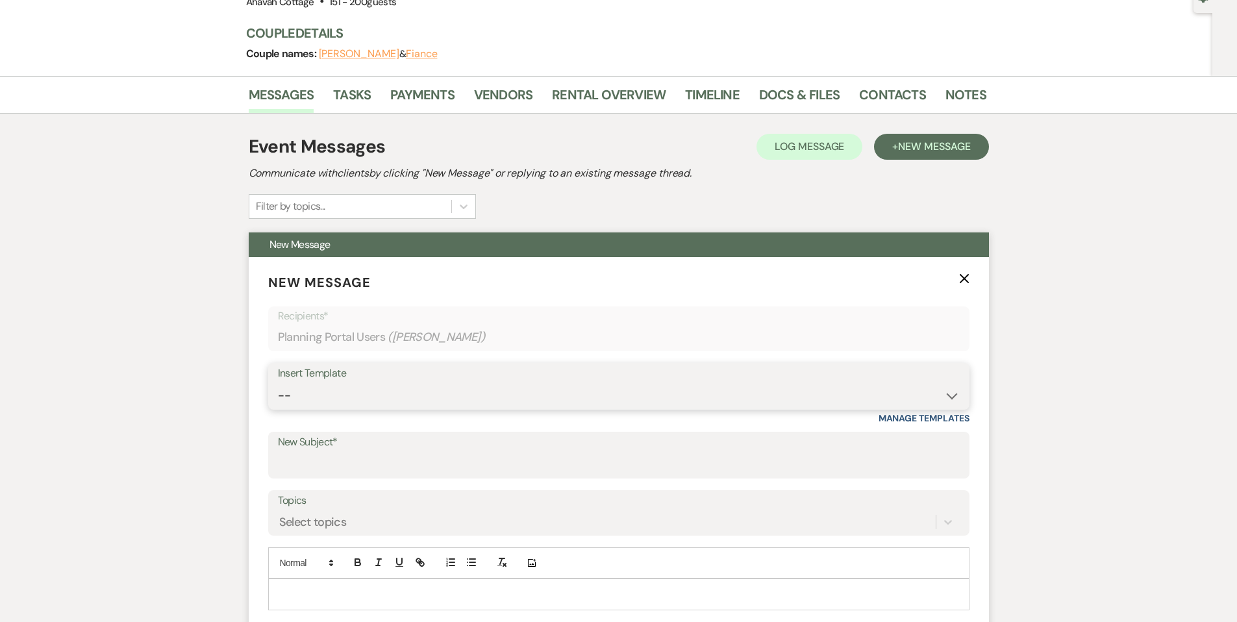
scroll to position [141, 0]
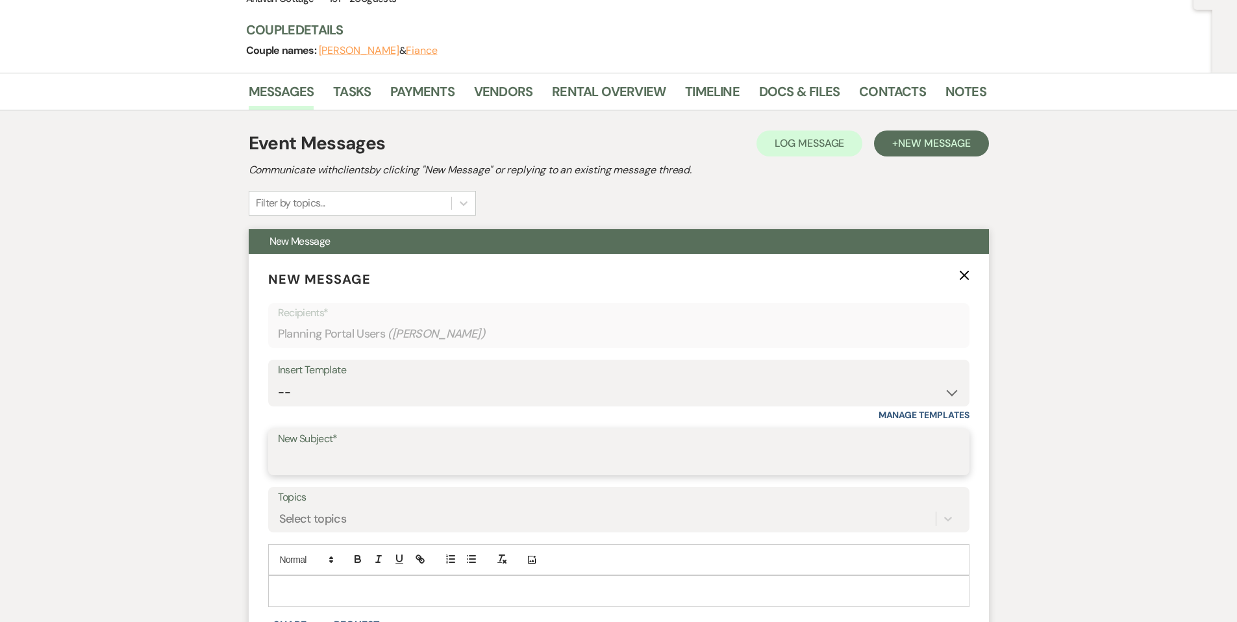
click at [299, 454] on input "New Subject*" at bounding box center [619, 461] width 682 height 25
type input "Table layout"
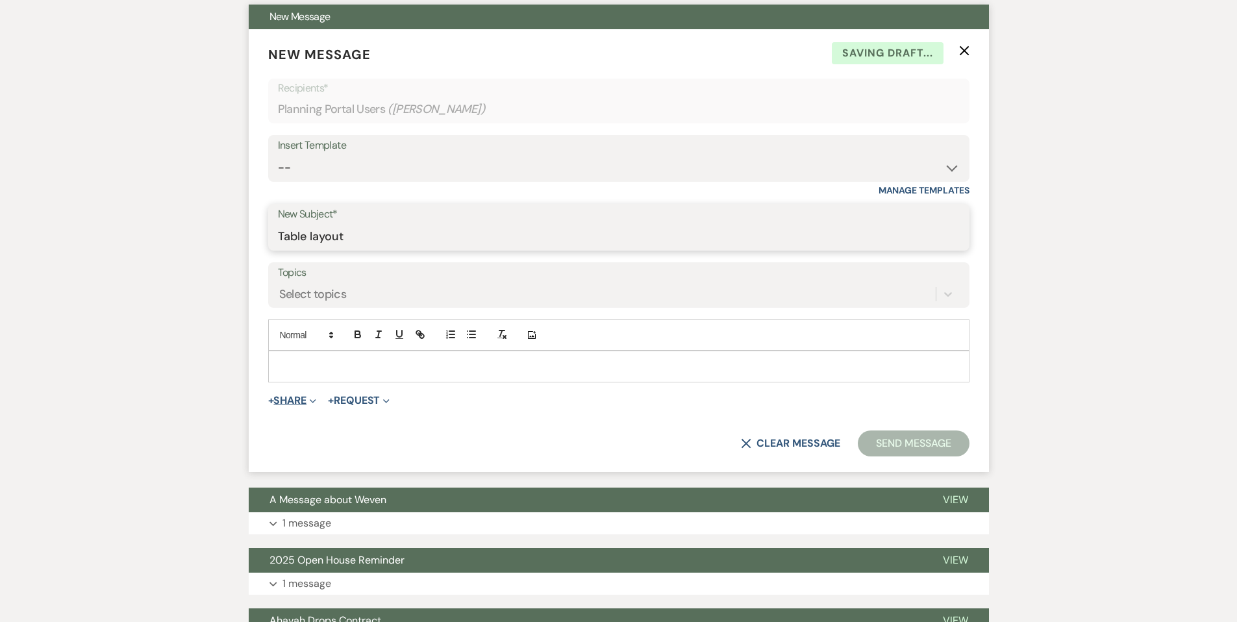
scroll to position [372, 0]
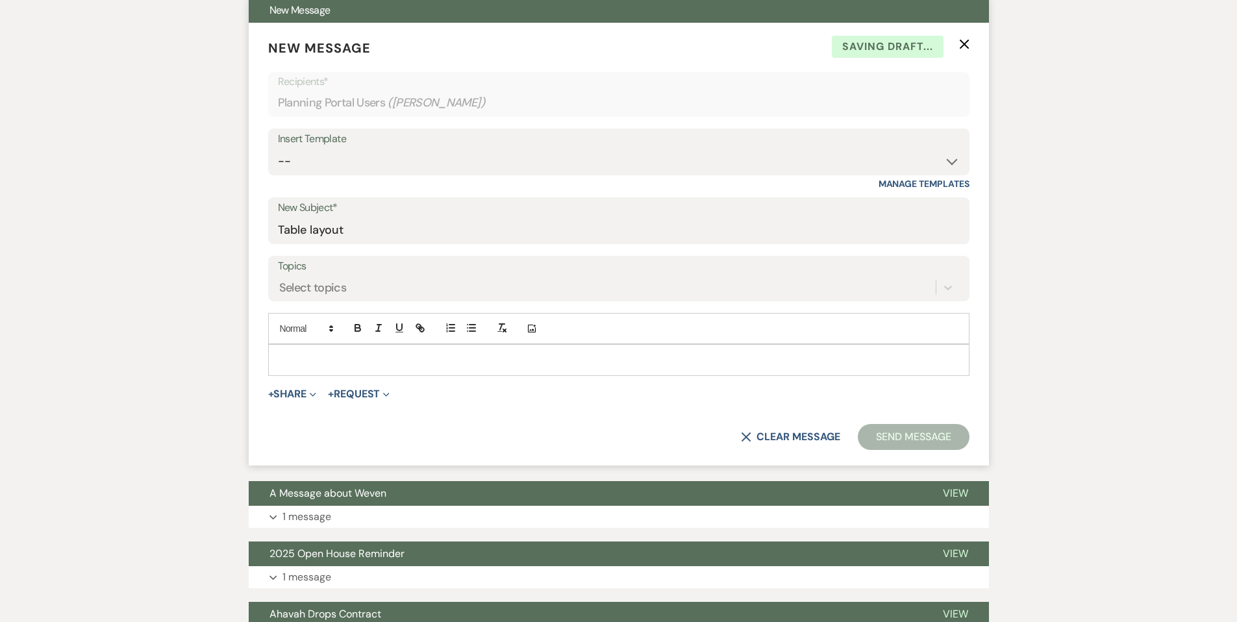
click at [286, 349] on div at bounding box center [619, 360] width 700 height 30
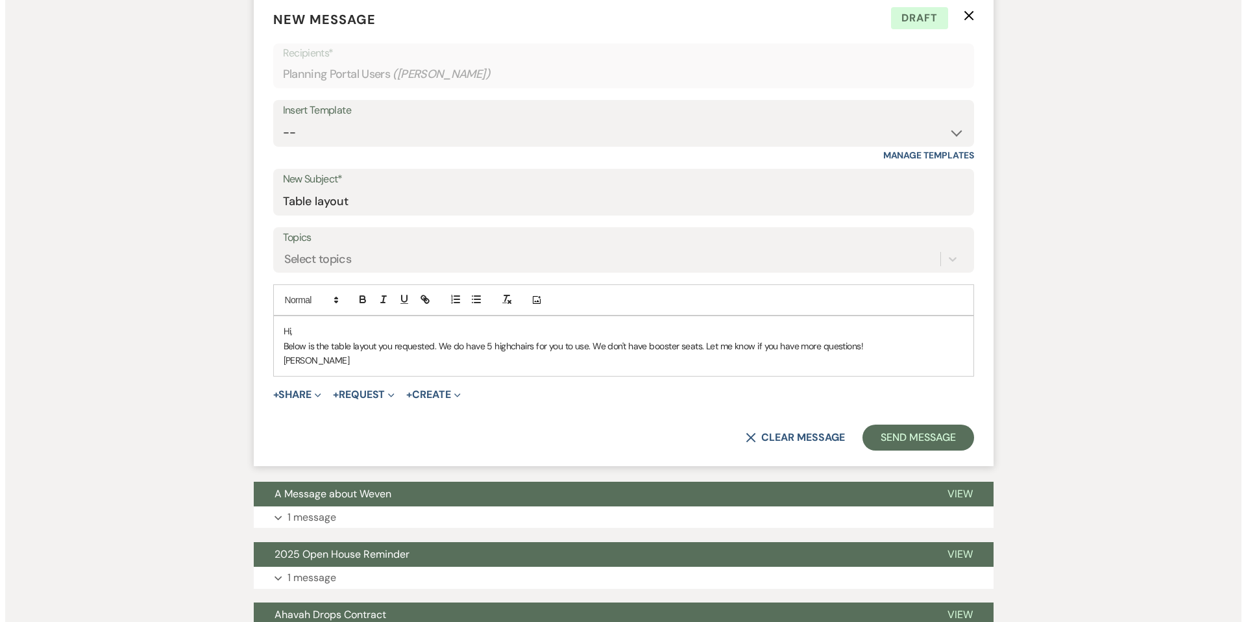
scroll to position [408, 0]
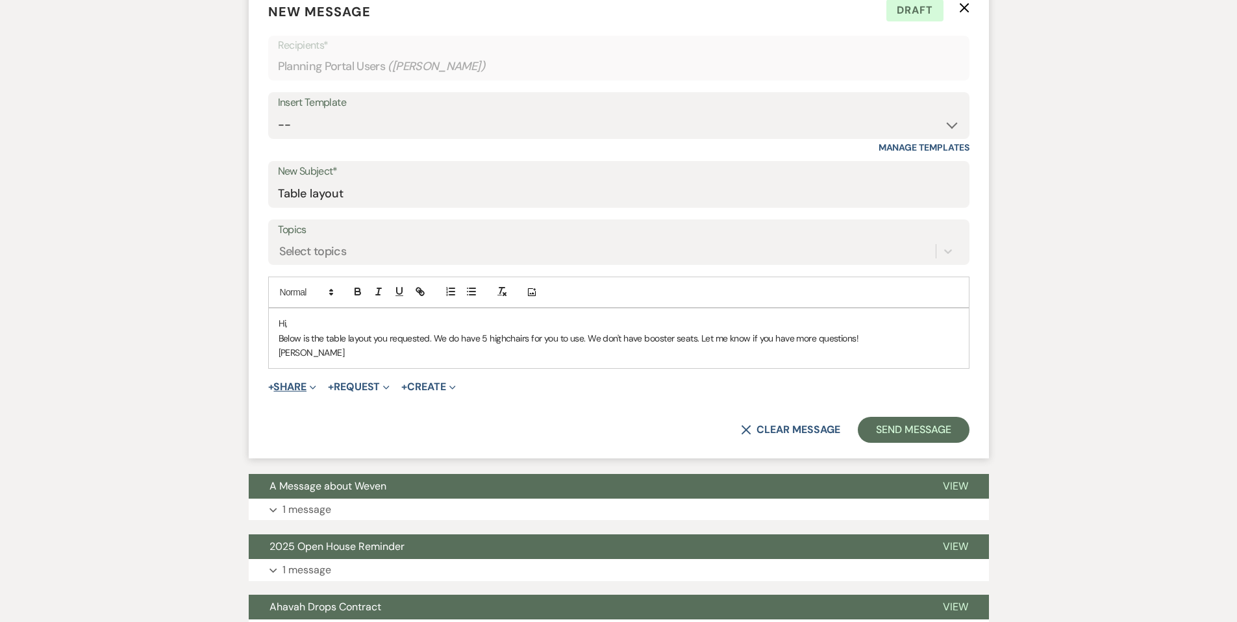
click at [284, 388] on button "+ Share Expand" at bounding box center [292, 387] width 49 height 10
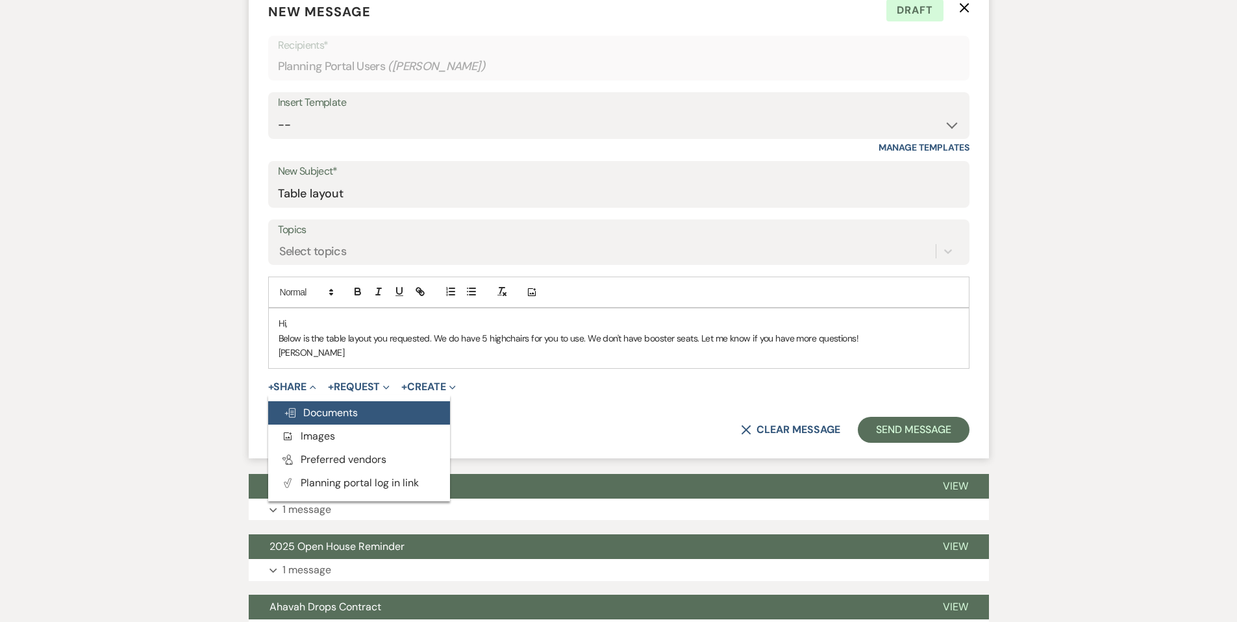
click at [294, 409] on use "button" at bounding box center [290, 412] width 10 height 9
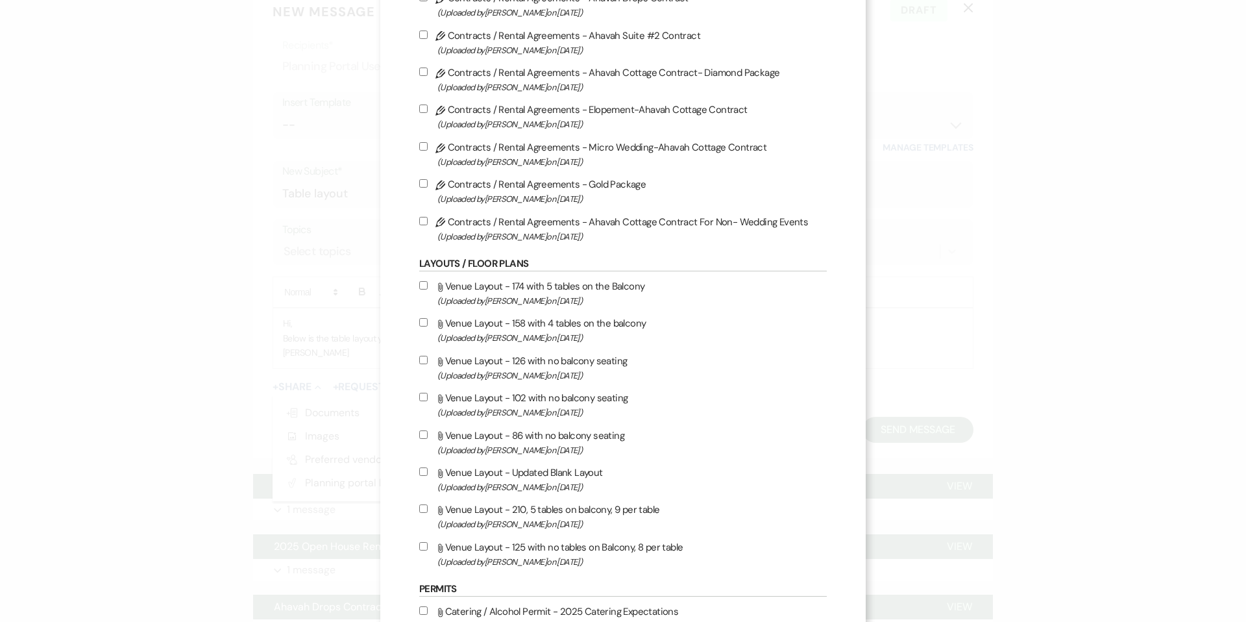
scroll to position [470, 0]
click at [425, 288] on input "Attach File Venue Layout - 174 with 5 tables on the Balcony (Uploaded by [PERSO…" at bounding box center [423, 286] width 8 height 8
checkbox input "true"
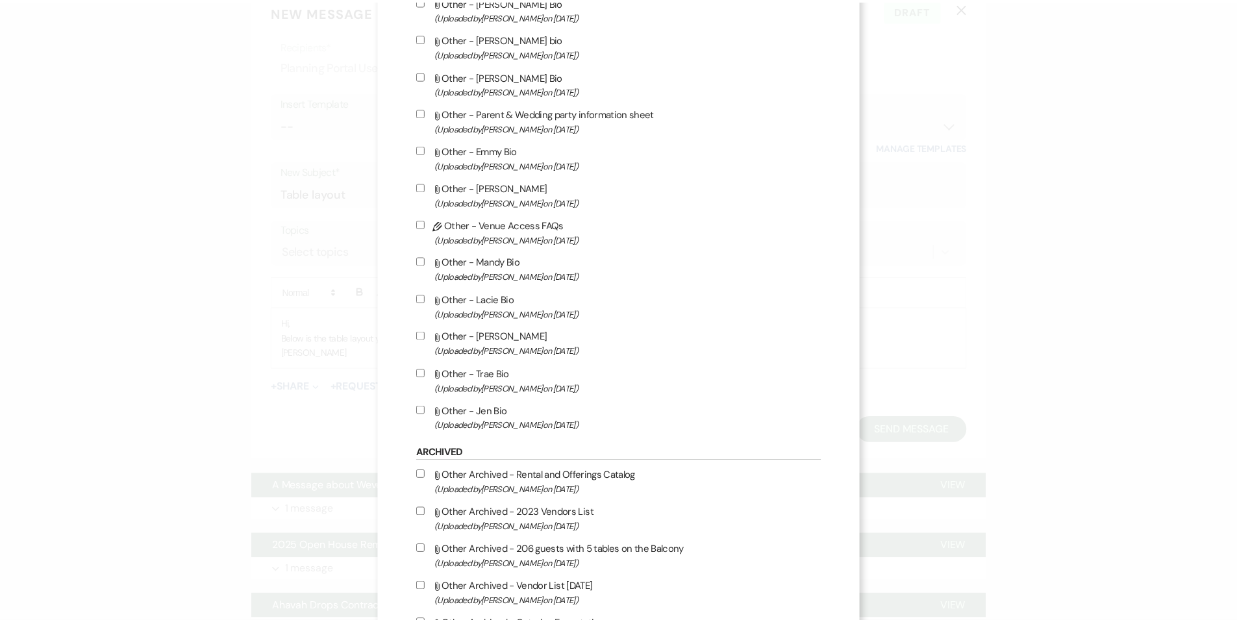
scroll to position [2396, 0]
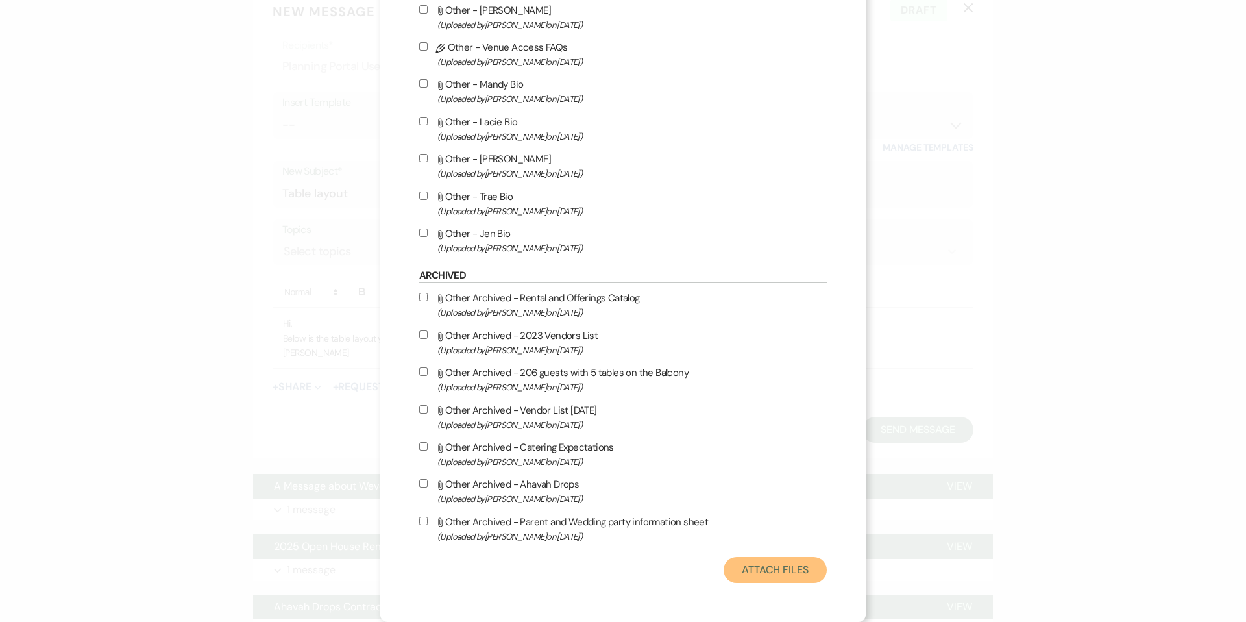
click at [749, 571] on button "Attach Files" at bounding box center [775, 570] width 103 height 26
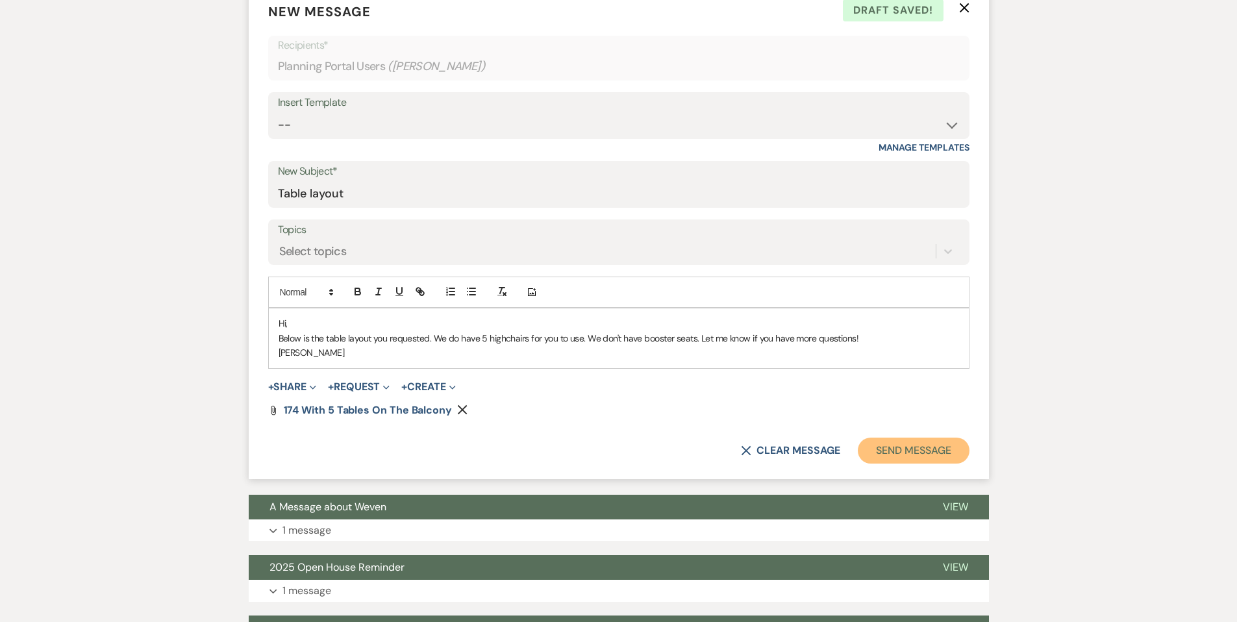
click at [884, 445] on button "Send Message" at bounding box center [913, 451] width 111 height 26
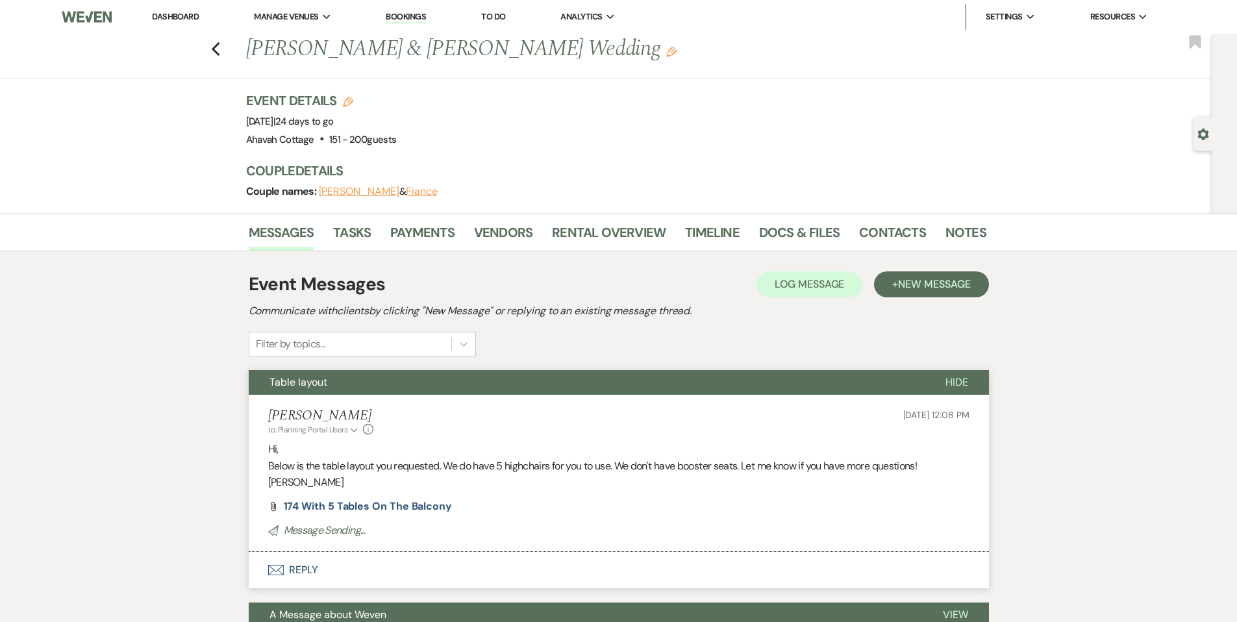
click at [310, 383] on span "Table layout" at bounding box center [298, 382] width 58 height 14
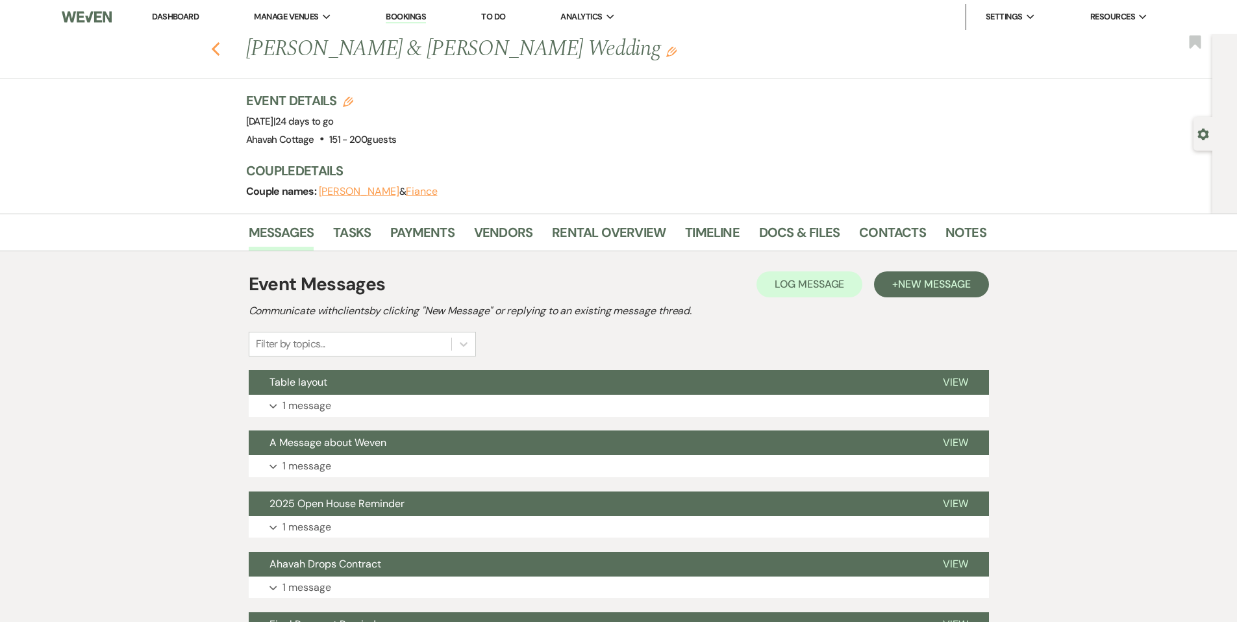
click at [217, 48] on use "button" at bounding box center [215, 49] width 8 height 14
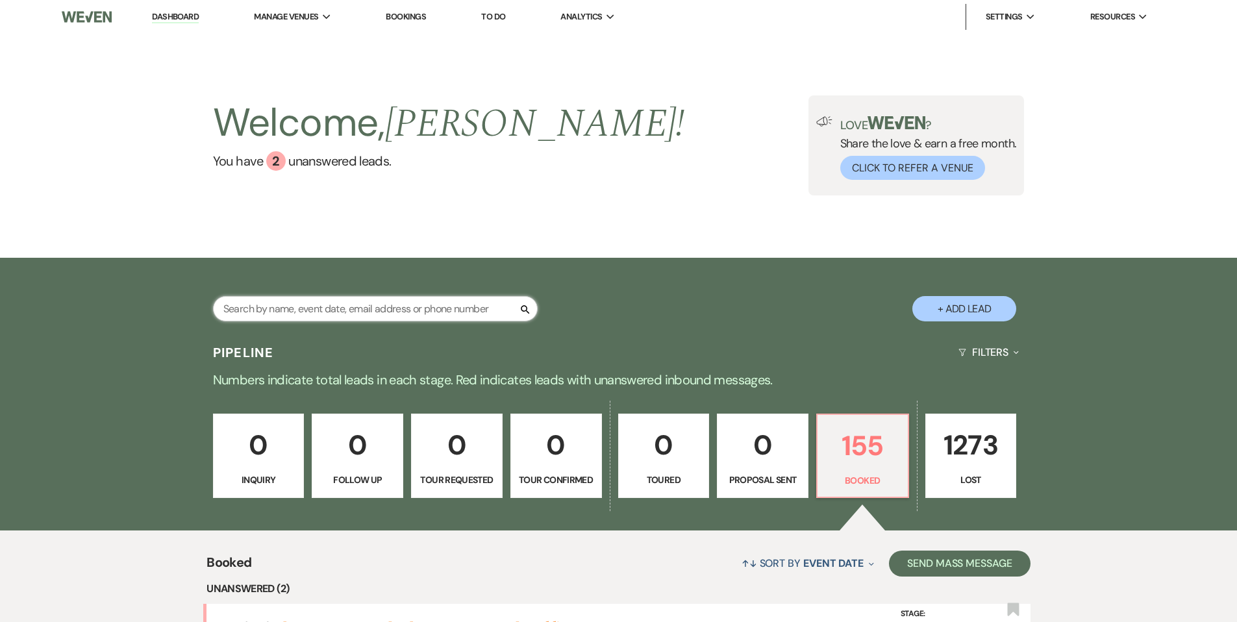
click at [247, 313] on input "text" at bounding box center [375, 308] width 325 height 25
type input "char"
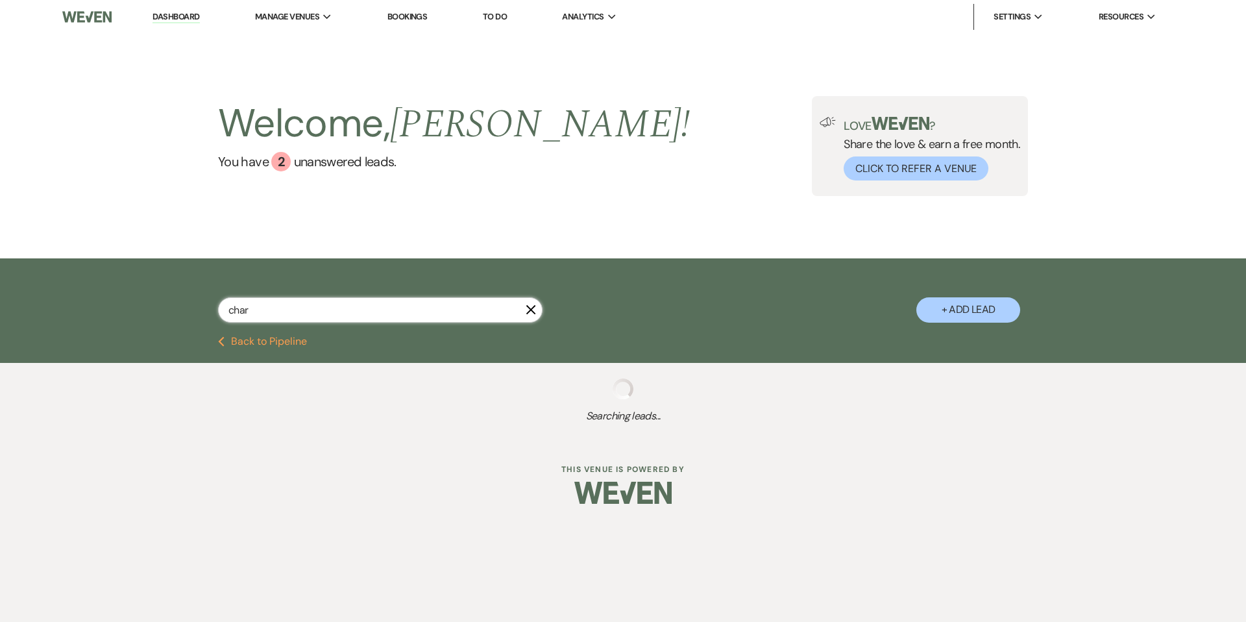
select select "8"
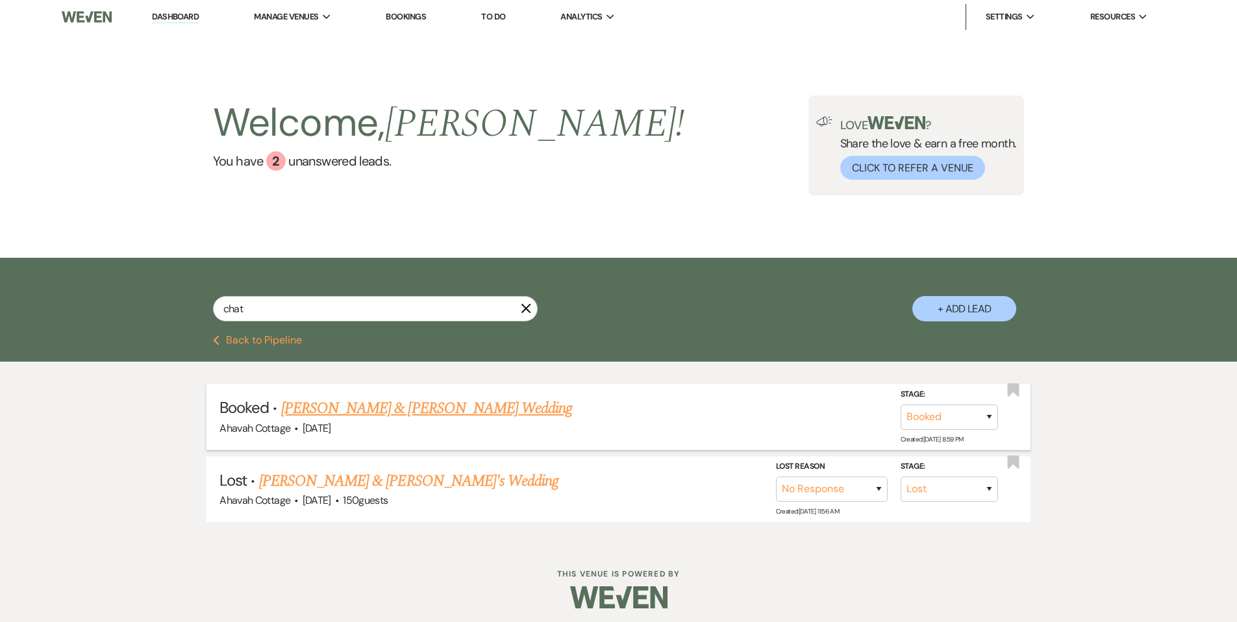
click at [348, 415] on link "[PERSON_NAME] & [PERSON_NAME] Wedding" at bounding box center [426, 408] width 291 height 23
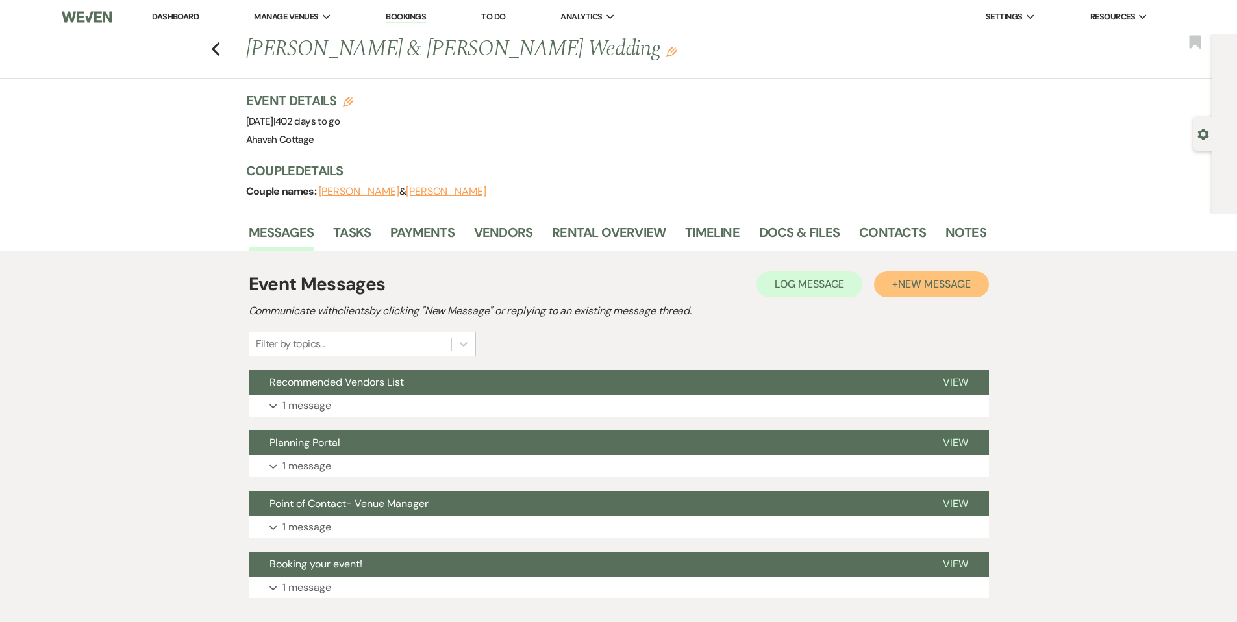
click at [935, 283] on span "New Message" at bounding box center [934, 284] width 72 height 14
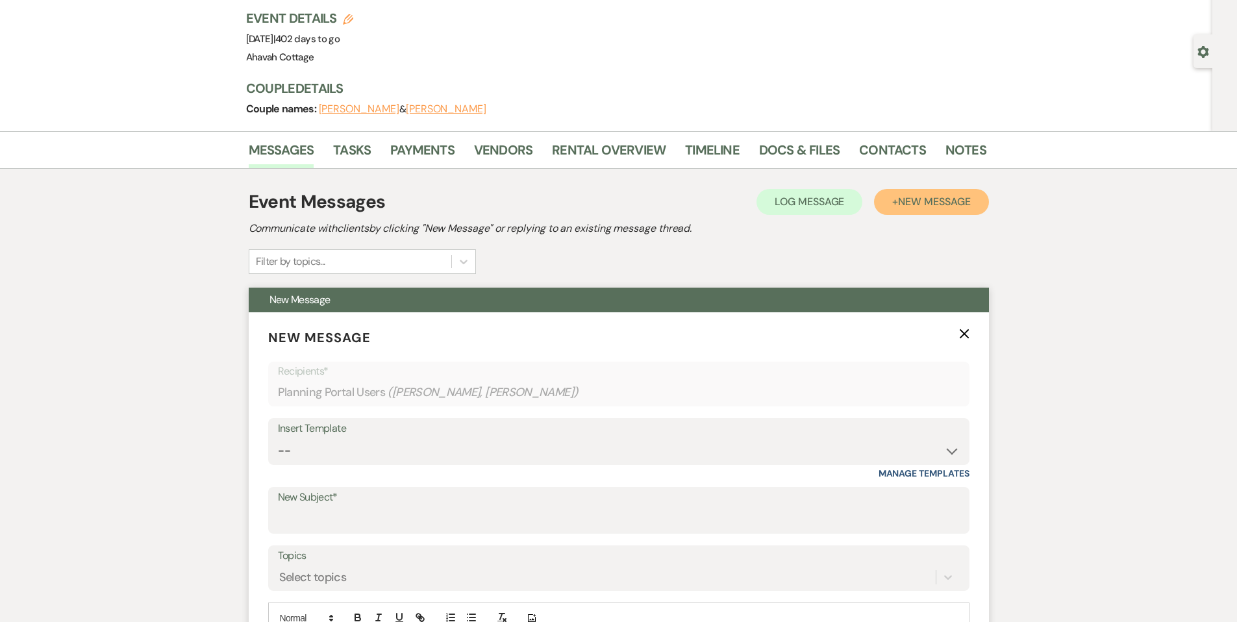
scroll to position [84, 0]
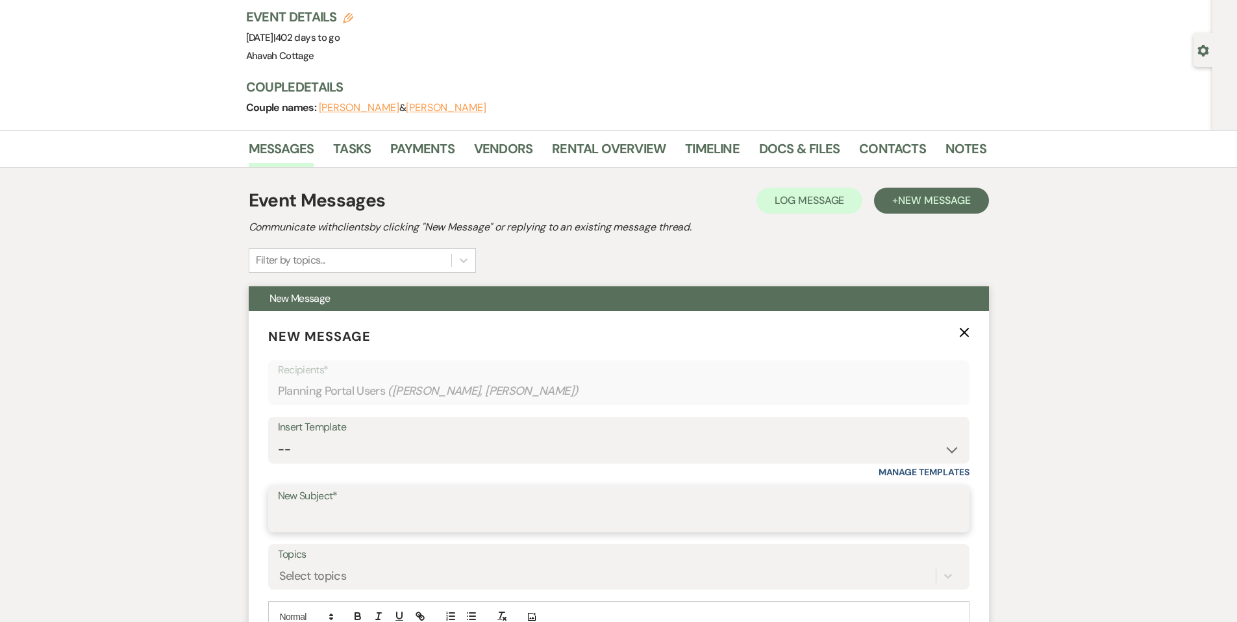
click at [334, 519] on input "New Subject*" at bounding box center [619, 518] width 682 height 25
click at [372, 523] on input "Table layout" at bounding box center [619, 518] width 682 height 25
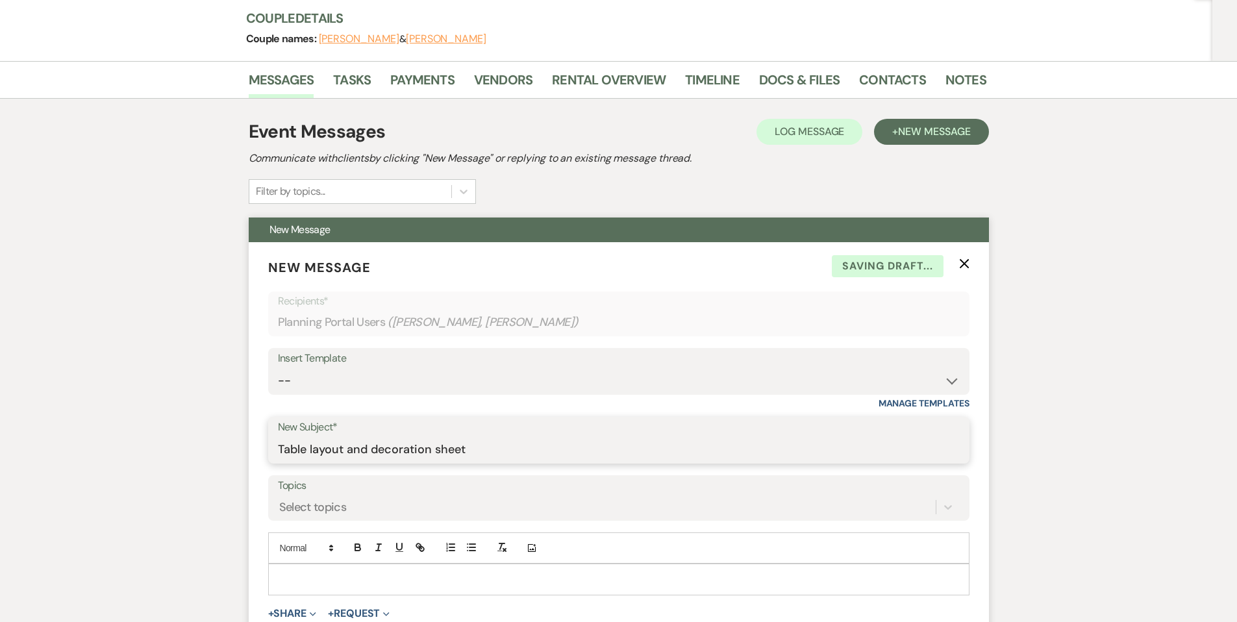
scroll to position [160, 0]
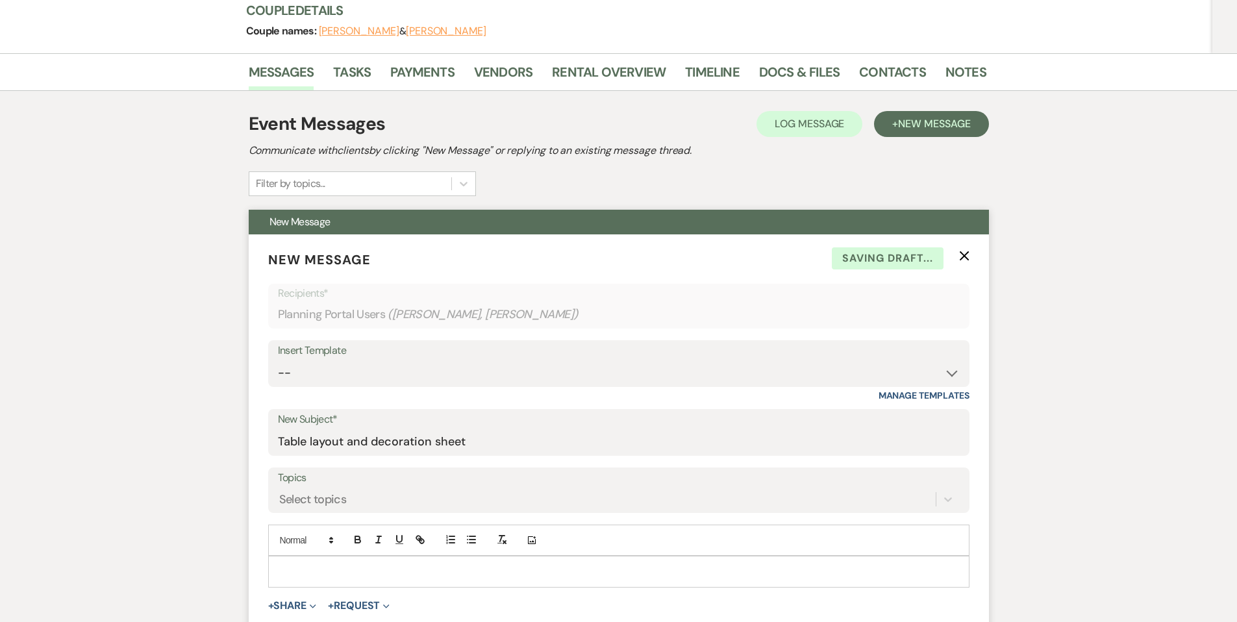
click at [280, 564] on p at bounding box center [619, 571] width 680 height 14
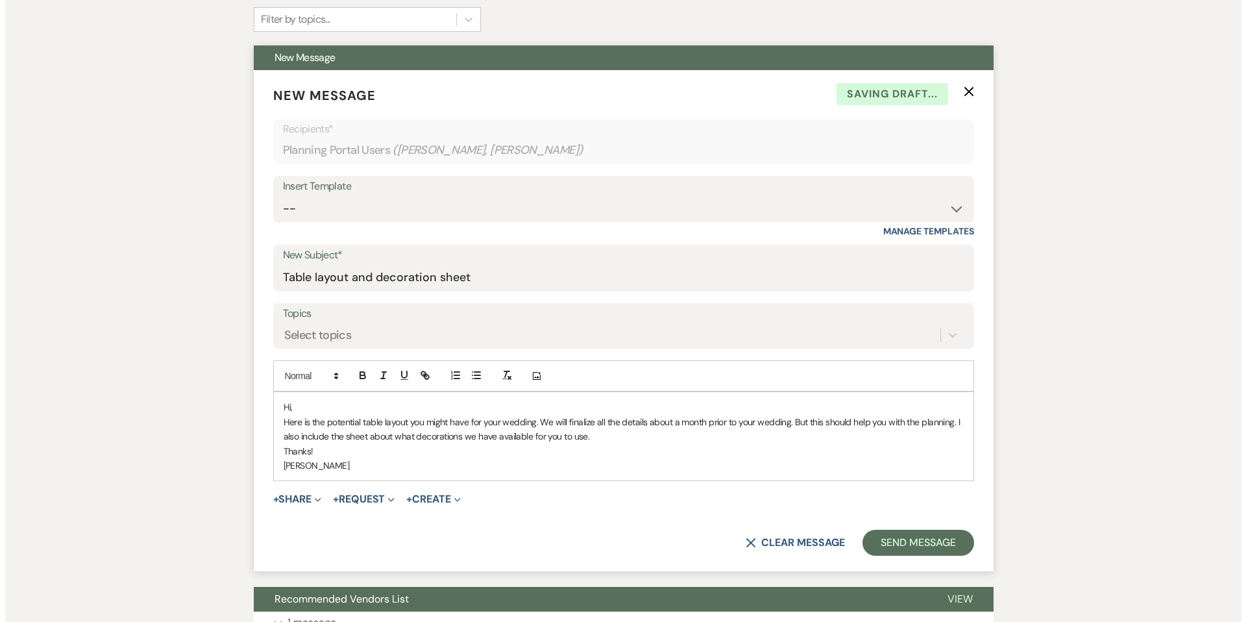
scroll to position [327, 0]
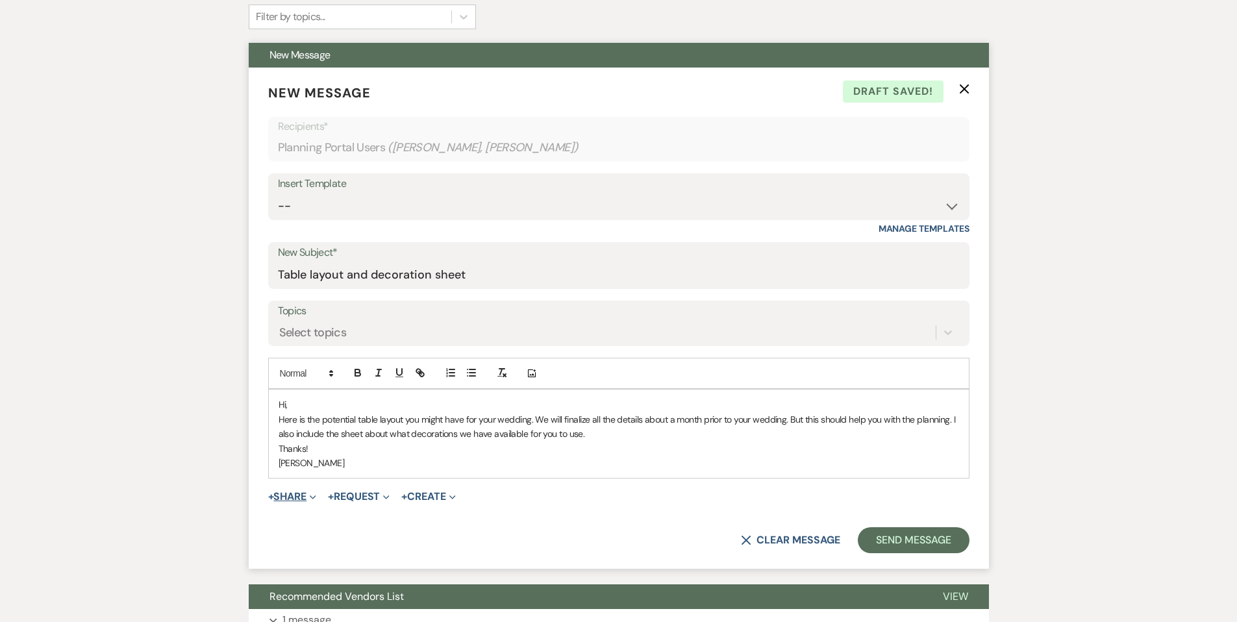
click at [291, 497] on button "+ Share Expand" at bounding box center [292, 496] width 49 height 10
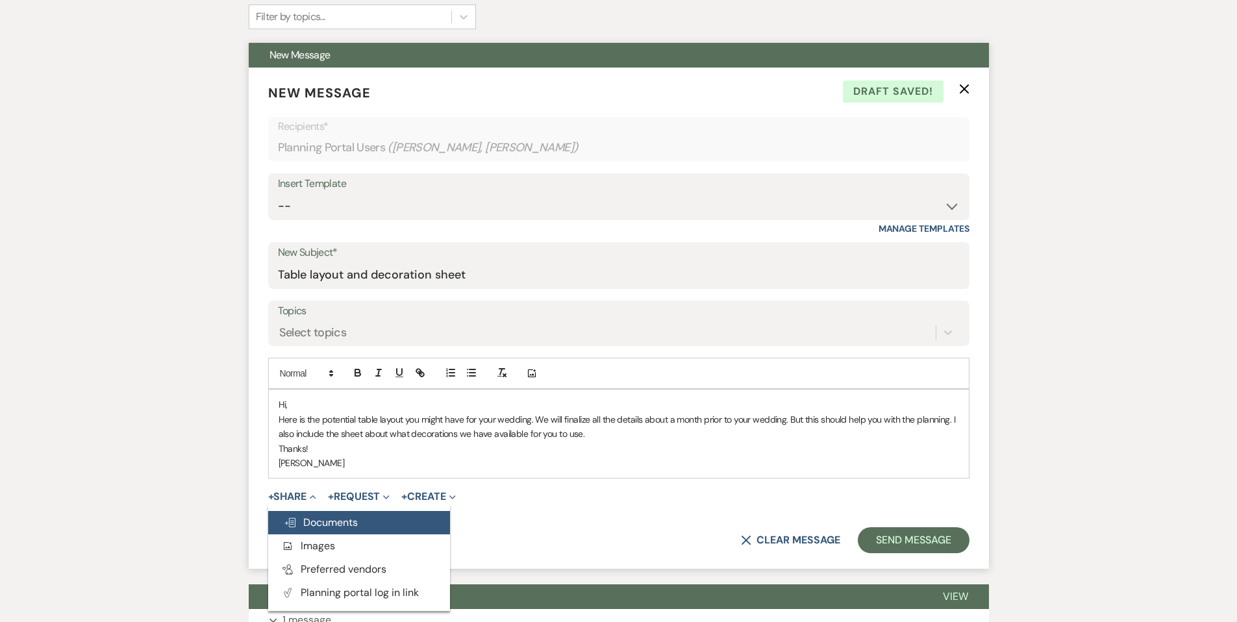
click at [319, 519] on span "Doc Upload Documents" at bounding box center [321, 522] width 74 height 14
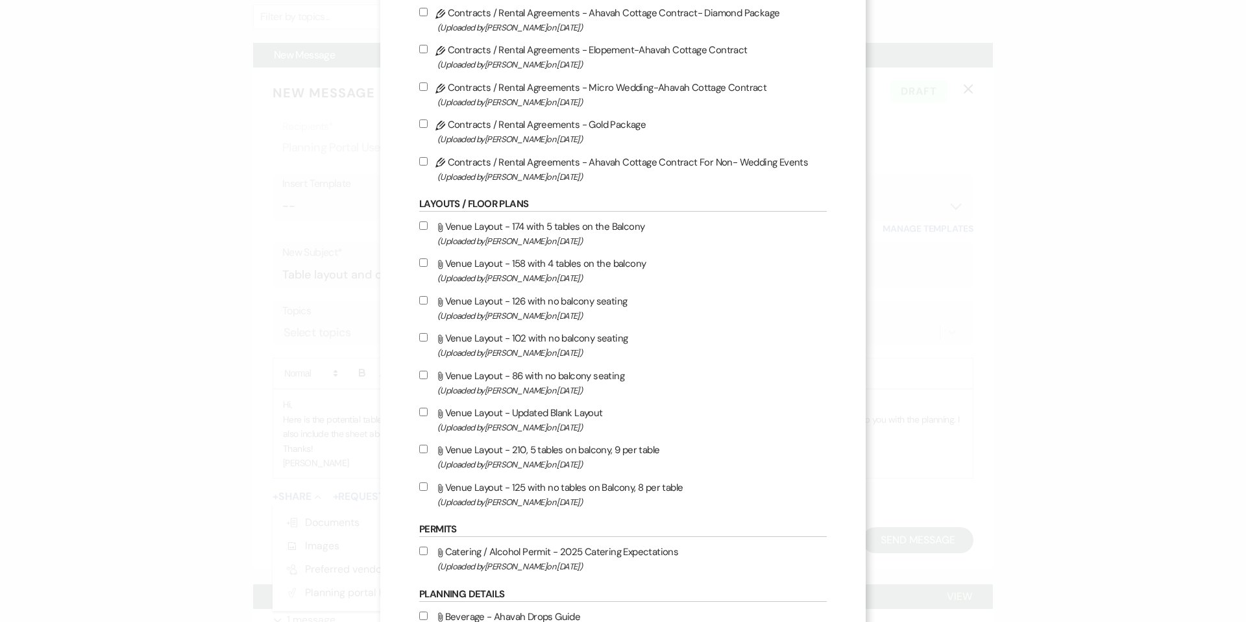
scroll to position [532, 0]
click at [425, 452] on input "Attach File Venue Layout - 210, 5 tables on balcony, 9 per table (Uploaded by […" at bounding box center [423, 447] width 8 height 8
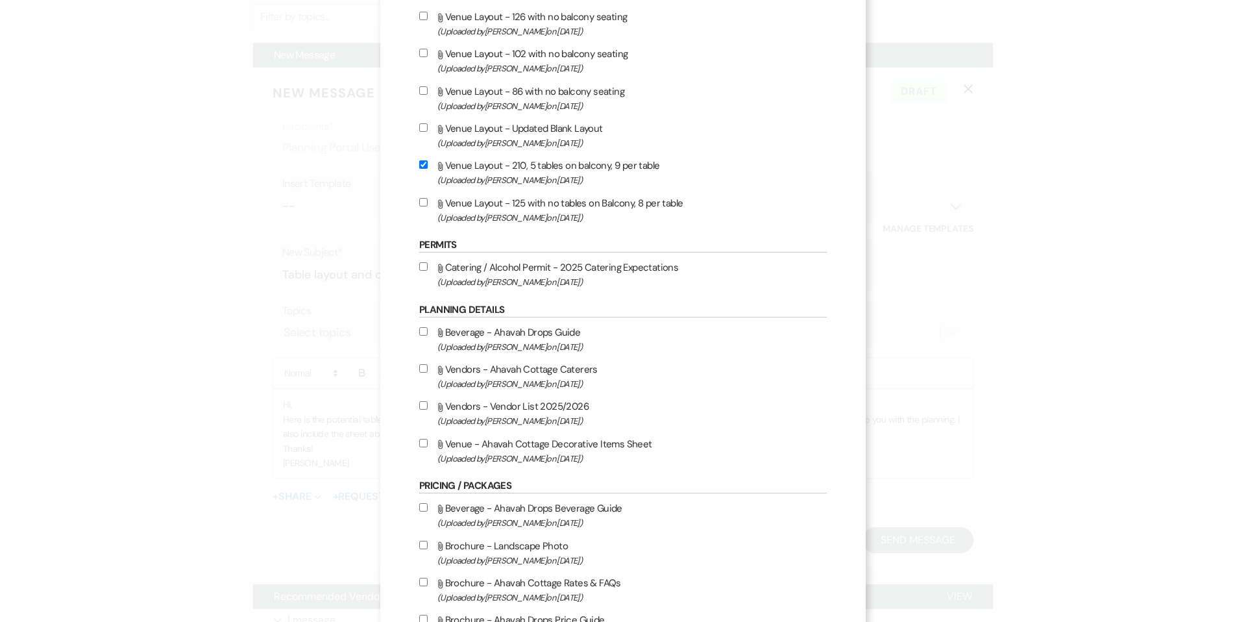
scroll to position [820, 0]
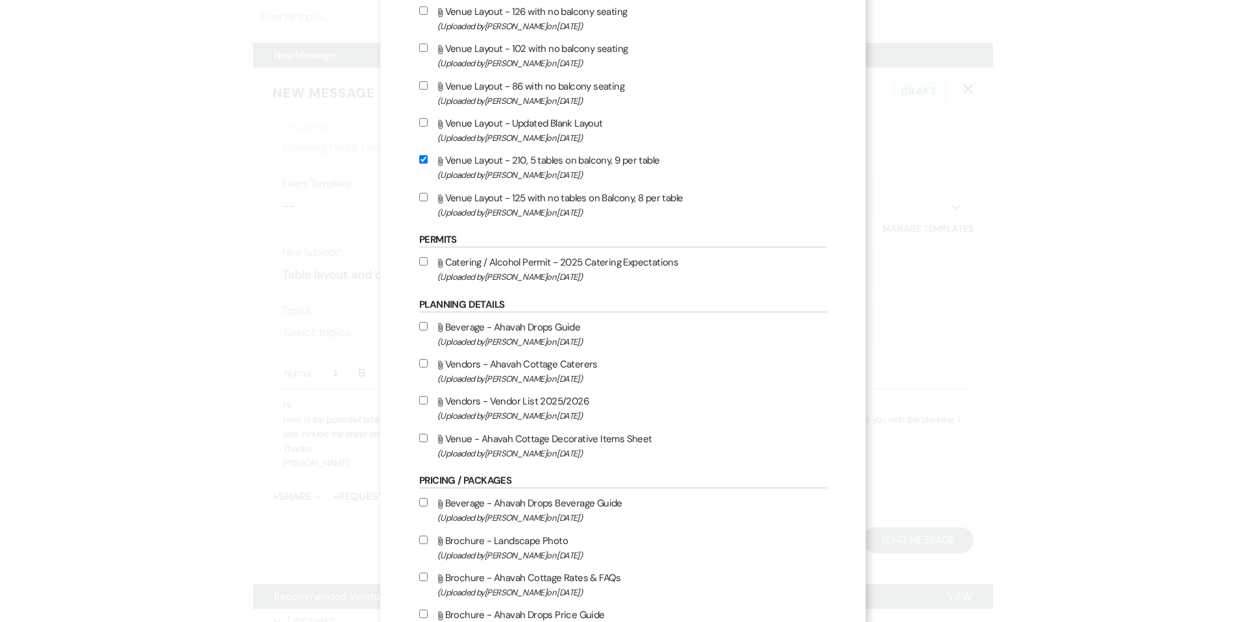
click at [425, 442] on input "Attach File Venue - Ahavah Cottage Decorative Items Sheet (Uploaded by [PERSON_…" at bounding box center [423, 438] width 8 height 8
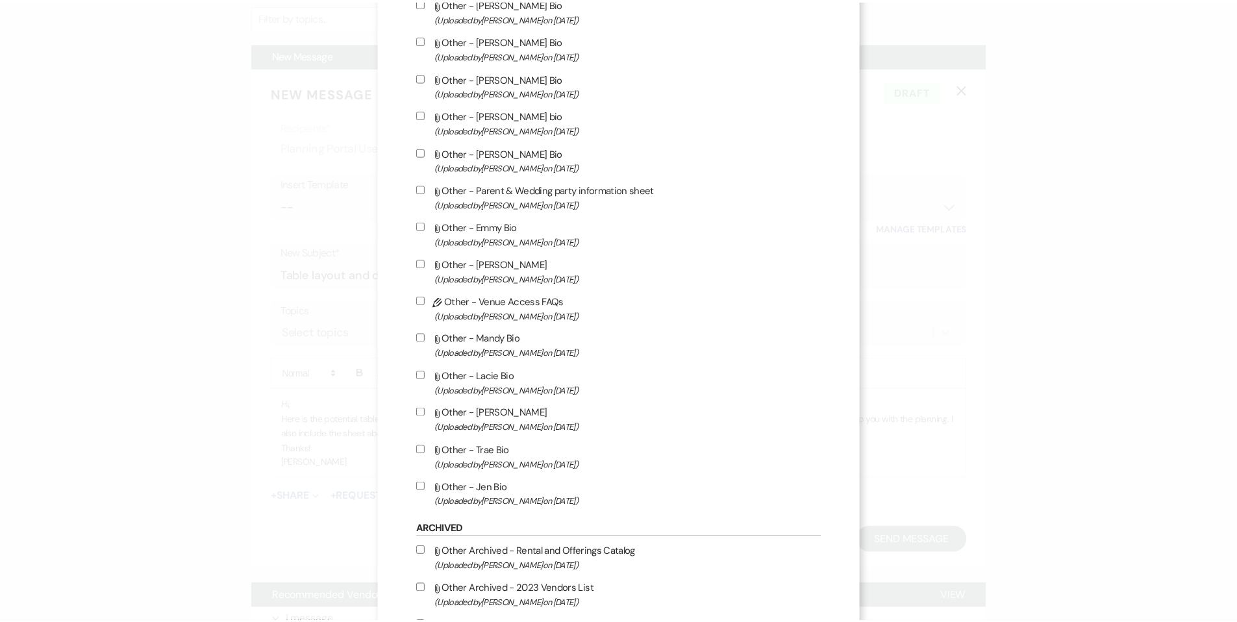
scroll to position [2396, 0]
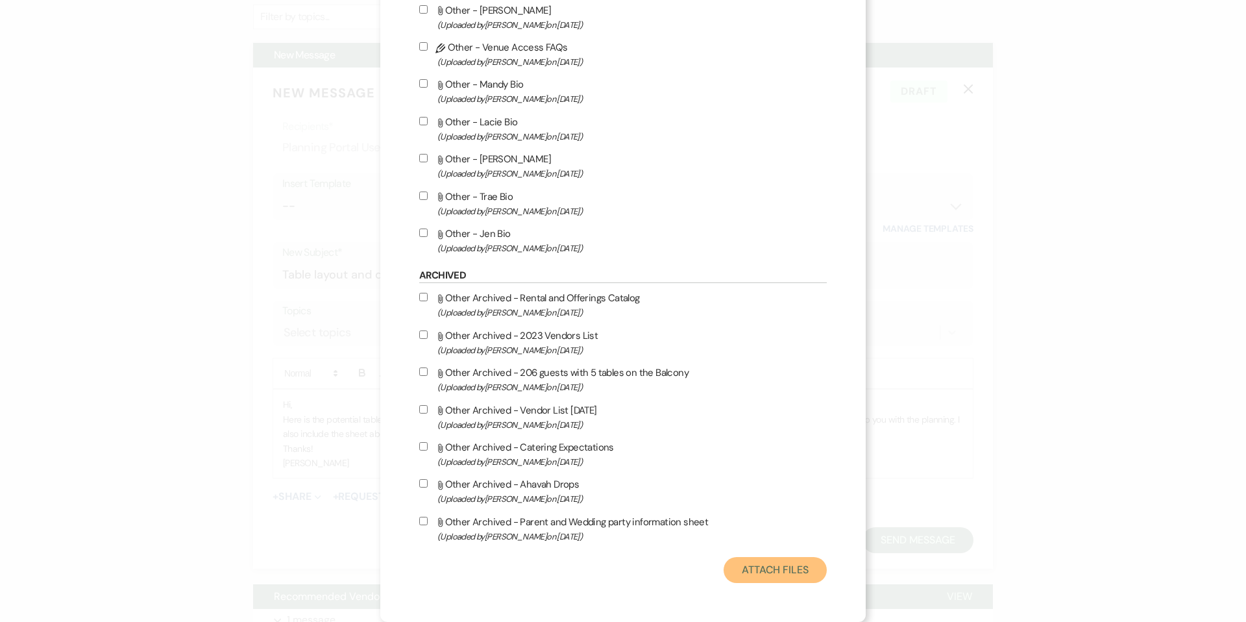
click at [756, 570] on button "Attach Files" at bounding box center [775, 570] width 103 height 26
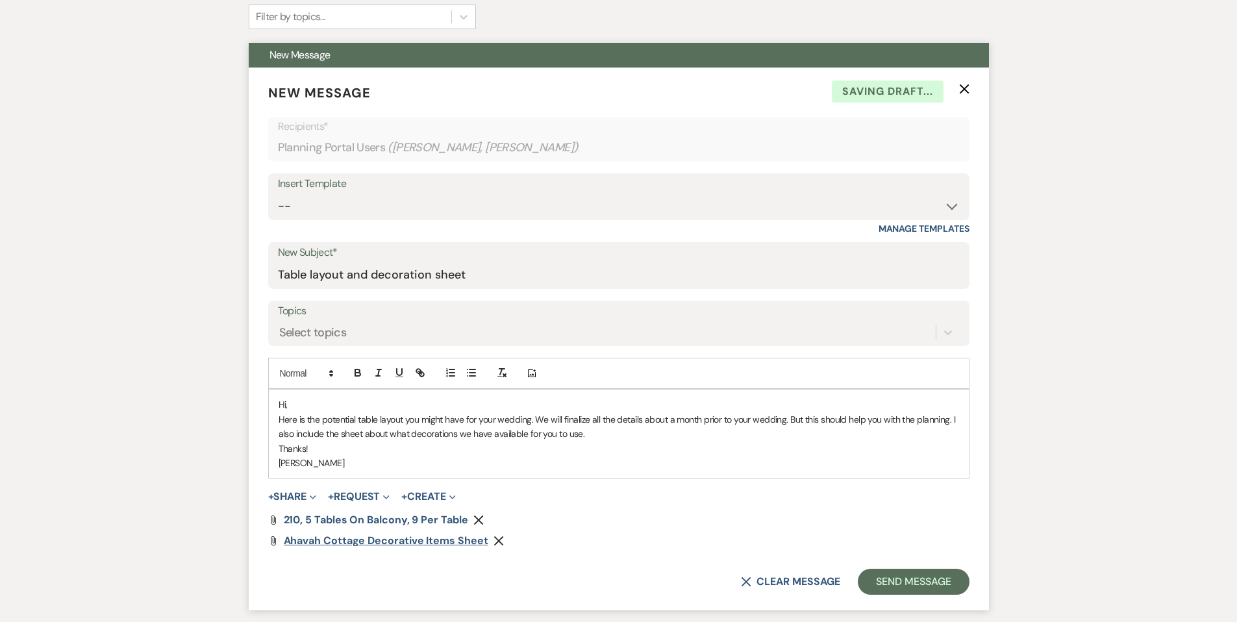
click at [398, 543] on span "Ahavah Cottage Decorative Items Sheet" at bounding box center [386, 541] width 204 height 14
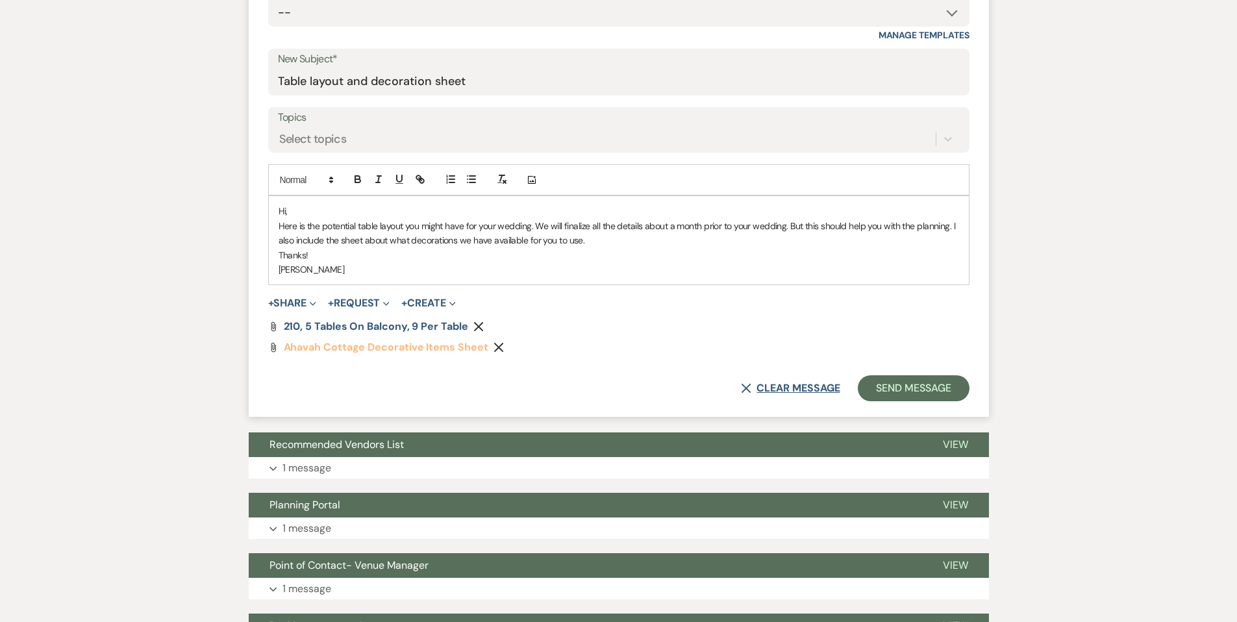
scroll to position [522, 0]
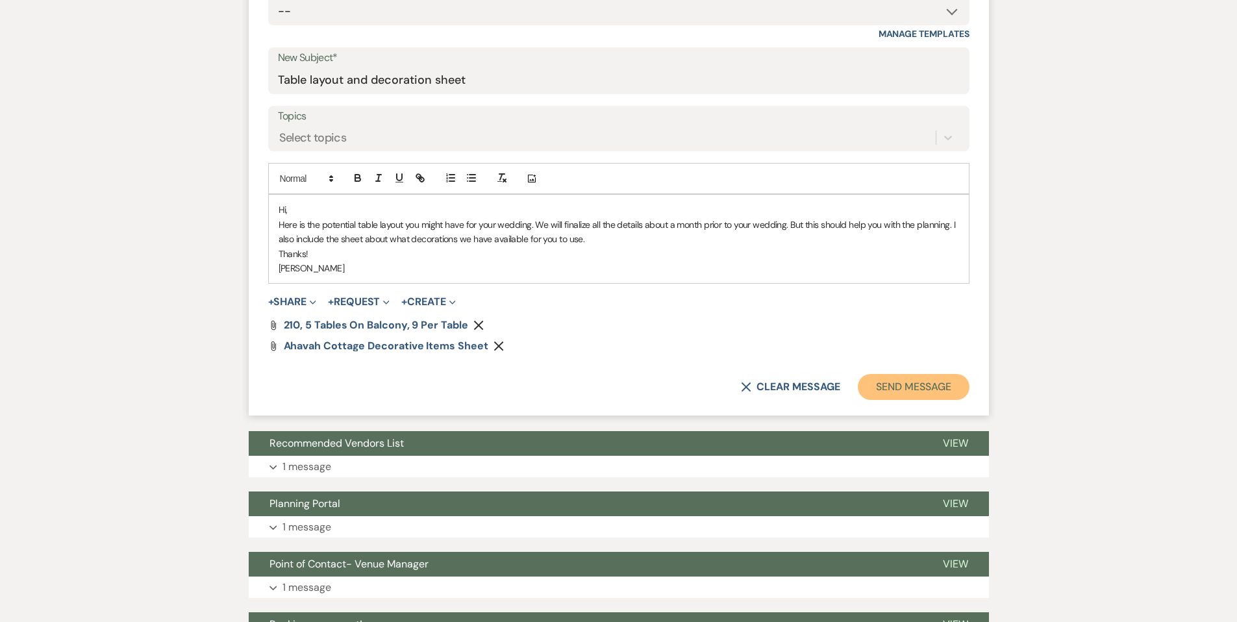
click at [883, 380] on button "Send Message" at bounding box center [913, 387] width 111 height 26
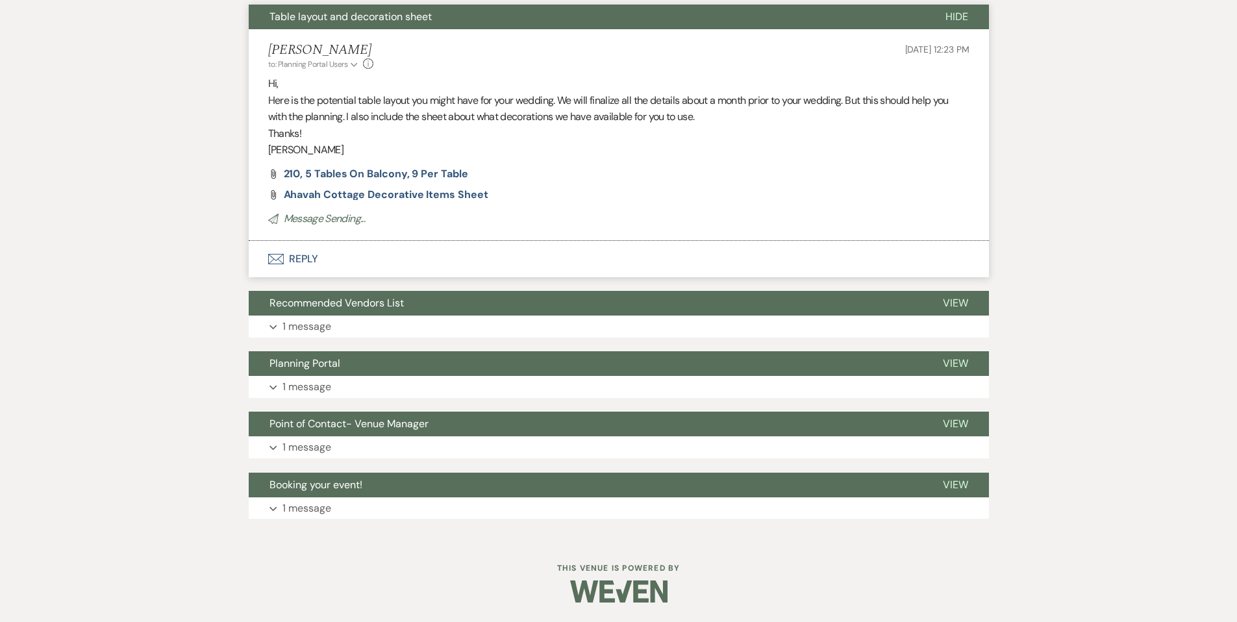
scroll to position [39, 0]
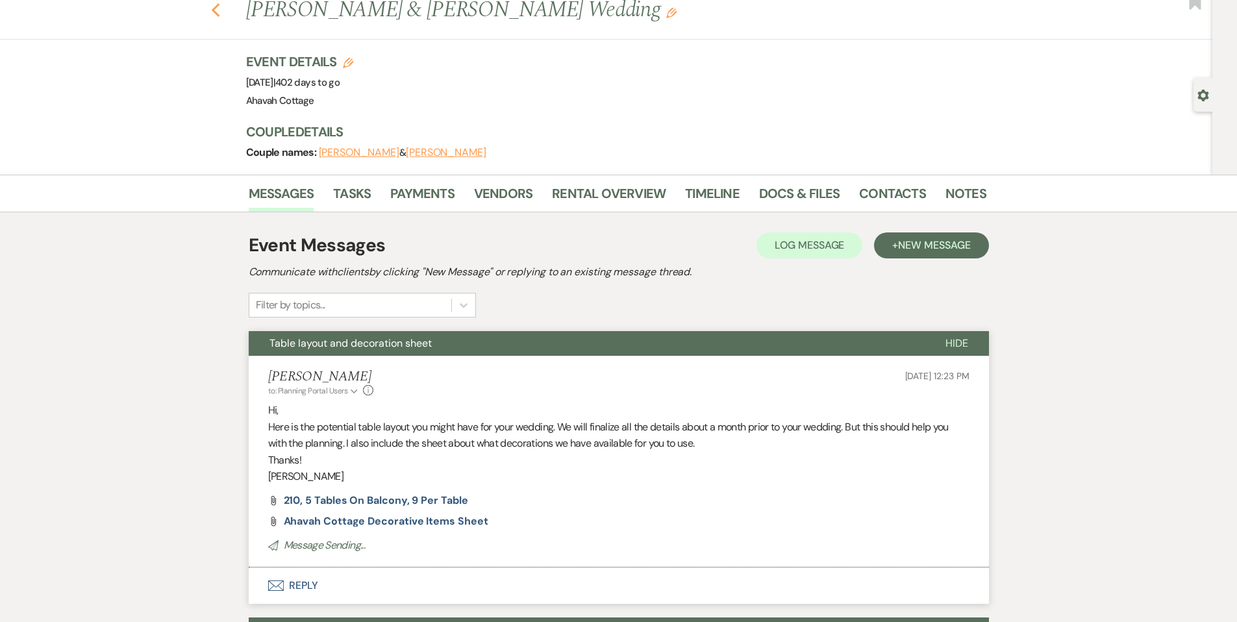
click at [219, 8] on use "button" at bounding box center [215, 10] width 8 height 14
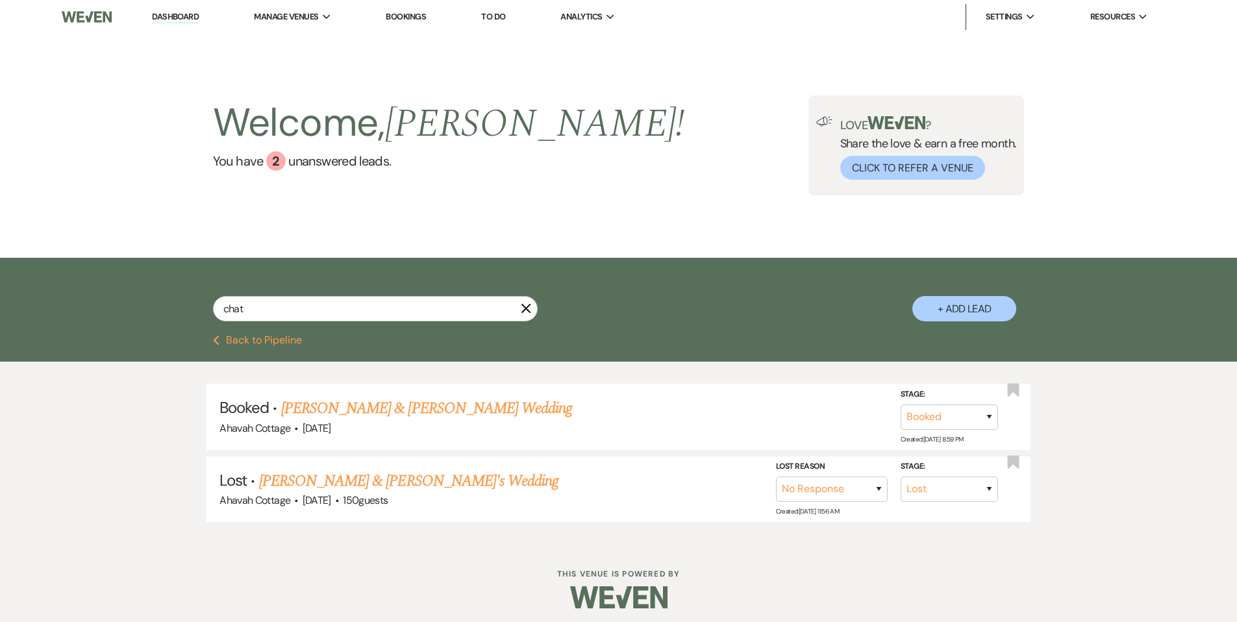
click at [178, 17] on link "Dashboard" at bounding box center [175, 17] width 47 height 12
